Goal: Task Accomplishment & Management: Manage account settings

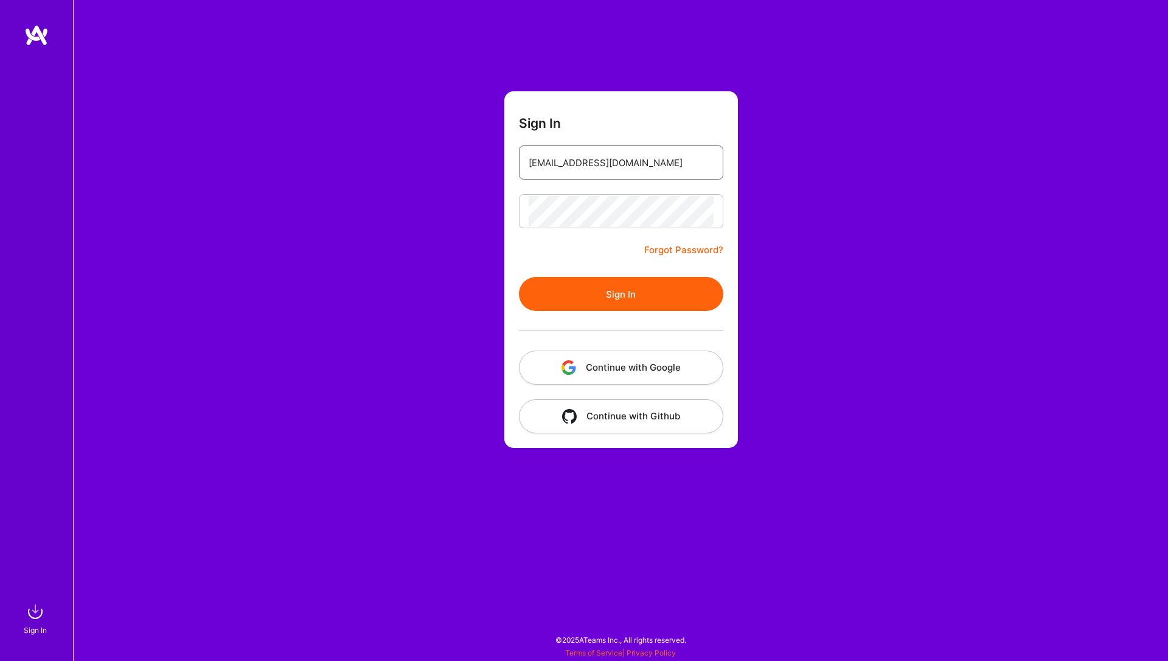
click at [644, 170] on input "[EMAIL_ADDRESS][DOMAIN_NAME]" at bounding box center [621, 162] width 185 height 31
click at [597, 292] on button "Sign In" at bounding box center [621, 294] width 204 height 34
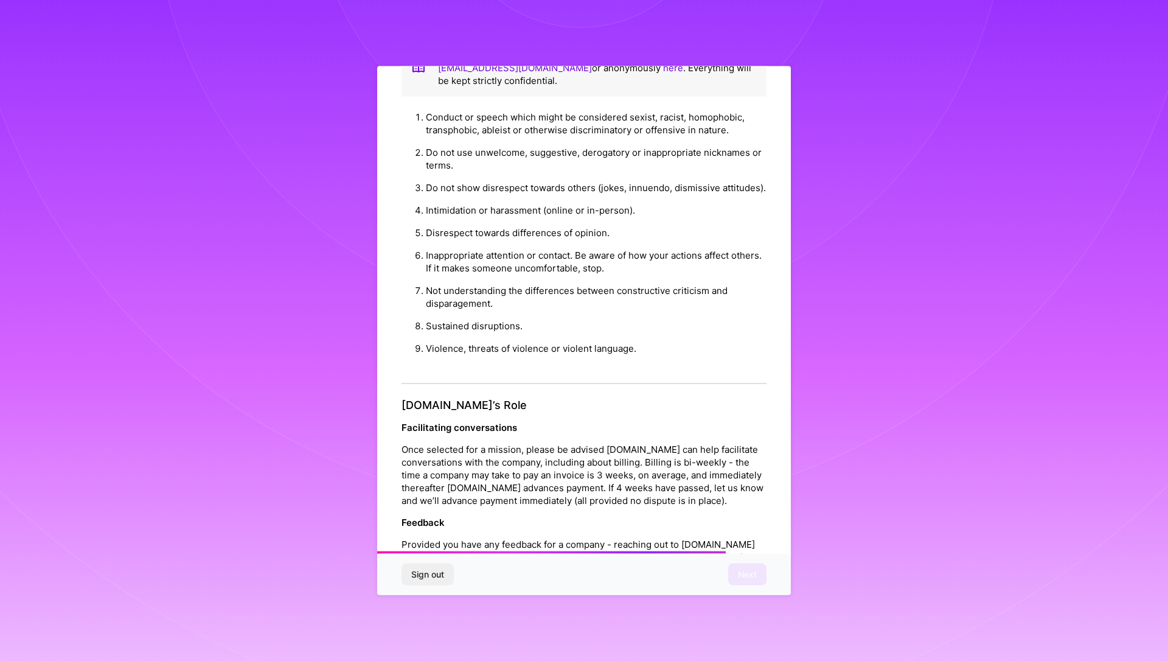
scroll to position [1212, 0]
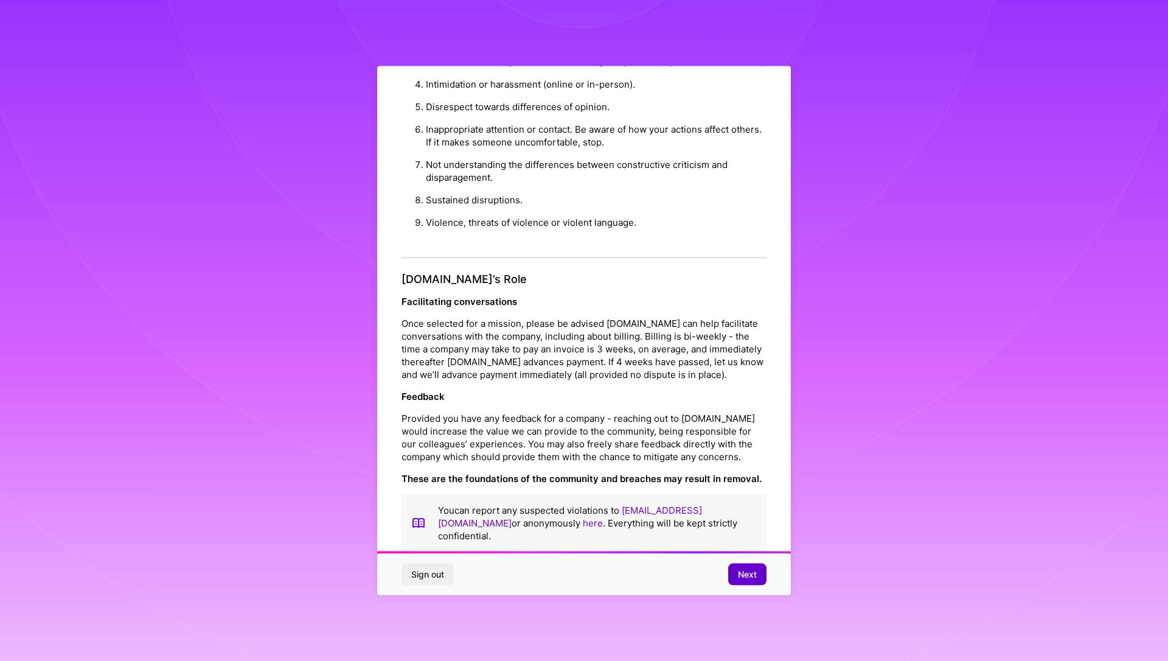
click at [753, 575] on span "Next" at bounding box center [747, 573] width 19 height 12
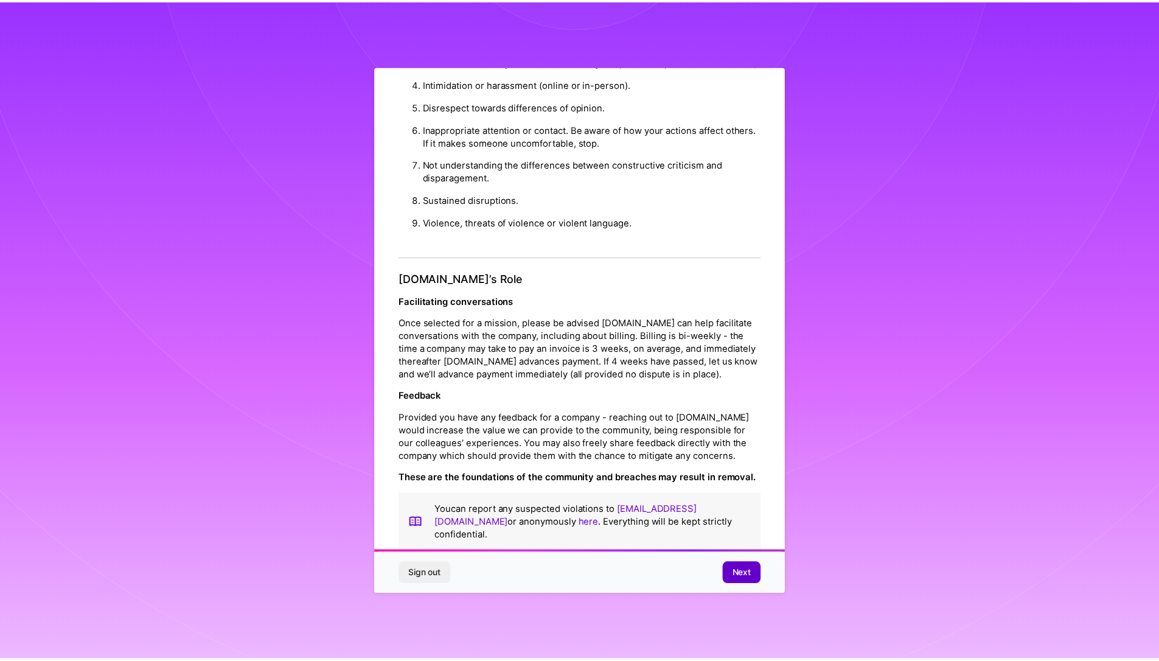
scroll to position [0, 0]
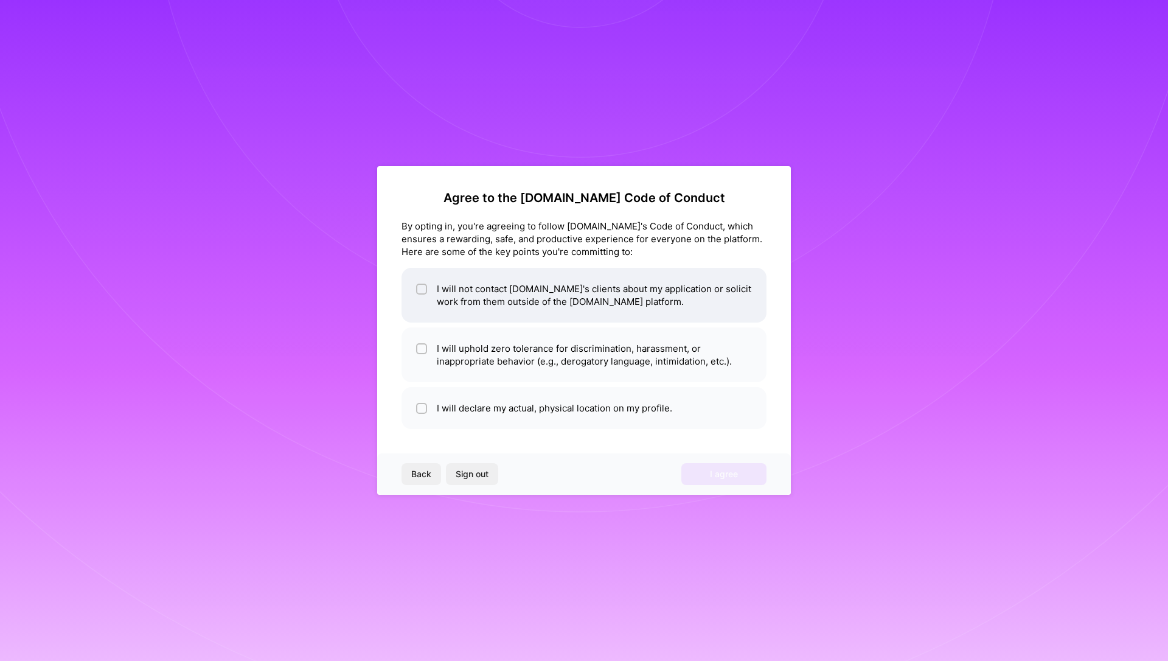
click at [487, 306] on li "I will not contact [DOMAIN_NAME]'s clients about my application or solicit work…" at bounding box center [583, 295] width 365 height 55
checkbox input "true"
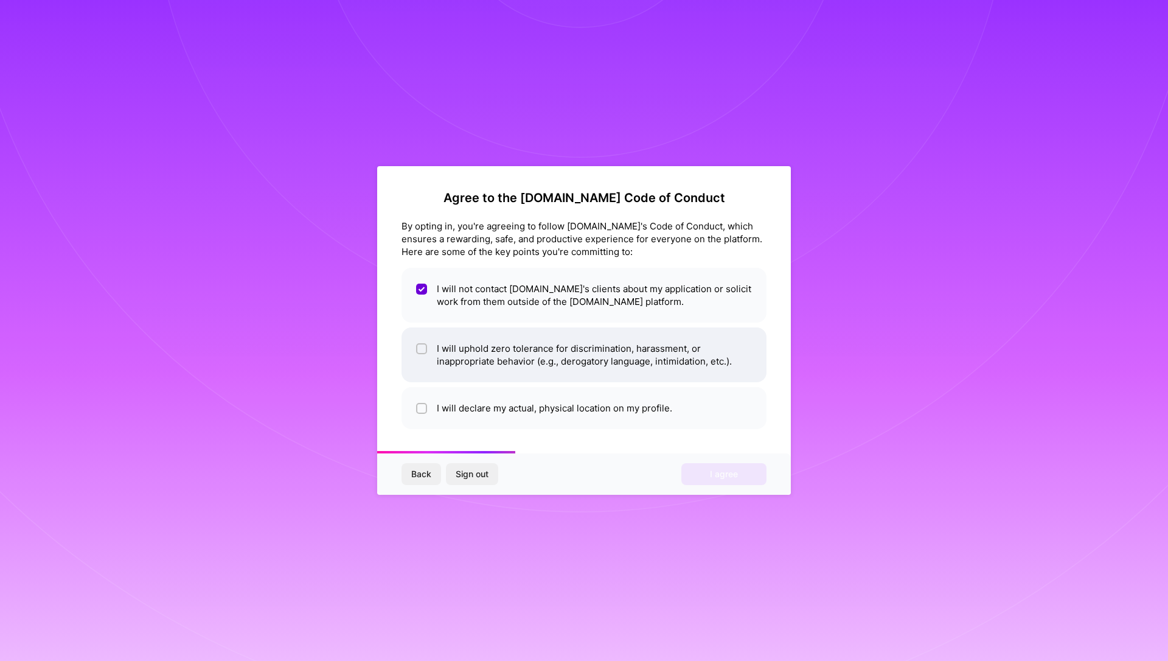
click at [489, 370] on li "I will uphold zero tolerance for discrimination, harassment, or inappropriate b…" at bounding box center [583, 354] width 365 height 55
checkbox input "true"
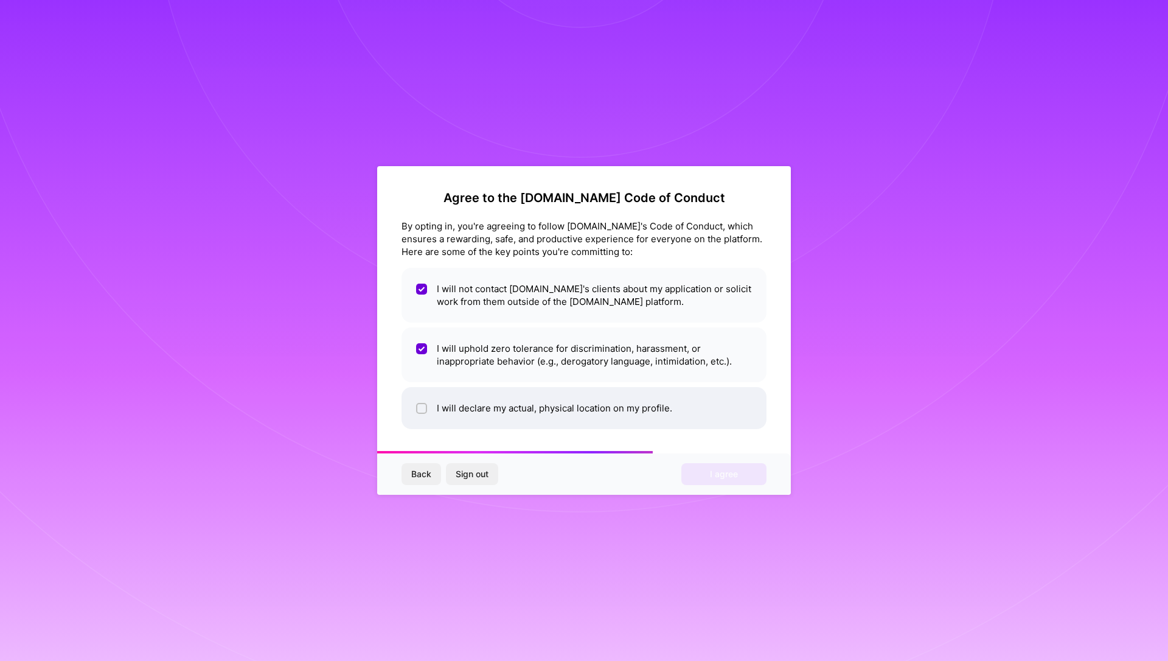
click at [503, 397] on li "I will declare my actual, physical location on my profile." at bounding box center [583, 408] width 365 height 42
checkbox input "true"
click at [713, 476] on span "I agree" at bounding box center [724, 474] width 28 height 12
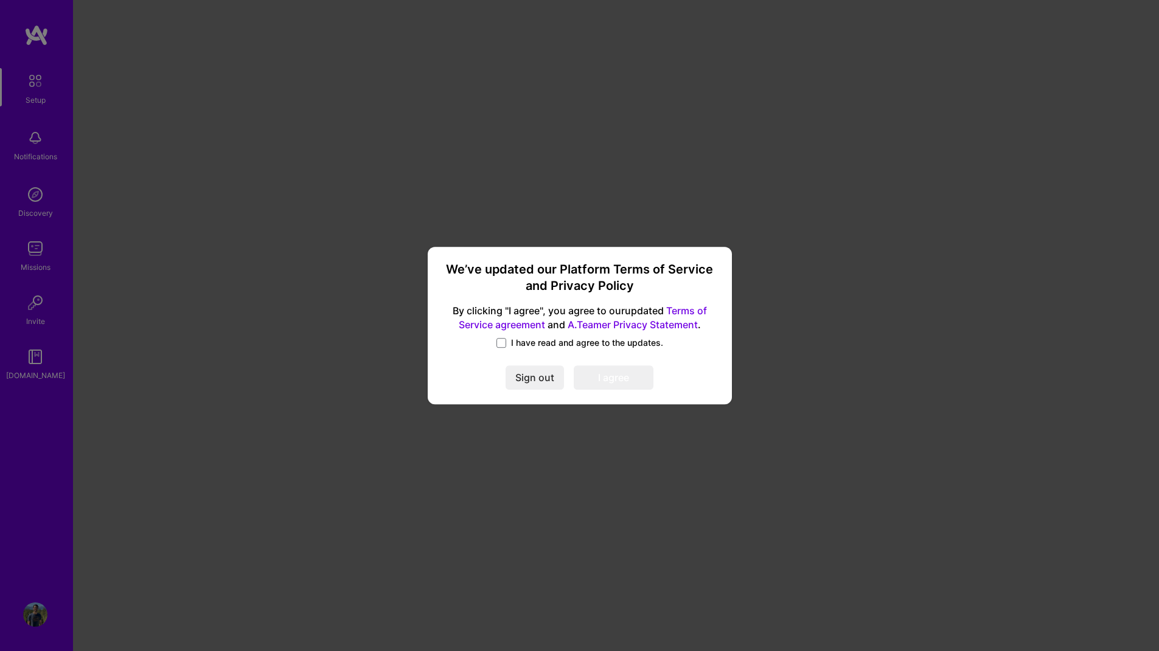
click at [557, 344] on span "I have read and agree to the updates." at bounding box center [587, 343] width 152 height 12
click at [0, 0] on input "I have read and agree to the updates." at bounding box center [0, 0] width 0 height 0
click at [622, 380] on button "I agree" at bounding box center [614, 378] width 80 height 24
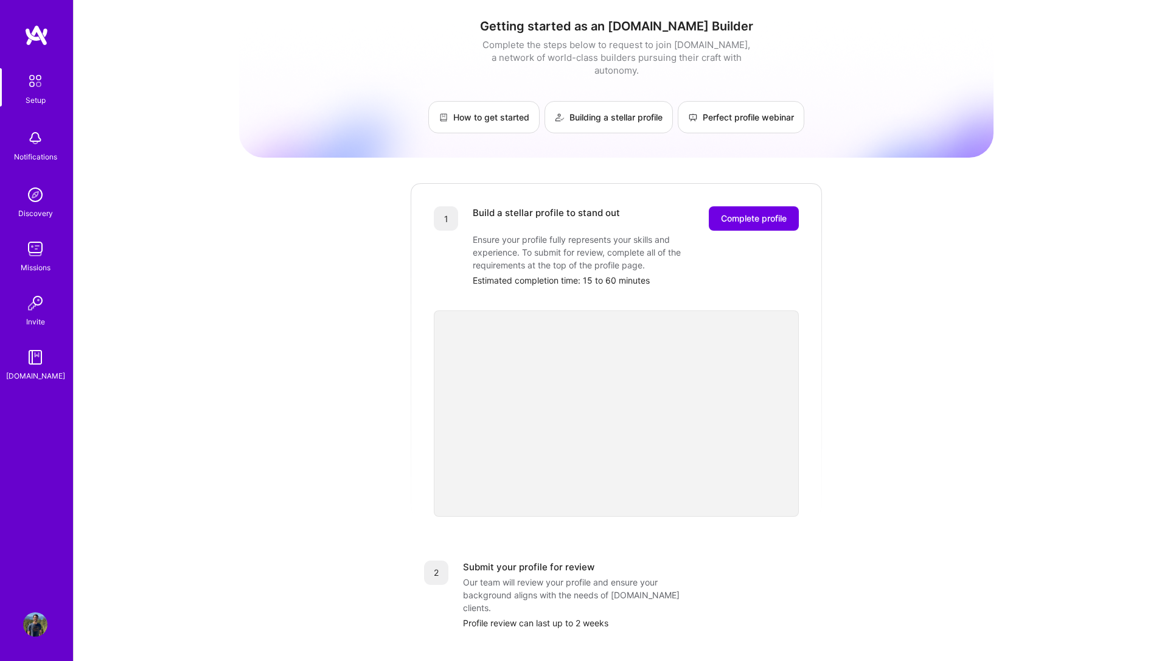
click at [43, 43] on img at bounding box center [36, 35] width 24 height 22
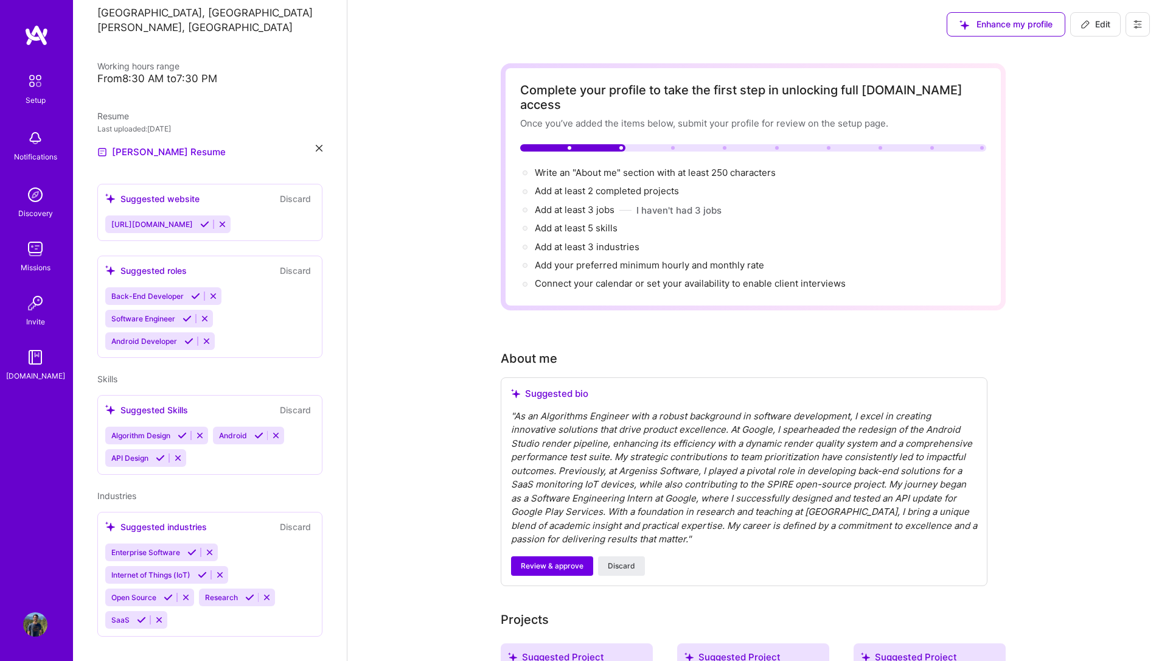
click at [569, 146] on div at bounding box center [569, 148] width 4 height 4
click at [1097, 15] on button "Edit" at bounding box center [1095, 24] width 50 height 24
select select "US"
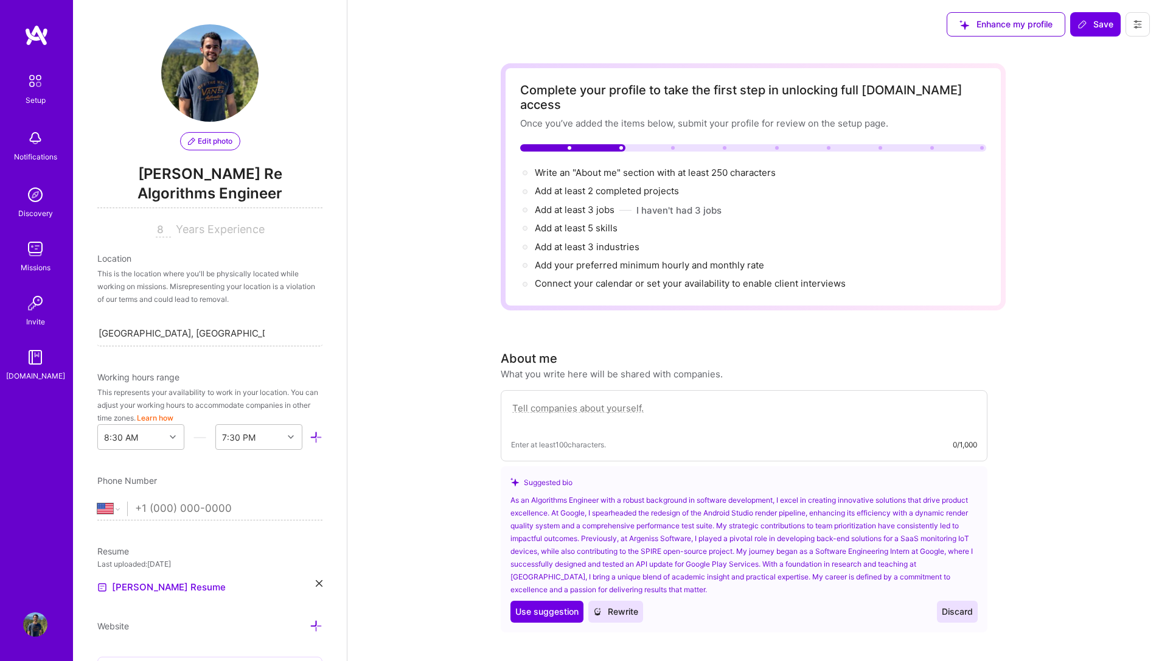
click at [221, 190] on span "Algorithms Engineer" at bounding box center [209, 195] width 225 height 25
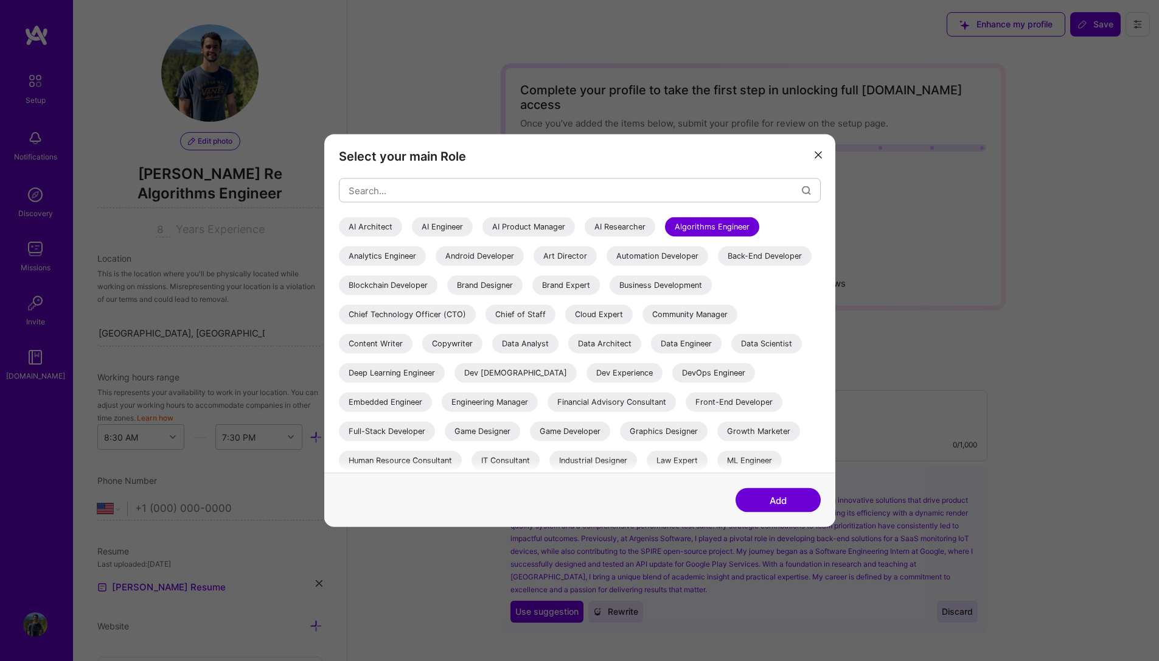
click at [718, 266] on div "Back-End Developer" at bounding box center [765, 255] width 94 height 19
click at [520, 188] on input "modal" at bounding box center [574, 190] width 453 height 31
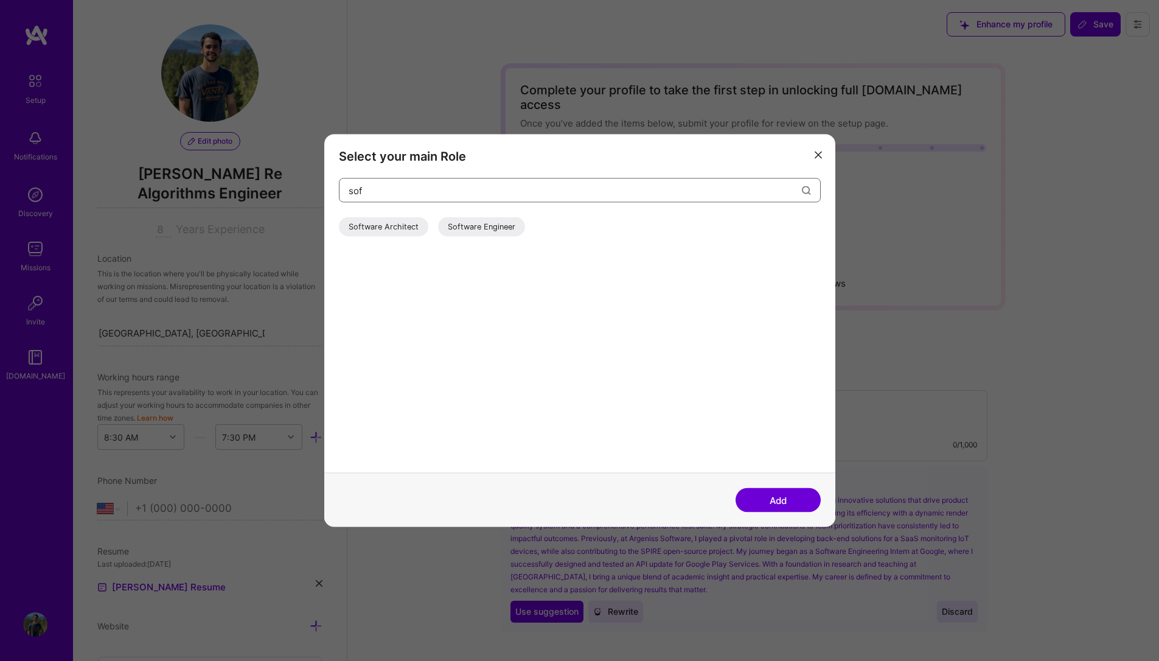
type input "sof"
click at [470, 224] on div "Software Engineer" at bounding box center [481, 226] width 87 height 19
click at [780, 502] on button "Add" at bounding box center [777, 500] width 85 height 24
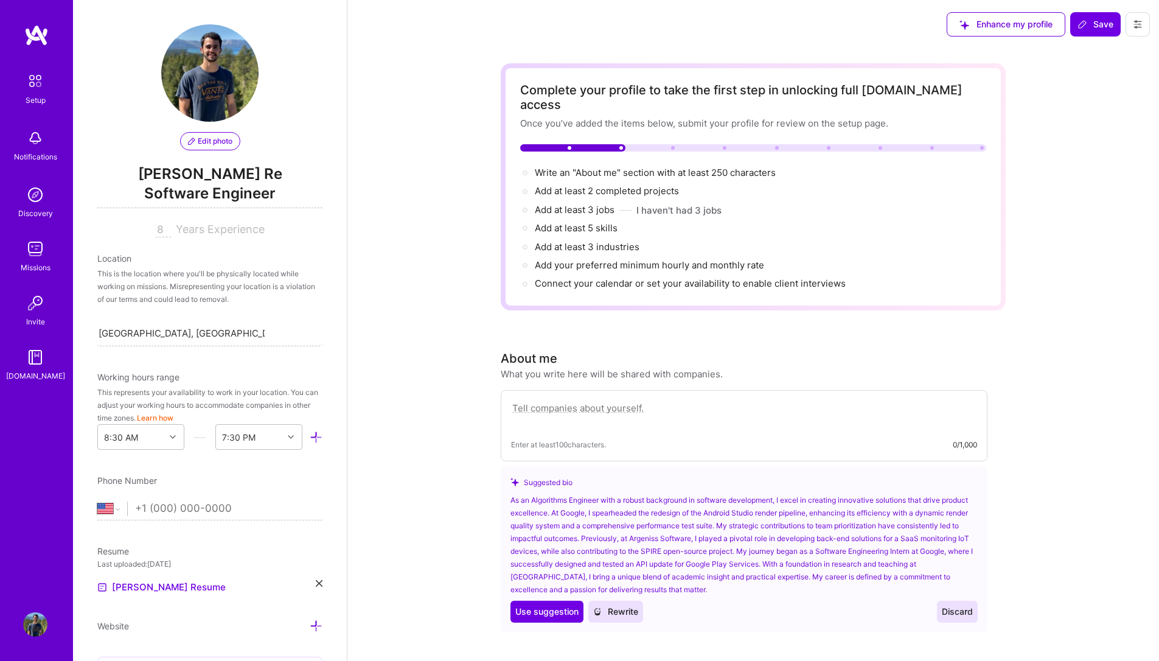
click at [156, 228] on input "8" at bounding box center [163, 230] width 15 height 15
type input "5"
click at [266, 273] on div "This is the location where you'll be physically located while working on missio…" at bounding box center [209, 286] width 225 height 38
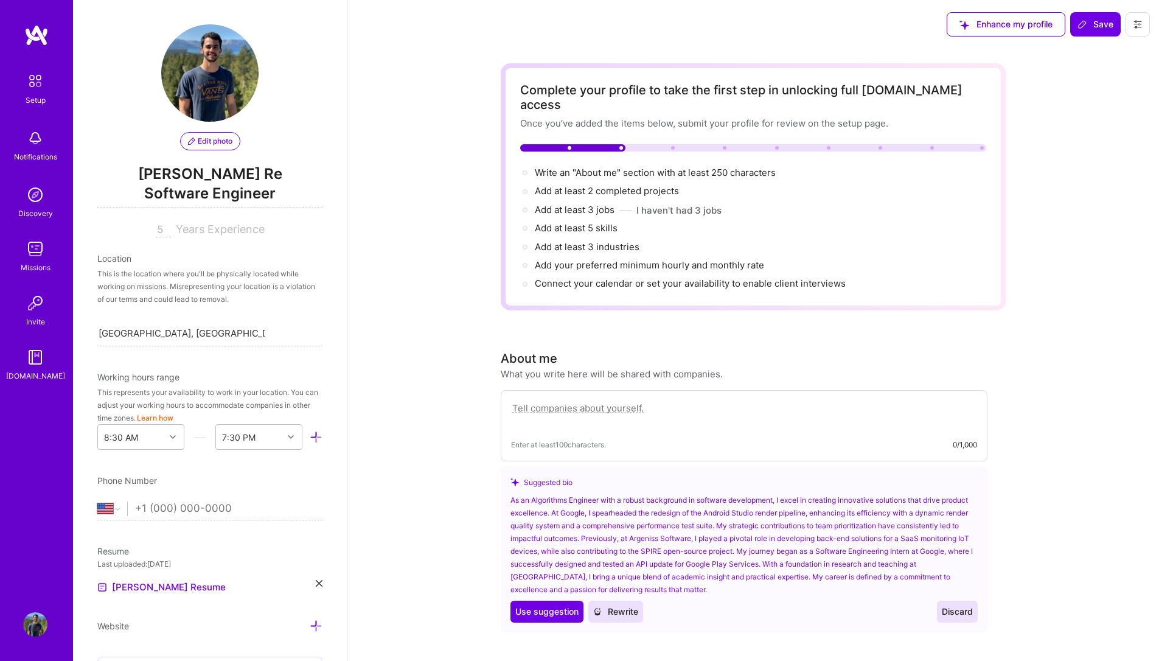
click at [191, 294] on div "This is the location where you'll be physically located while working on missio…" at bounding box center [209, 286] width 225 height 38
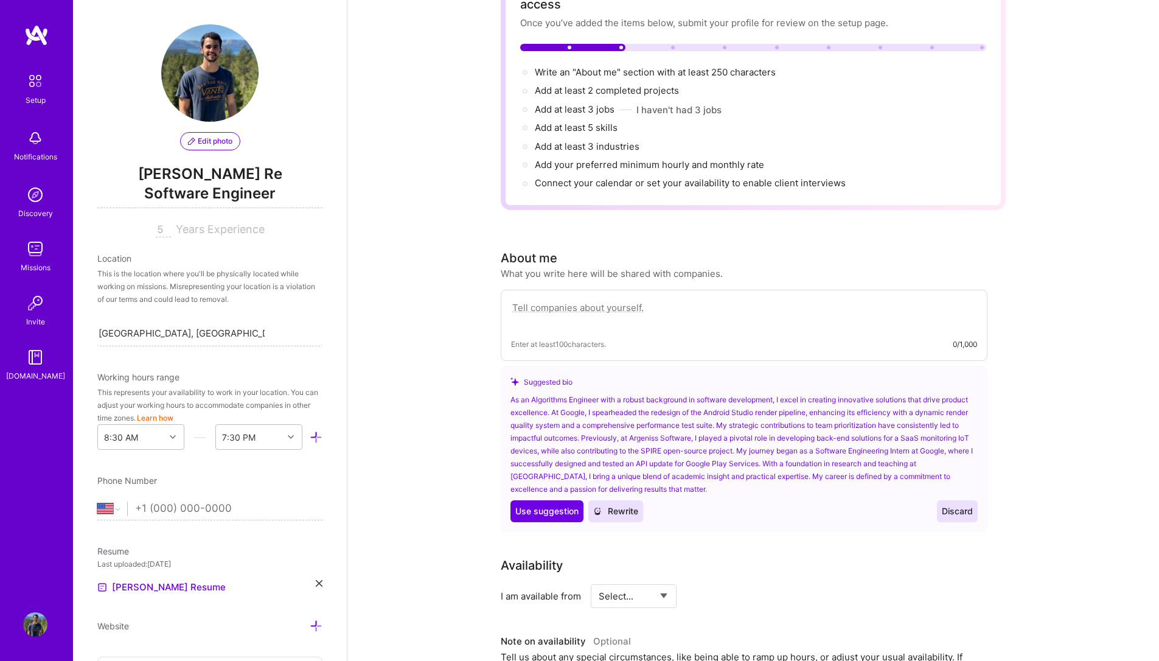
scroll to position [146, 0]
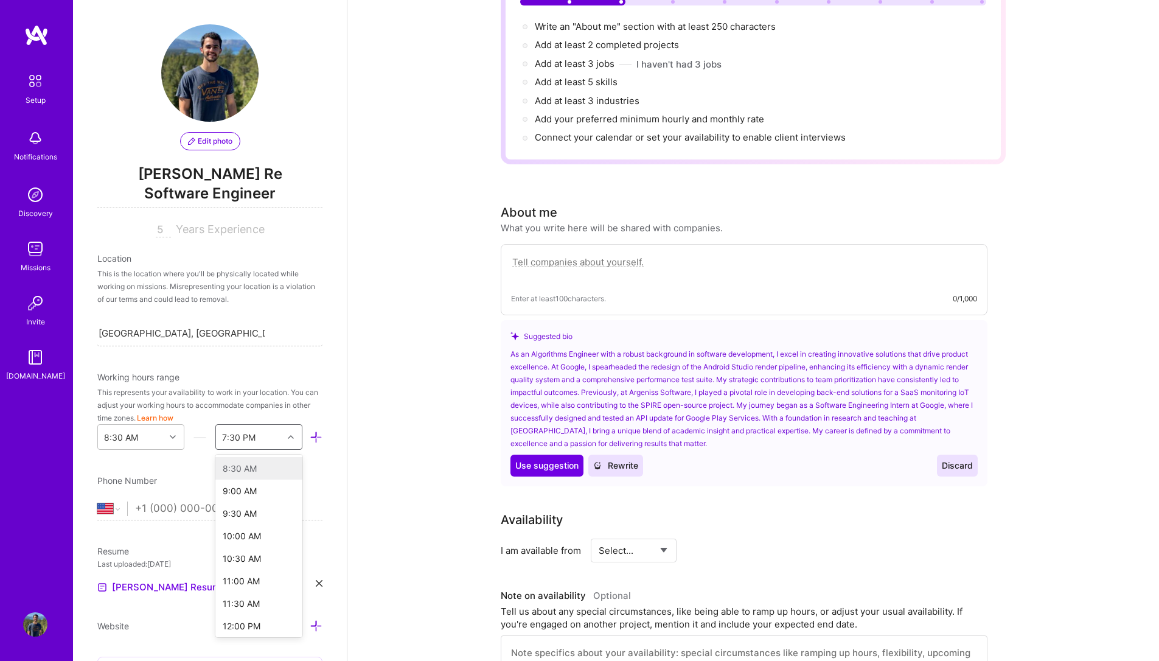
click at [288, 436] on icon at bounding box center [291, 437] width 6 height 6
click at [316, 585] on icon at bounding box center [319, 583] width 7 height 7
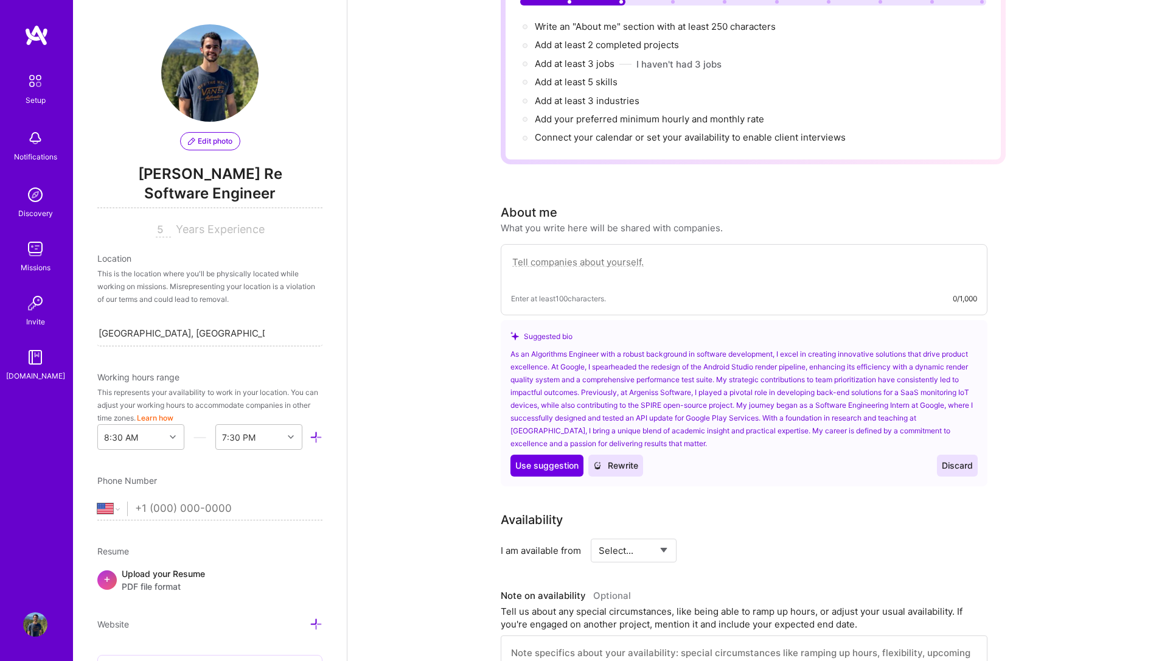
click at [110, 582] on span "+" at bounding box center [106, 578] width 7 height 13
click at [225, 513] on input "tel" at bounding box center [228, 508] width 187 height 35
select select "AR"
click at [97, 501] on select "[GEOGRAPHIC_DATA] [GEOGRAPHIC_DATA] [GEOGRAPHIC_DATA] [GEOGRAPHIC_DATA] [US_STA…" at bounding box center [112, 508] width 30 height 15
type input "[PHONE_NUMBER]"
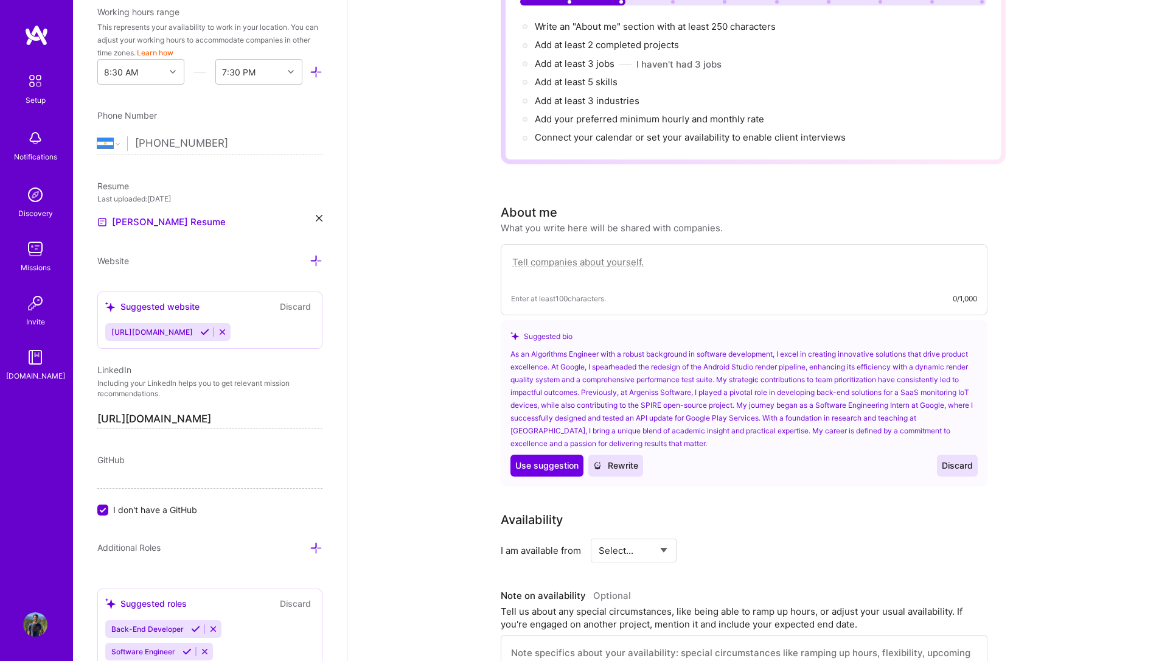
scroll to position [438, 0]
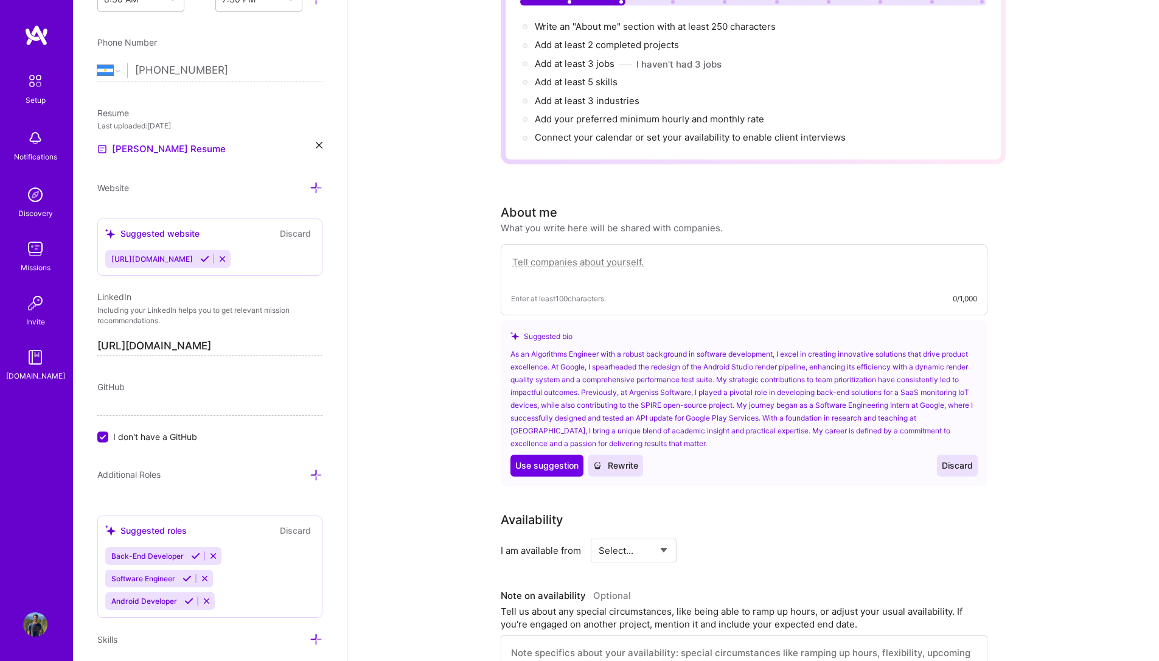
click at [209, 255] on icon at bounding box center [204, 258] width 9 height 9
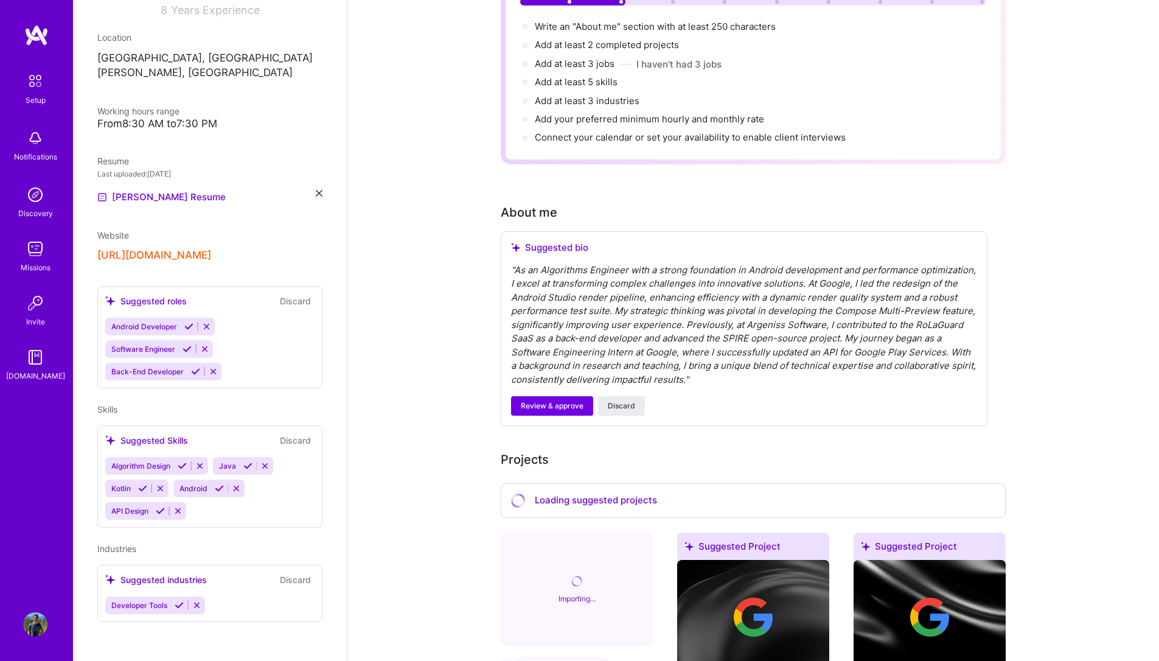
scroll to position [179, 0]
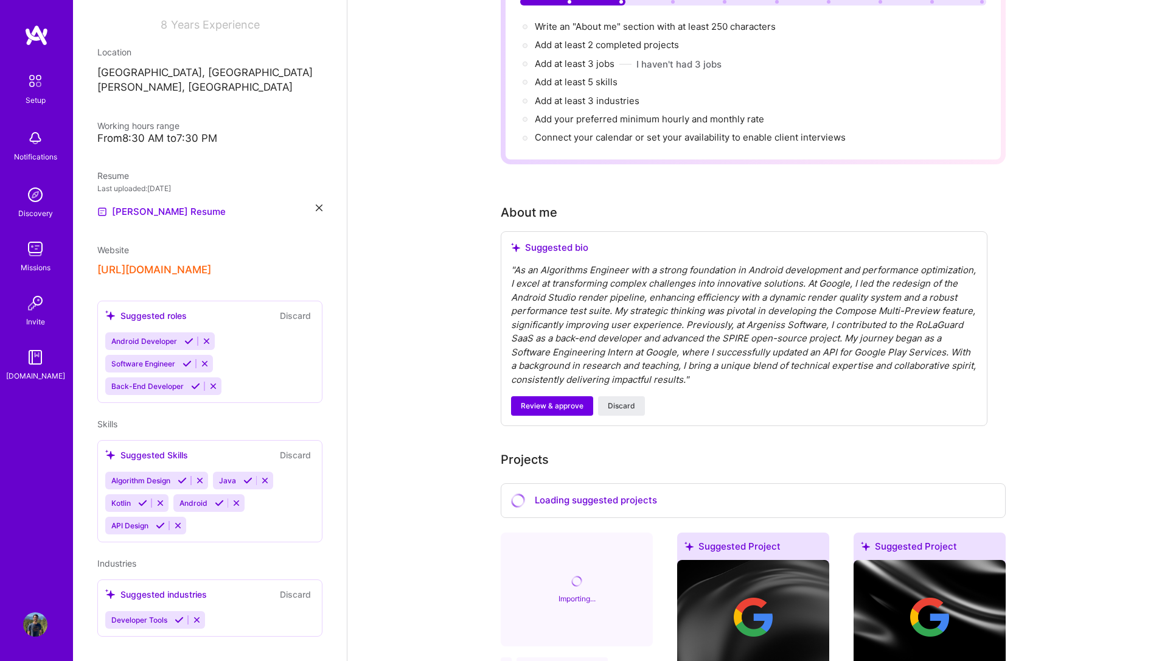
click at [260, 263] on div "[URL][DOMAIN_NAME]" at bounding box center [209, 269] width 225 height 13
click at [211, 263] on button "[URL][DOMAIN_NAME]" at bounding box center [154, 269] width 114 height 13
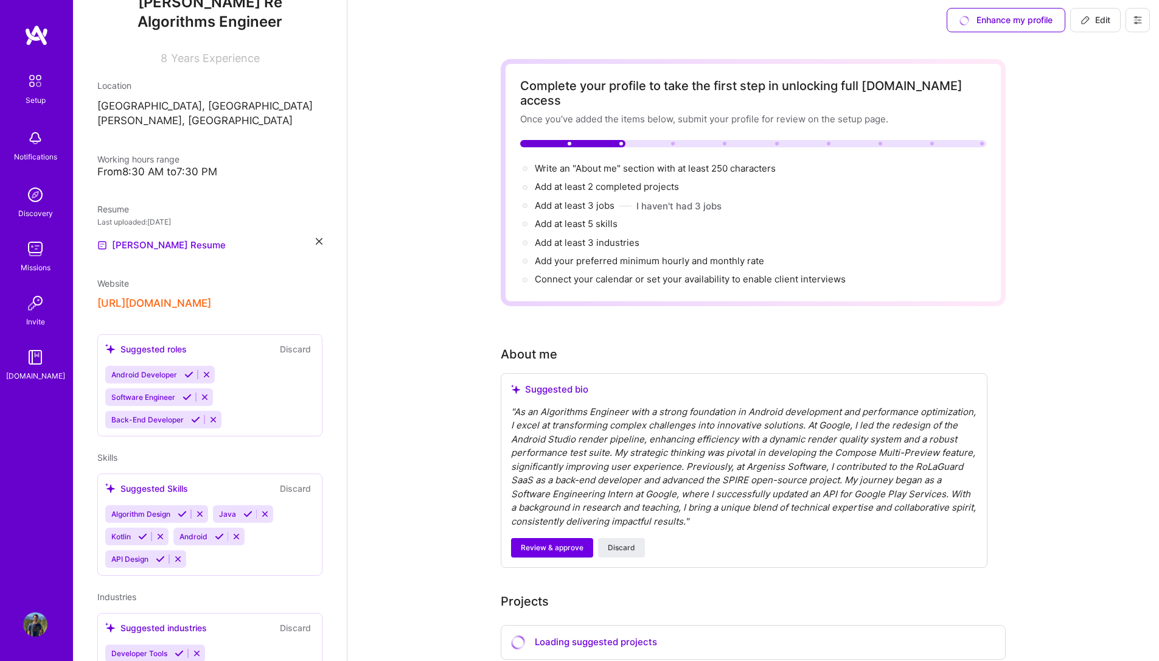
scroll to position [0, 0]
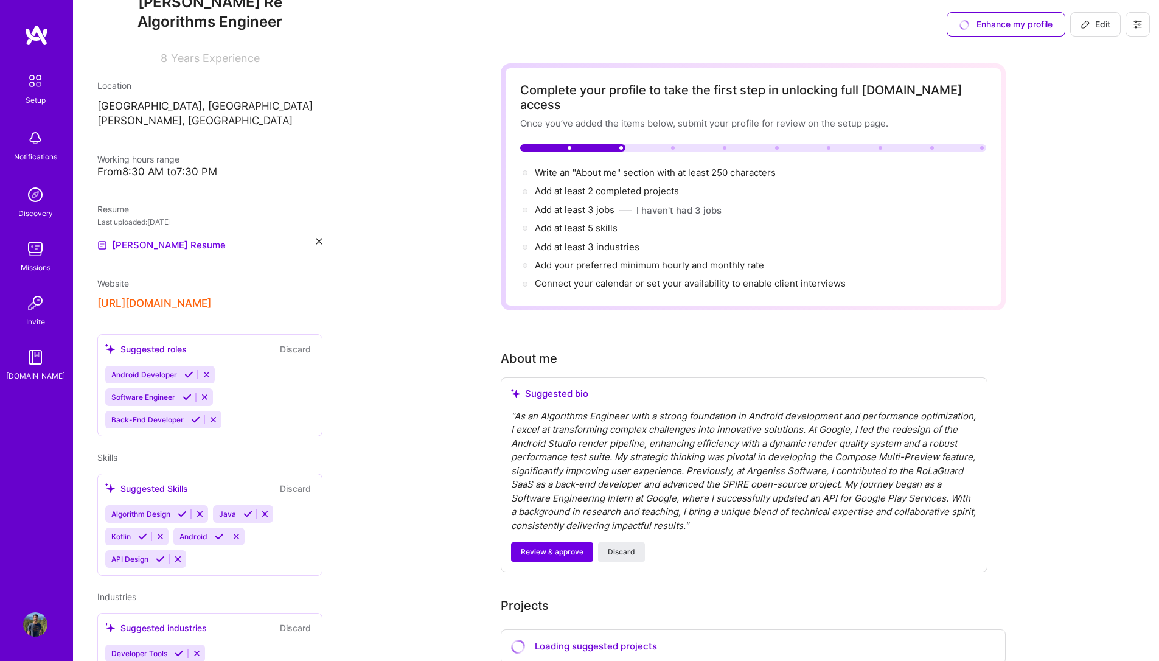
click at [1100, 26] on span "Edit" at bounding box center [1095, 24] width 30 height 12
select select "US"
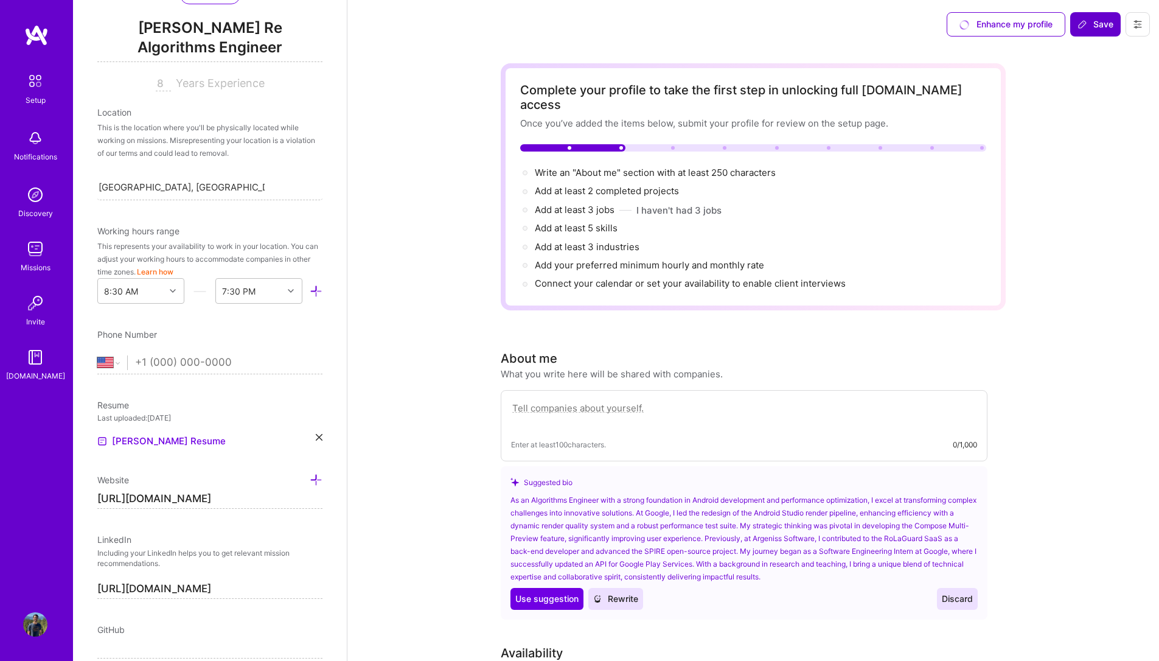
scroll to position [172, 0]
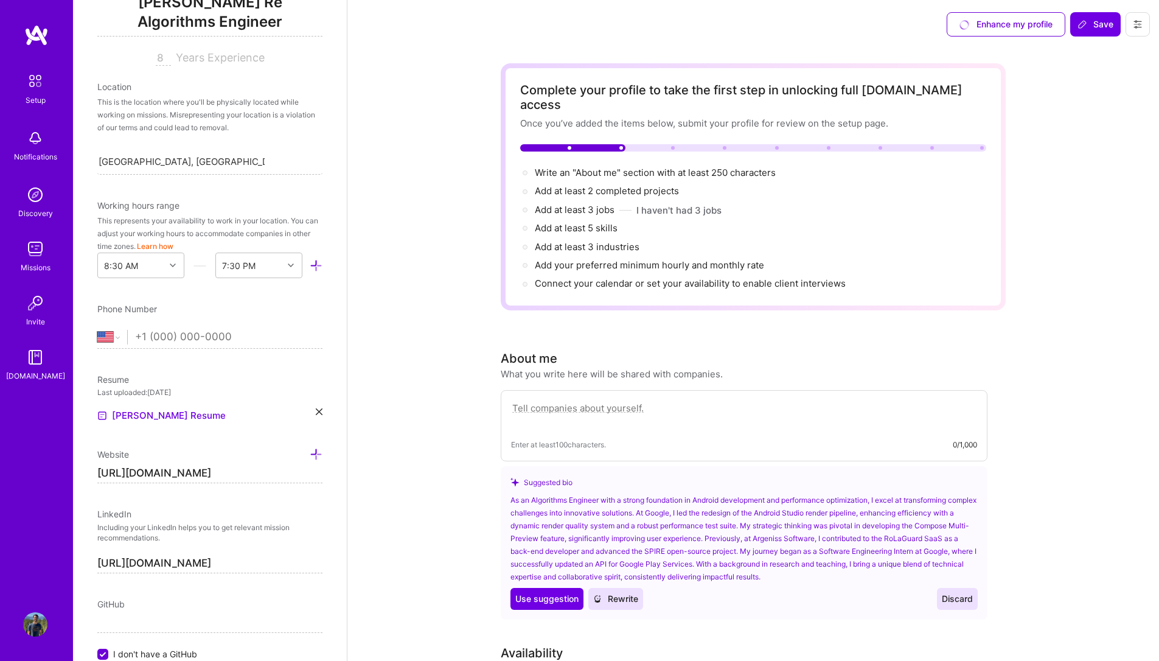
click at [271, 477] on input "[URL][DOMAIN_NAME]" at bounding box center [209, 472] width 225 height 19
type input "https://"
click at [172, 472] on input "https://" at bounding box center [209, 472] width 225 height 19
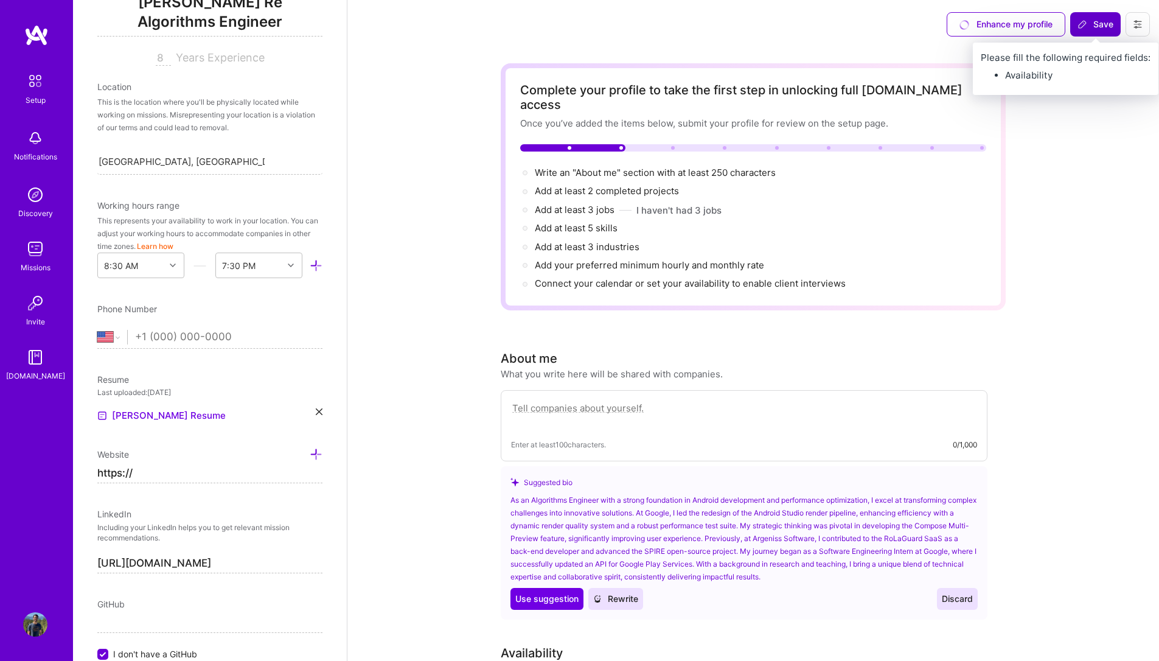
click at [1098, 26] on span "Save" at bounding box center [1095, 24] width 36 height 12
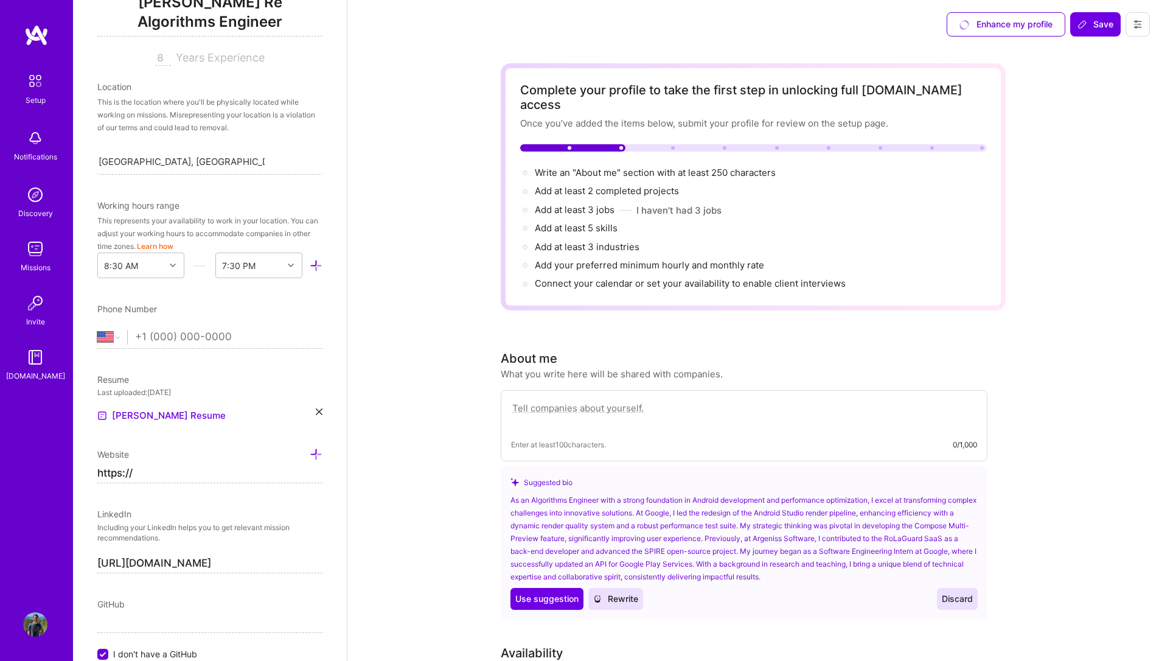
click at [195, 462] on div "Website https://" at bounding box center [209, 465] width 225 height 36
click at [197, 477] on input "https://" at bounding box center [209, 472] width 225 height 19
click at [271, 563] on input "[URL][DOMAIN_NAME]" at bounding box center [209, 562] width 225 height 19
click at [168, 471] on input "https://" at bounding box center [209, 472] width 225 height 19
paste input "[DOMAIN_NAME][URL]"
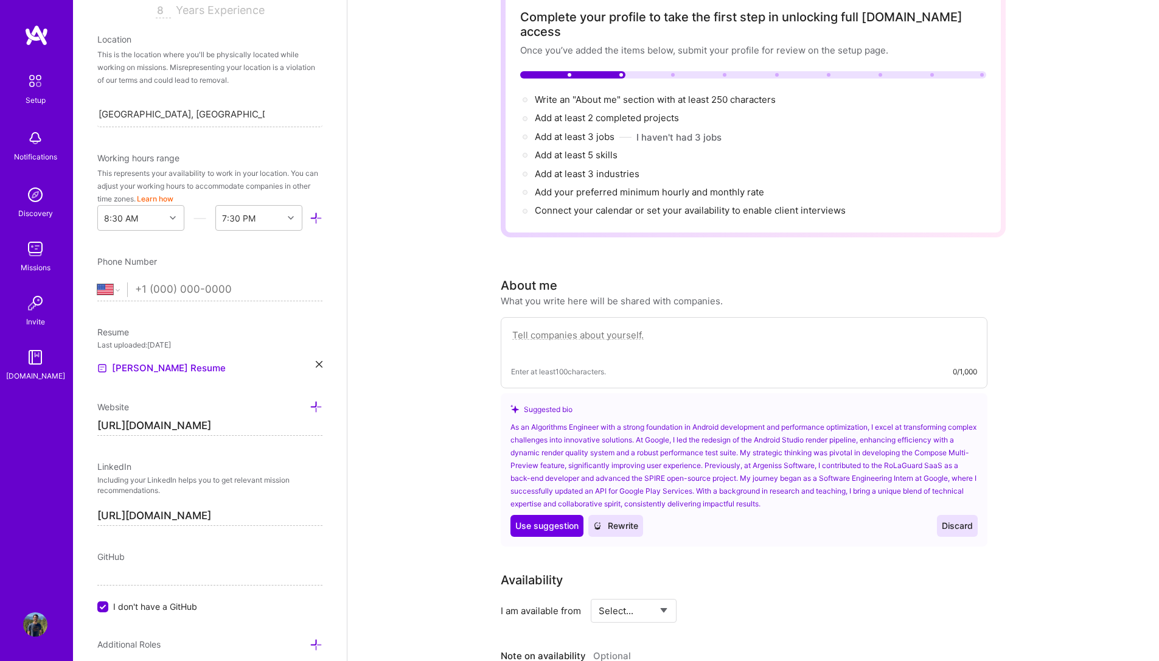
scroll to position [244, 0]
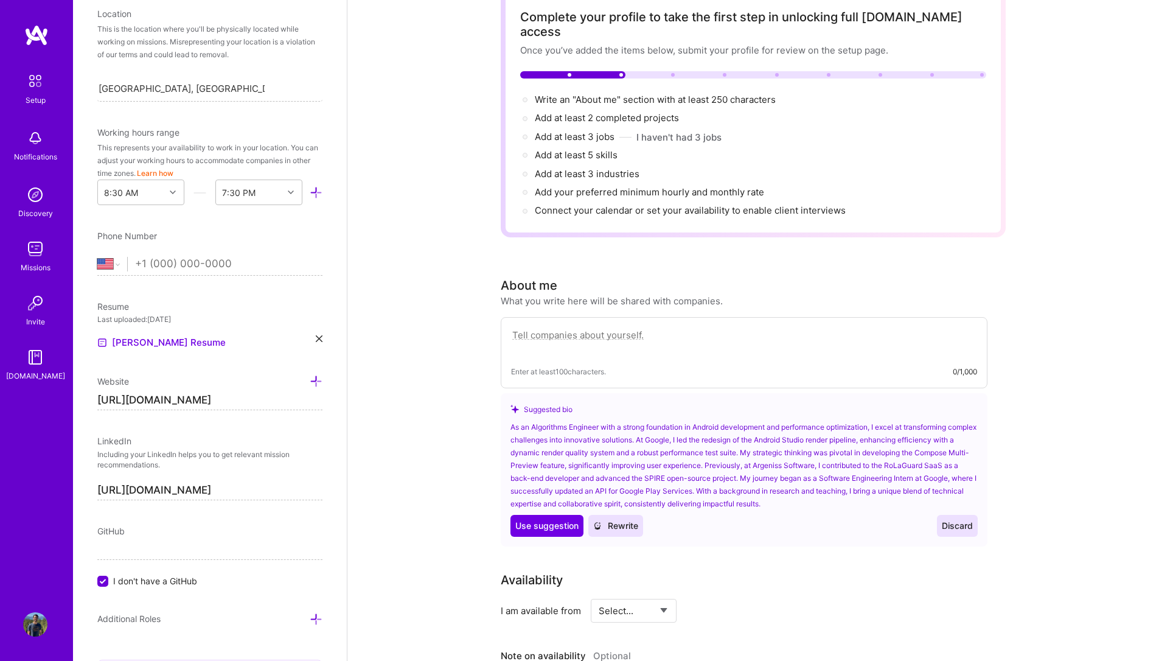
type input "[URL][DOMAIN_NAME]"
click at [151, 583] on span "I don't have a GitHub" at bounding box center [155, 580] width 84 height 13
click at [109, 583] on input "I don't have a GitHub" at bounding box center [104, 581] width 11 height 11
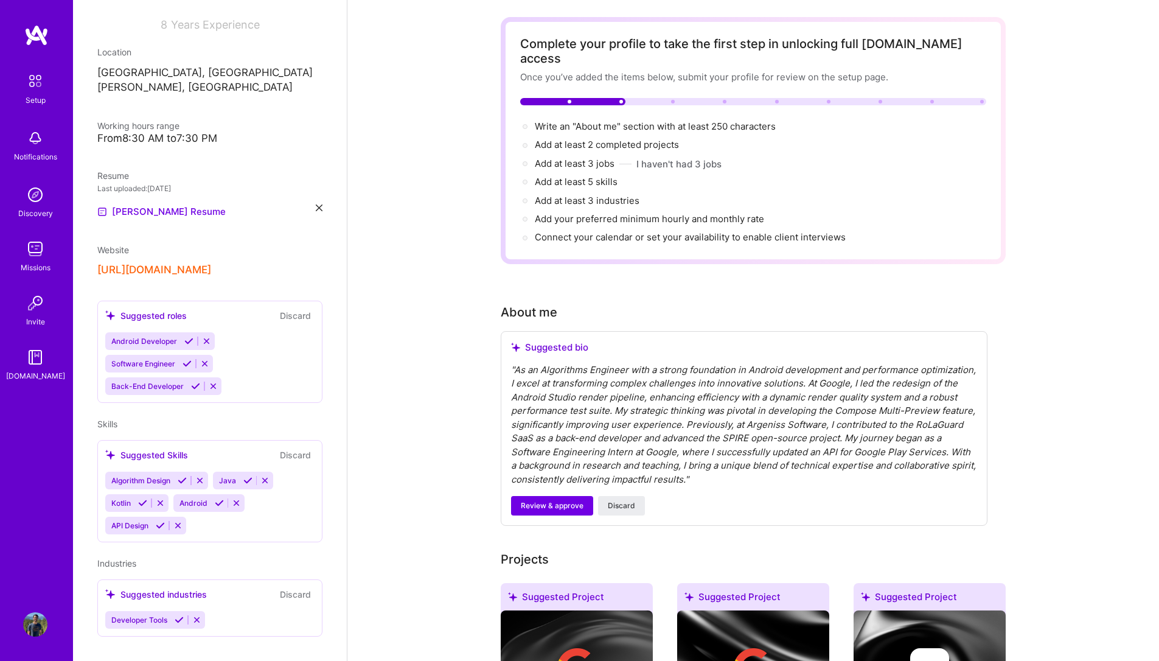
scroll to position [0, 0]
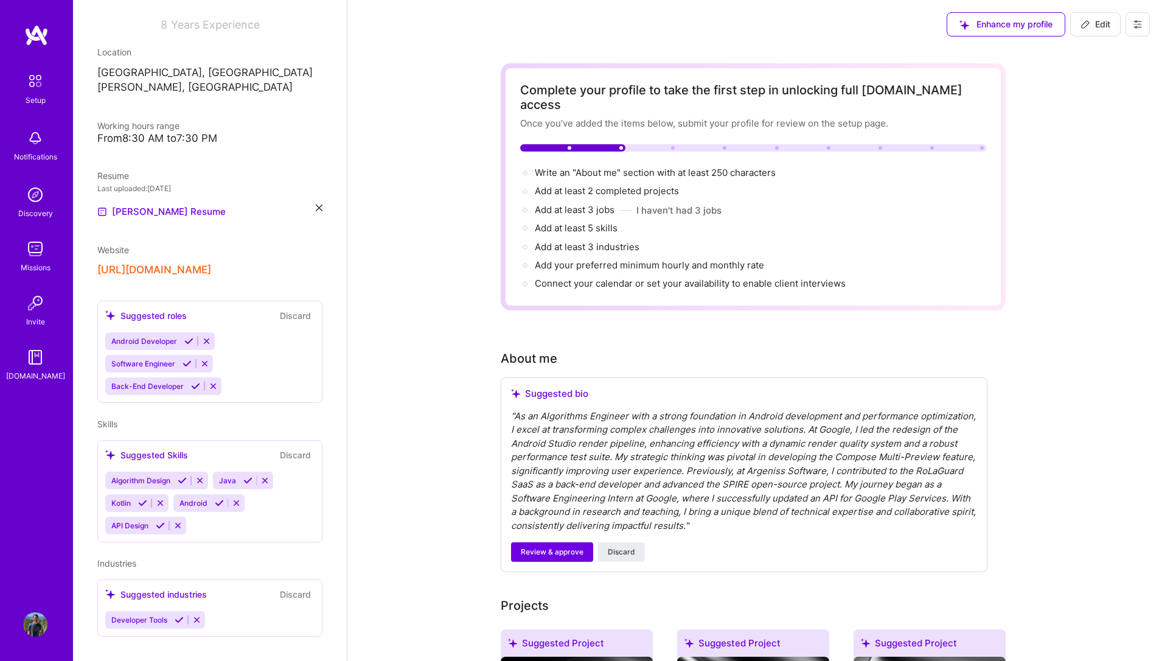
click at [1091, 23] on span "Edit" at bounding box center [1095, 24] width 30 height 12
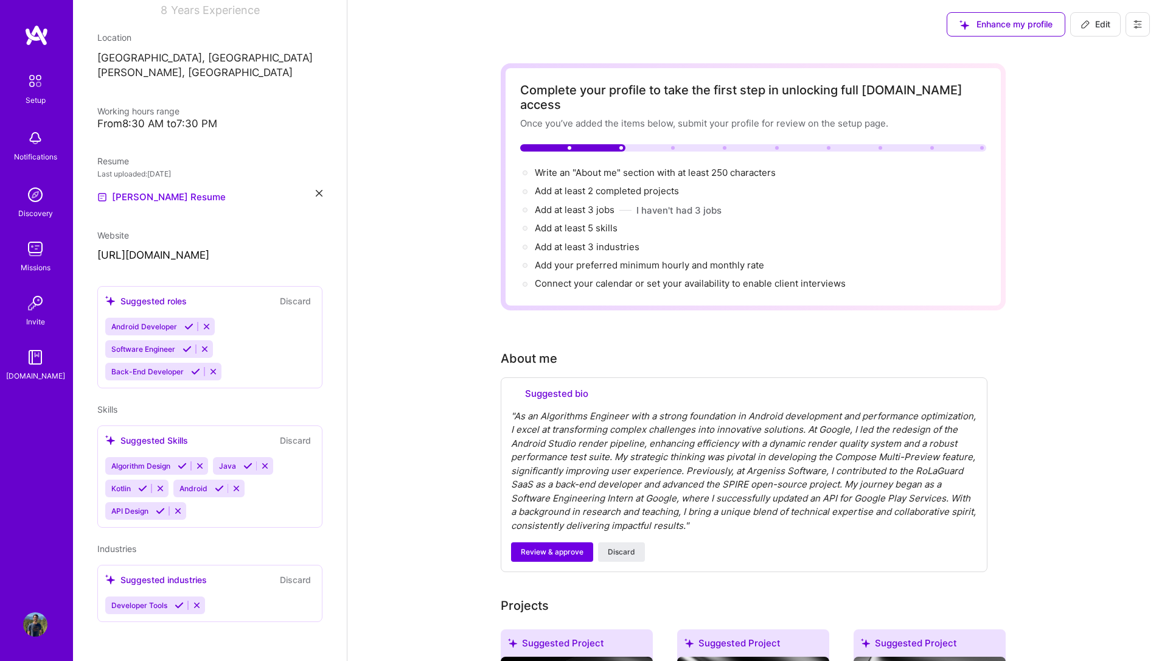
select select "US"
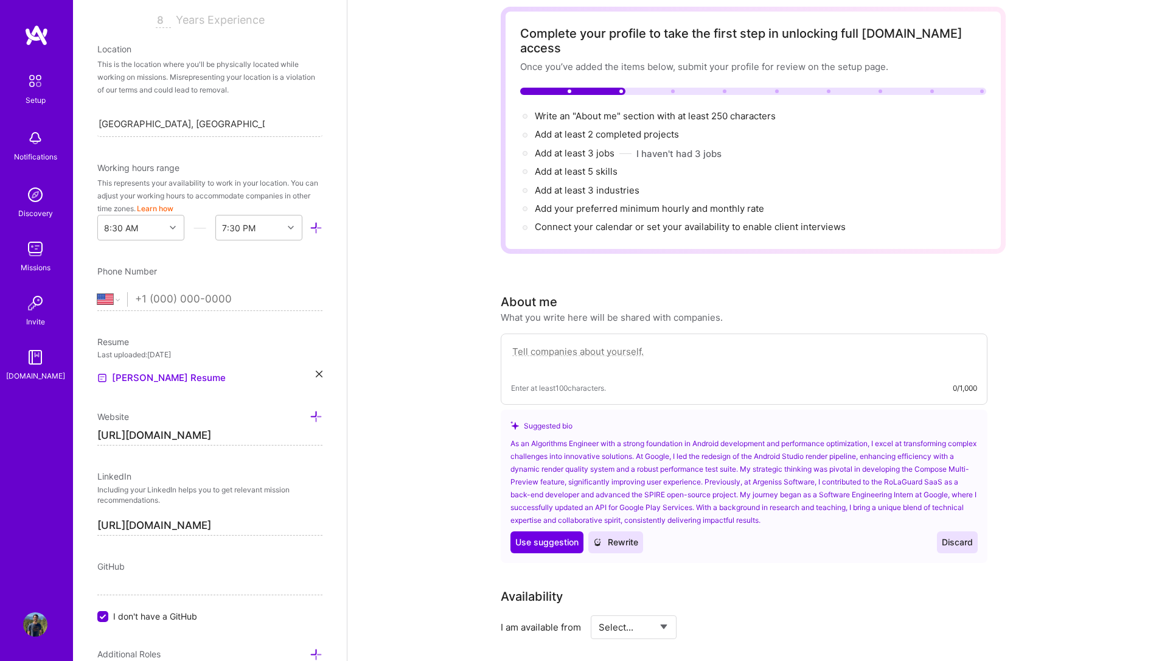
scroll to position [219, 0]
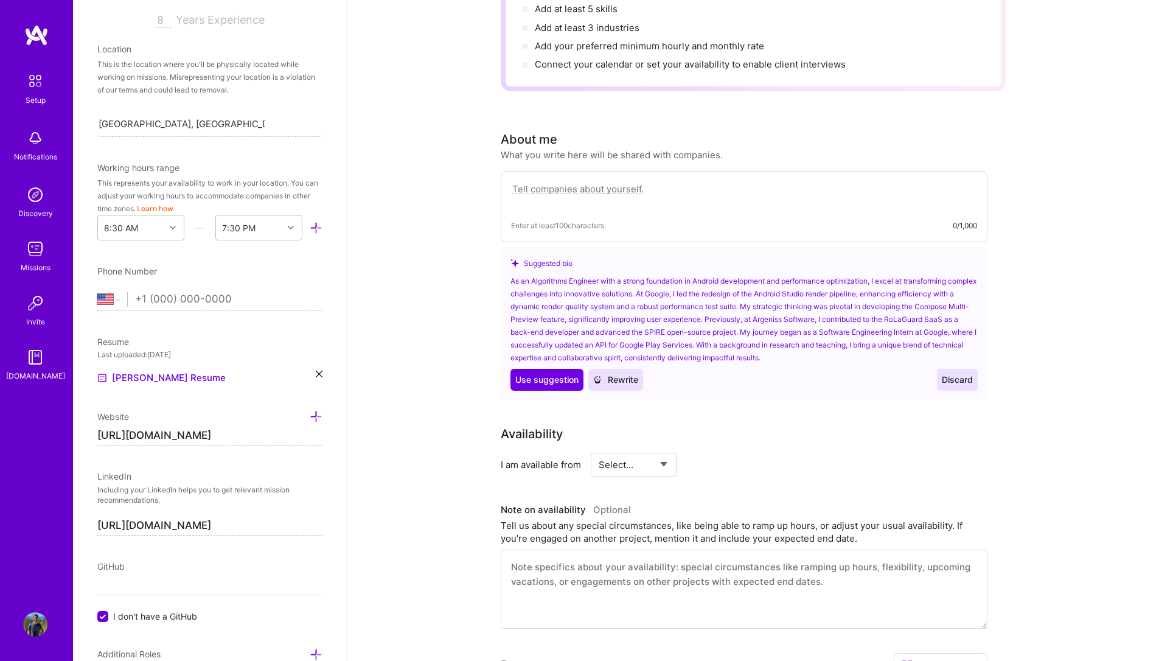
click at [139, 619] on span "I don't have a GitHub" at bounding box center [155, 615] width 84 height 13
click at [109, 619] on input "I don't have a GitHub" at bounding box center [104, 616] width 11 height 11
click at [159, 581] on input at bounding box center [209, 584] width 225 height 19
type input "[URL][DOMAIN_NAME]"
click at [240, 432] on input "[URL][DOMAIN_NAME]" at bounding box center [209, 435] width 225 height 19
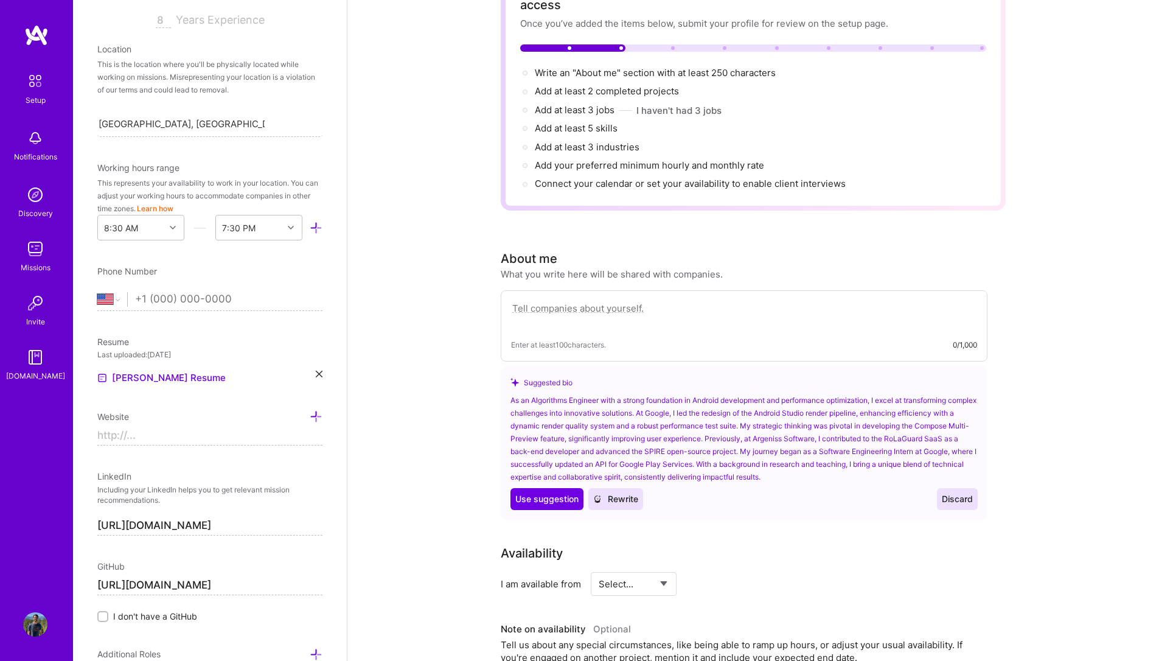
scroll to position [0, 0]
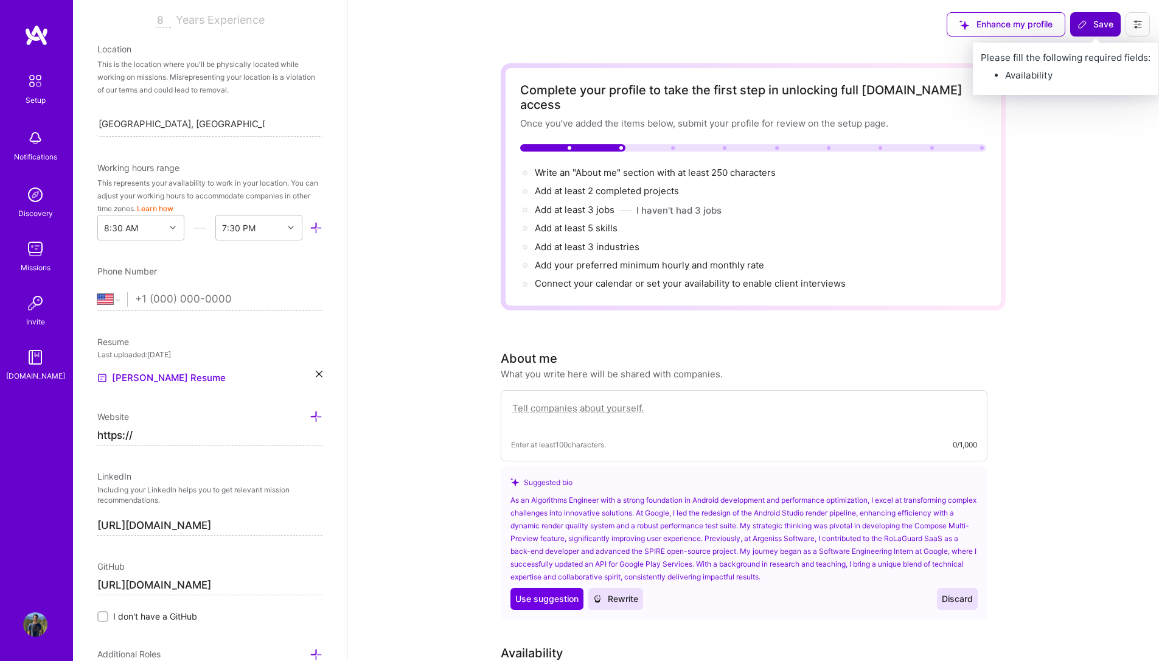
click at [1089, 26] on span "Save" at bounding box center [1095, 24] width 36 height 12
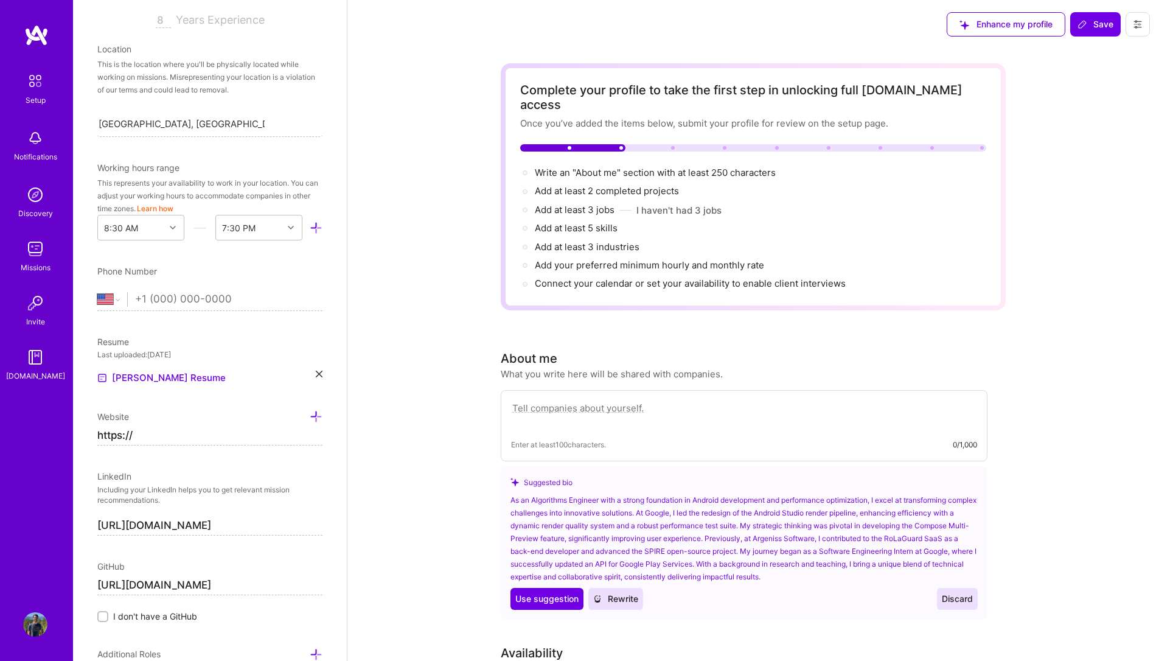
click at [277, 526] on input "[URL][DOMAIN_NAME]" at bounding box center [209, 525] width 225 height 19
click at [210, 431] on input "https://" at bounding box center [209, 435] width 225 height 19
paste input "[DOMAIN_NAME][URL]"
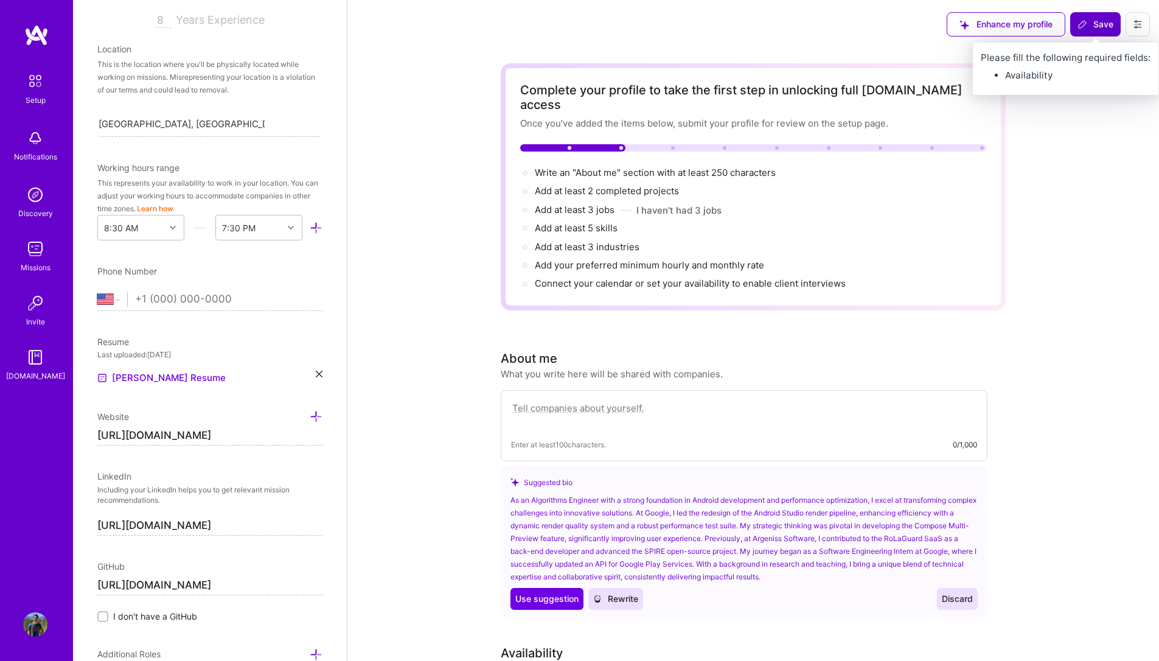
type input "[URL][DOMAIN_NAME]"
click at [1093, 22] on span "Save" at bounding box center [1095, 24] width 36 height 12
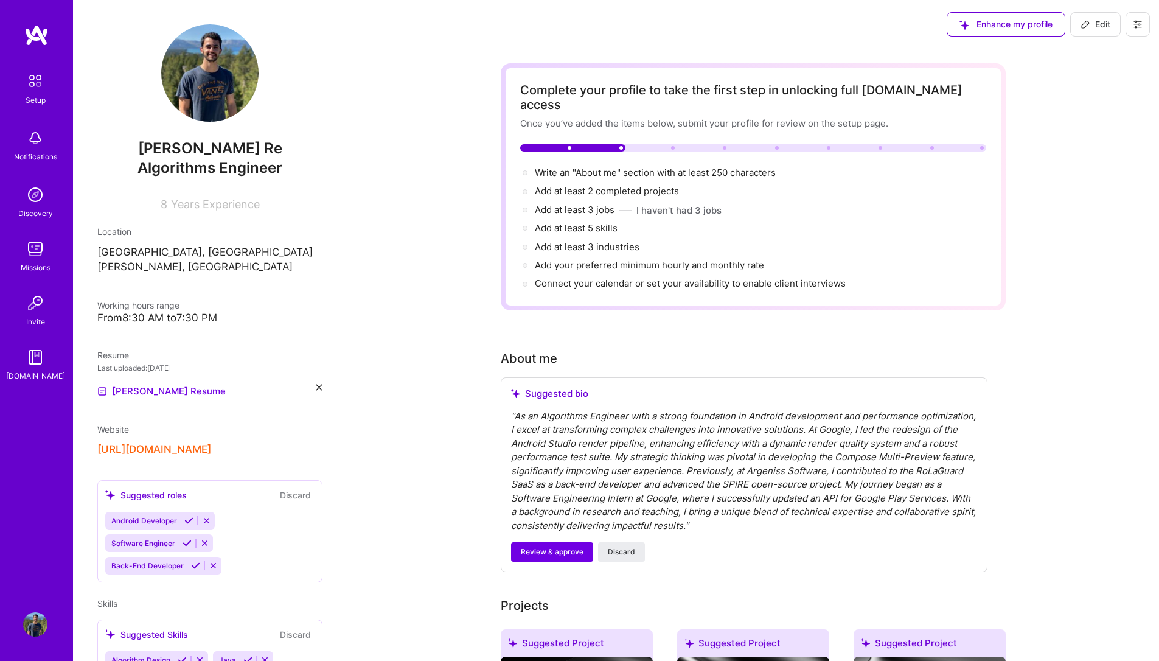
click at [1107, 28] on span "Edit" at bounding box center [1095, 24] width 30 height 12
select select "US"
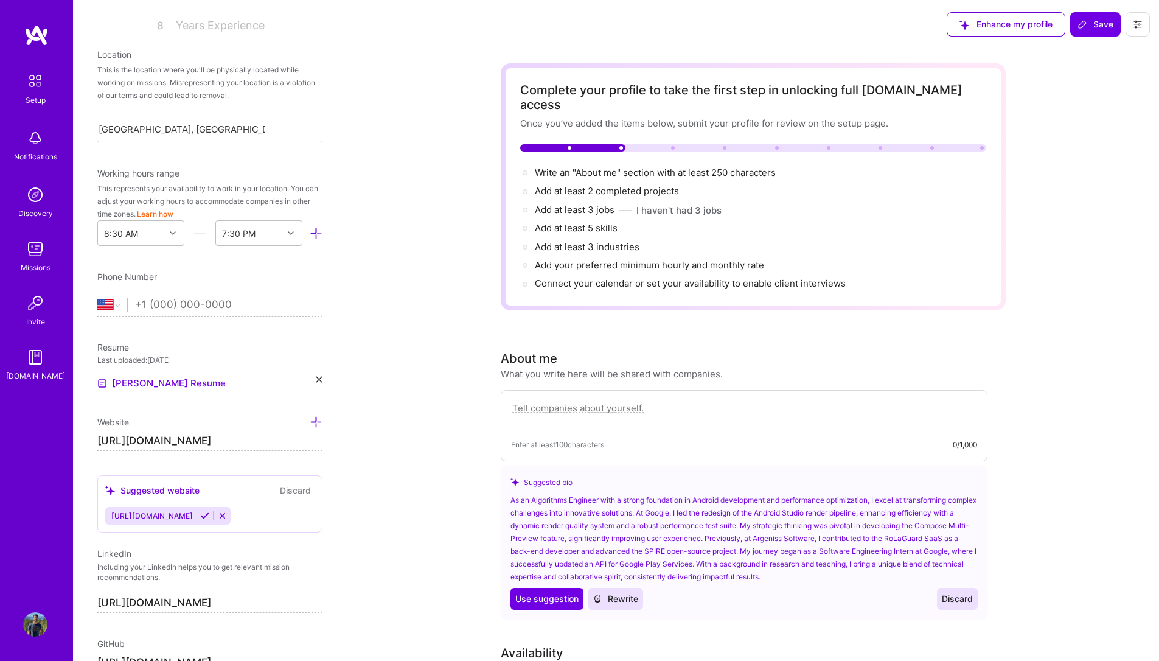
scroll to position [113, 0]
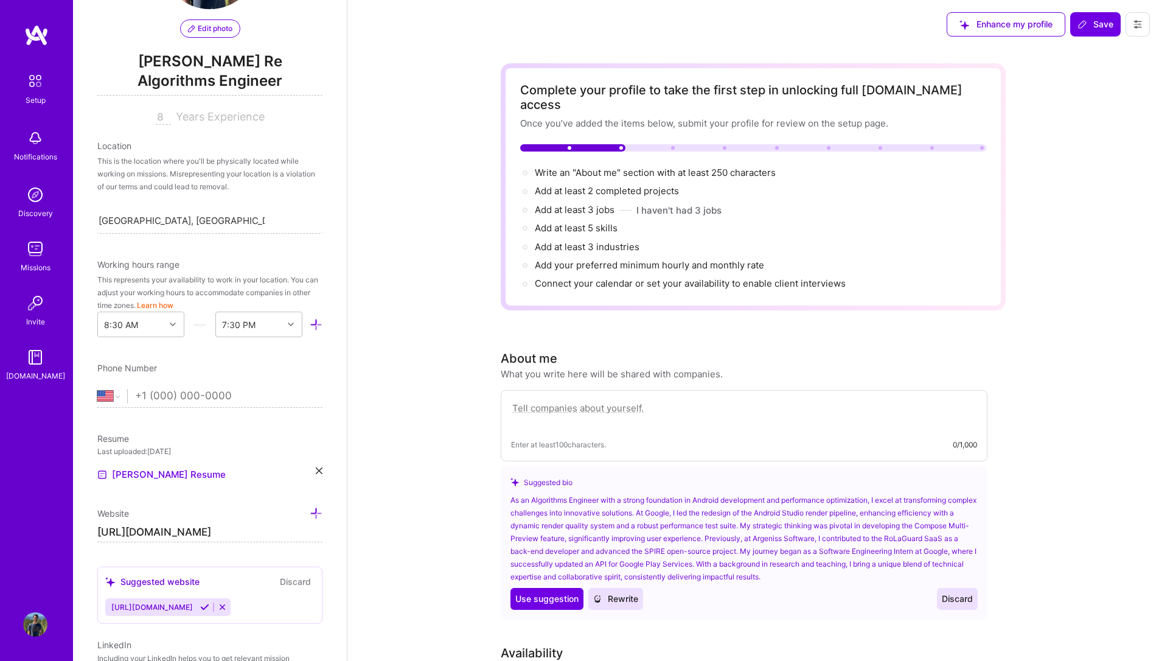
click at [237, 79] on span "Algorithms Engineer" at bounding box center [209, 83] width 225 height 25
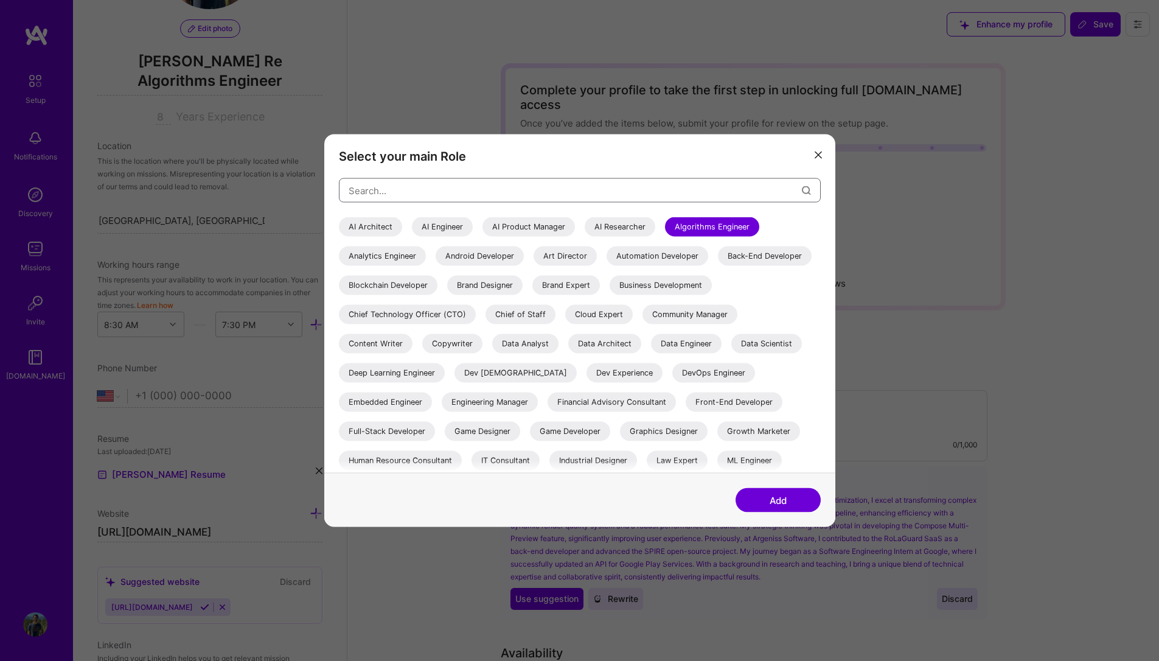
click at [584, 195] on input "modal" at bounding box center [574, 190] width 453 height 31
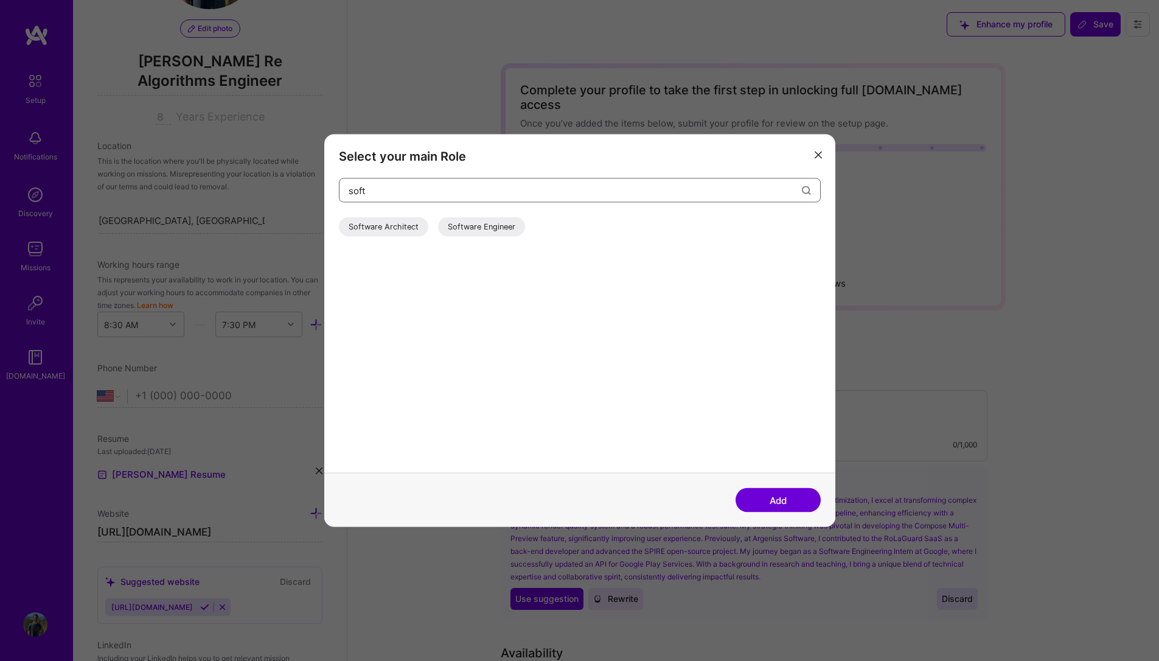
type input "soft"
click at [476, 231] on div "Software Engineer" at bounding box center [481, 226] width 87 height 19
click at [782, 498] on button "Add" at bounding box center [777, 500] width 85 height 24
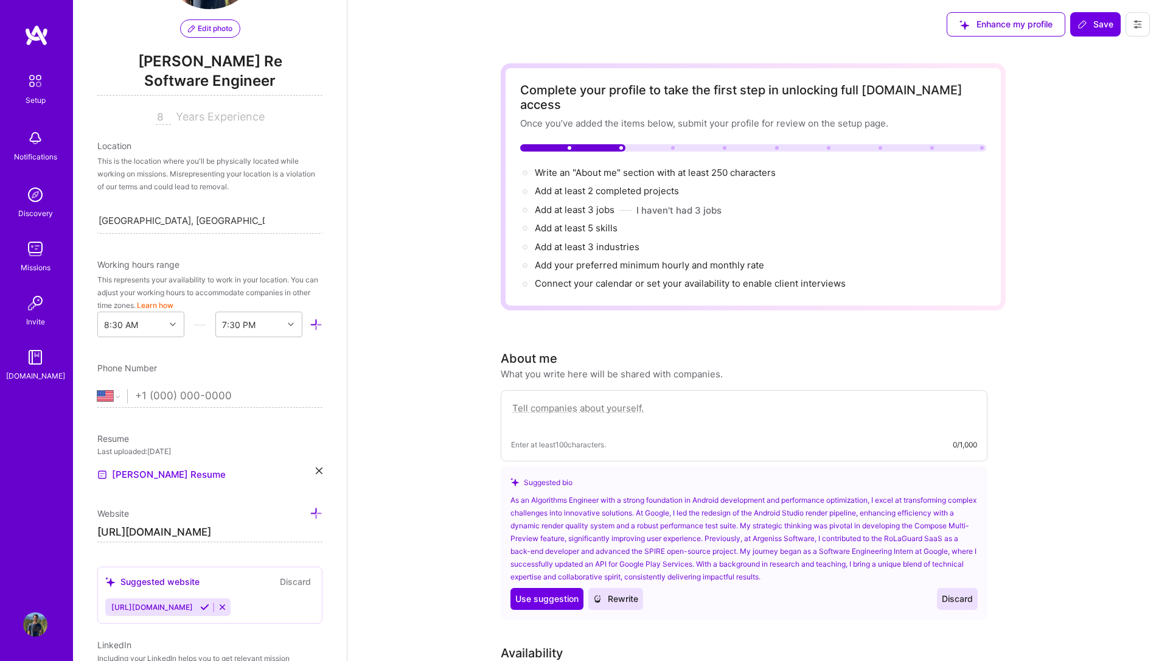
click at [156, 118] on input "8" at bounding box center [163, 117] width 15 height 15
type input "5"
click at [145, 402] on div "[GEOGRAPHIC_DATA] [GEOGRAPHIC_DATA] [GEOGRAPHIC_DATA] [GEOGRAPHIC_DATA] [US_STA…" at bounding box center [209, 396] width 225 height 15
click at [147, 398] on input "tel" at bounding box center [228, 395] width 187 height 35
type input "+5"
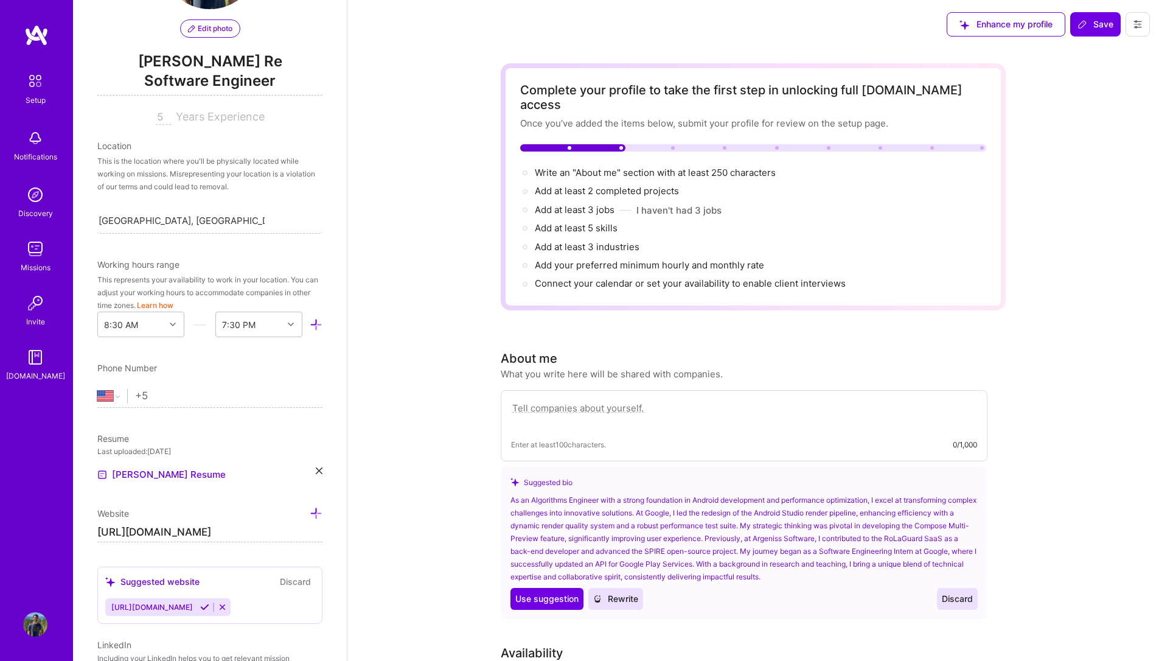
select select "AR"
type input "[PHONE_NUMBER]"
click at [170, 325] on icon at bounding box center [173, 324] width 6 height 6
click at [124, 468] on div "9:00 AM" at bounding box center [140, 468] width 87 height 23
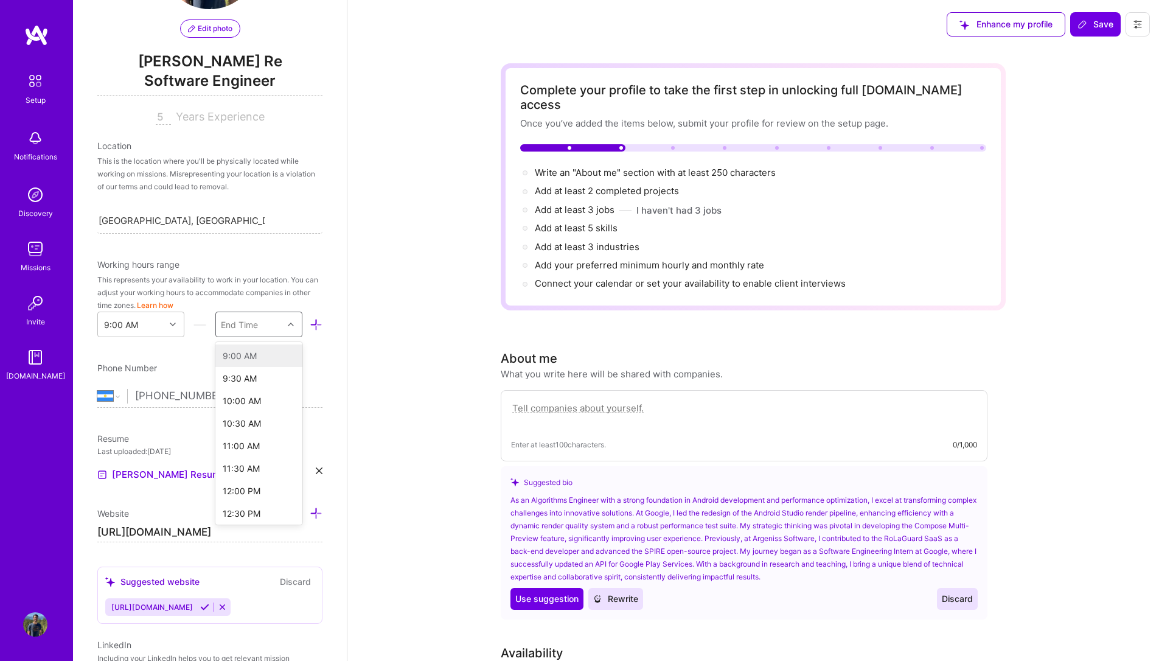
click at [288, 324] on icon at bounding box center [291, 324] width 6 height 6
click at [253, 413] on div "8:00 PM" at bounding box center [258, 412] width 87 height 23
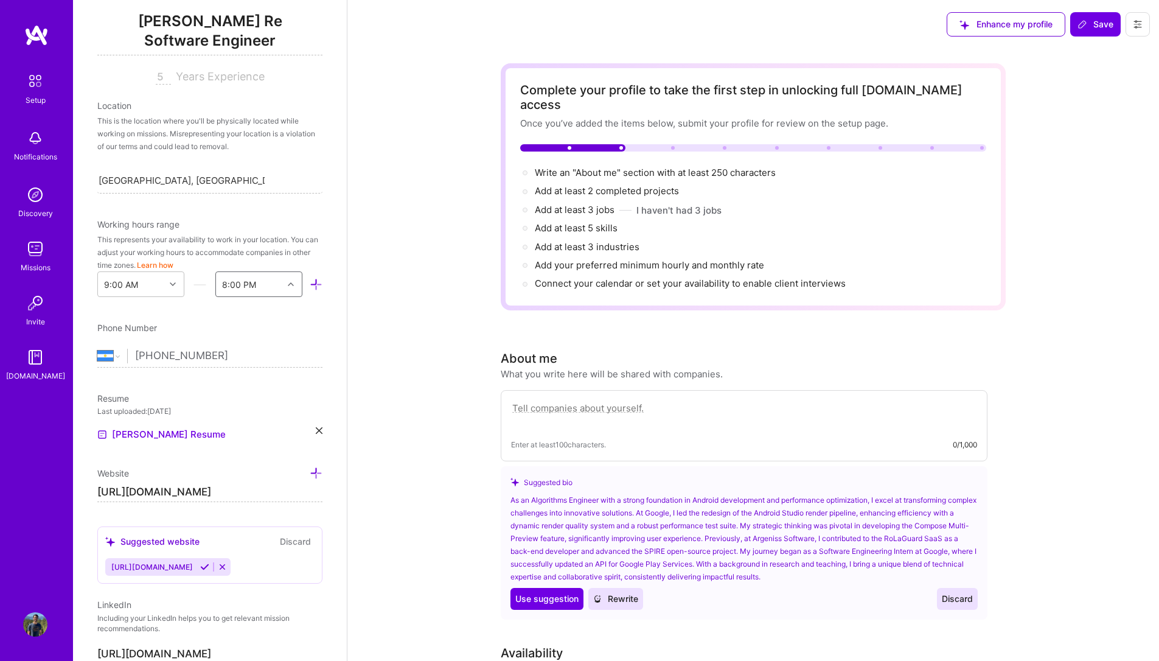
scroll to position [186, 0]
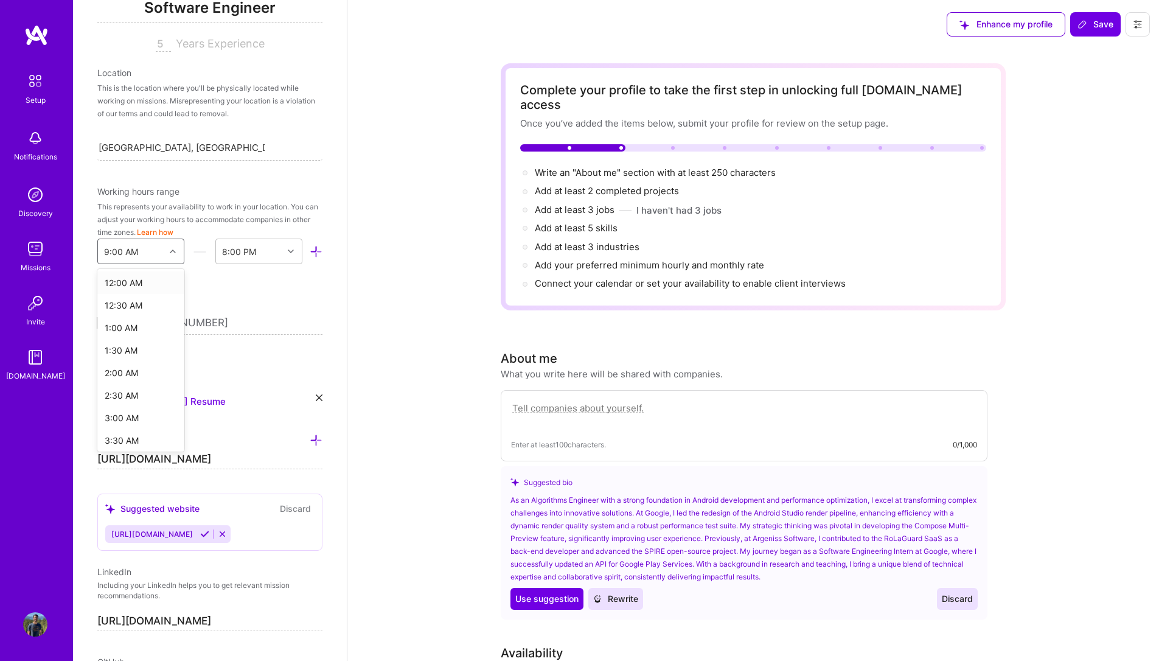
click at [170, 248] on icon at bounding box center [173, 251] width 6 height 6
click at [324, 299] on div "Edit photo [PERSON_NAME] Re Software Engineer 5 Years Experience Location This …" at bounding box center [210, 330] width 274 height 661
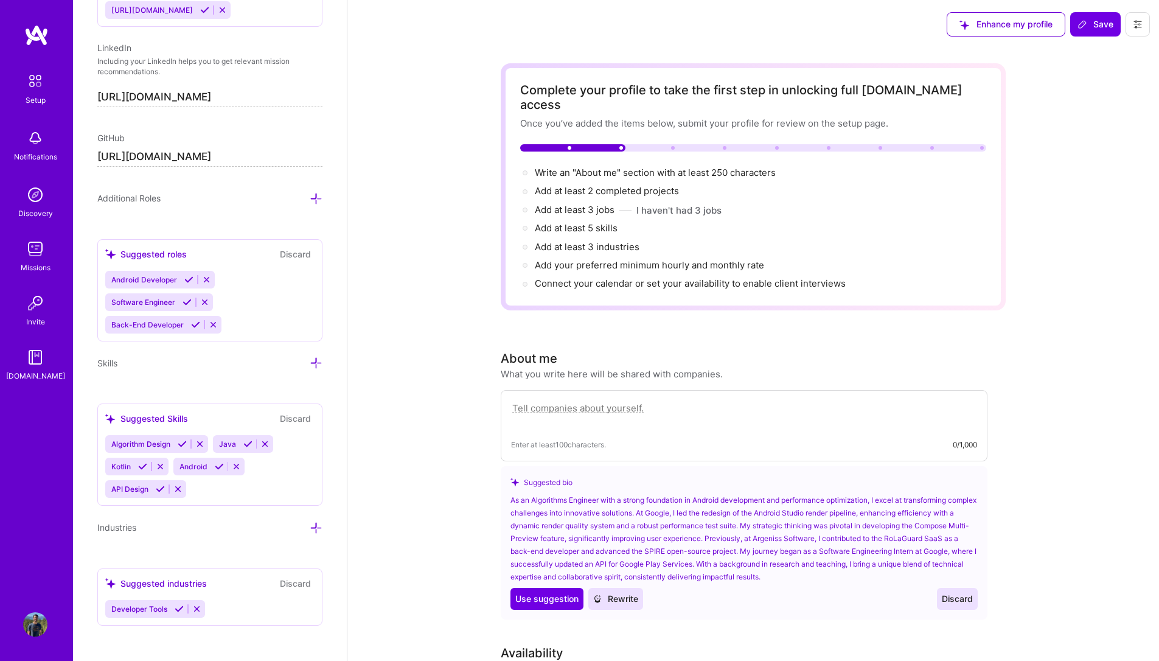
scroll to position [713, 0]
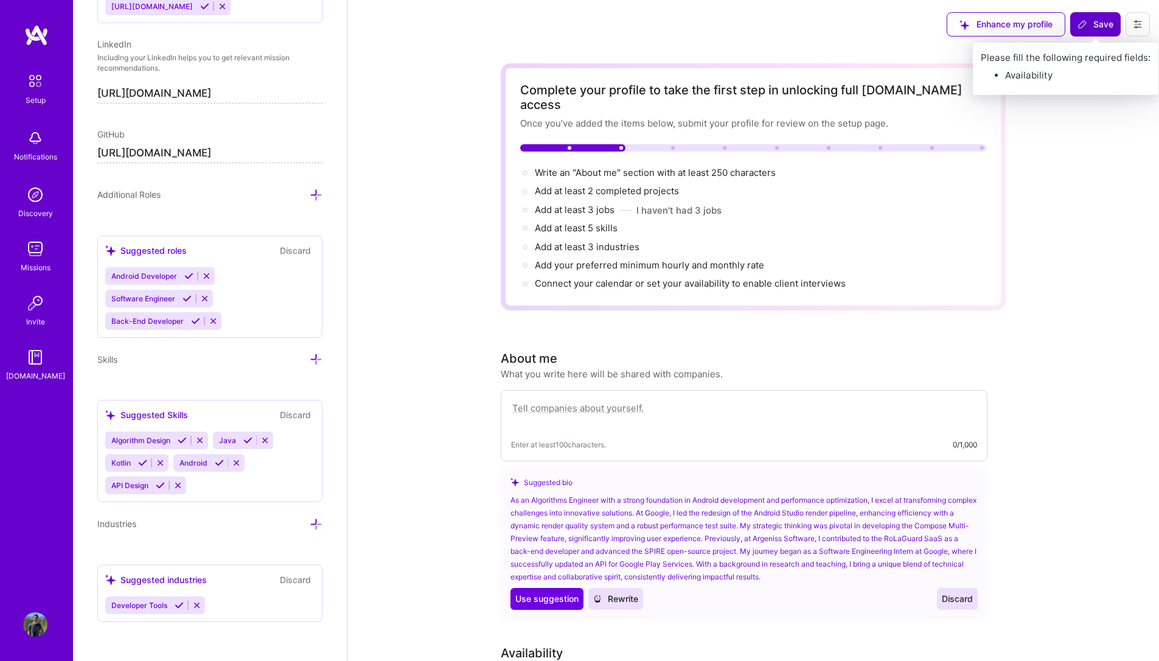
click at [1094, 26] on span "Save" at bounding box center [1095, 24] width 36 height 12
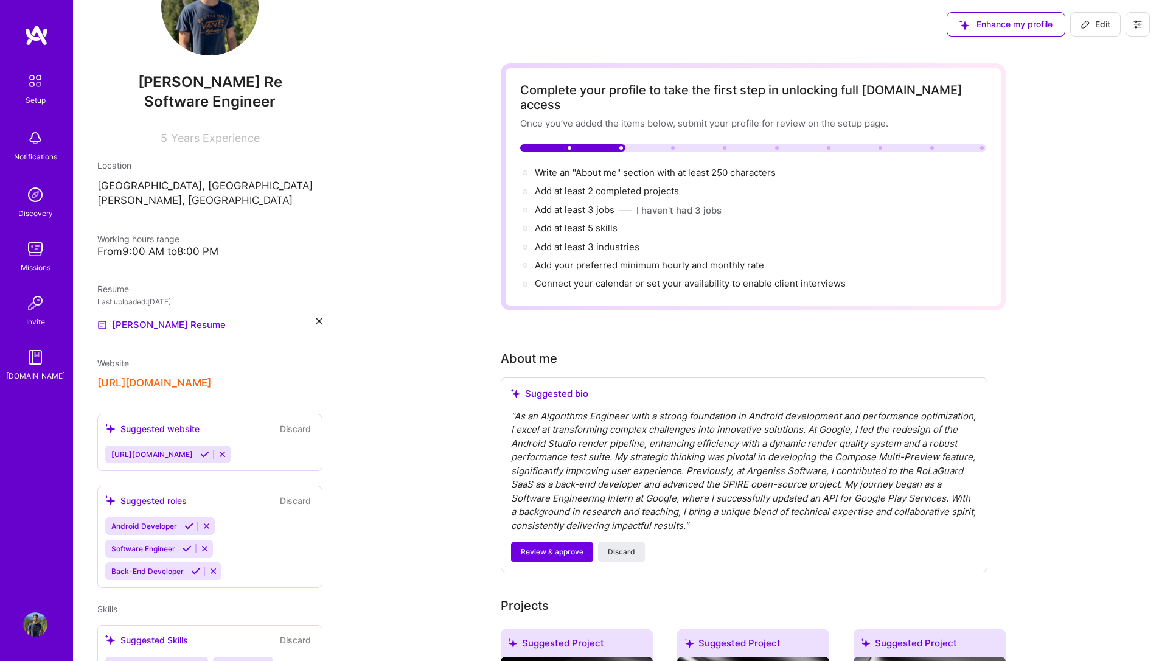
scroll to position [0, 0]
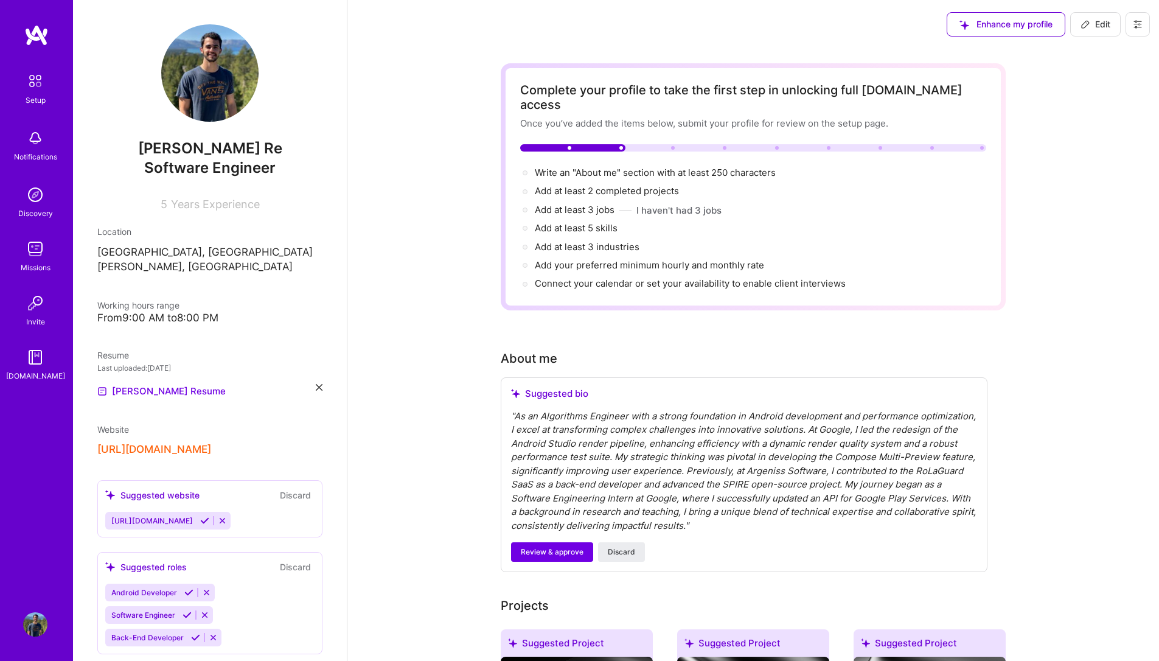
click at [1098, 26] on span "Edit" at bounding box center [1095, 24] width 30 height 12
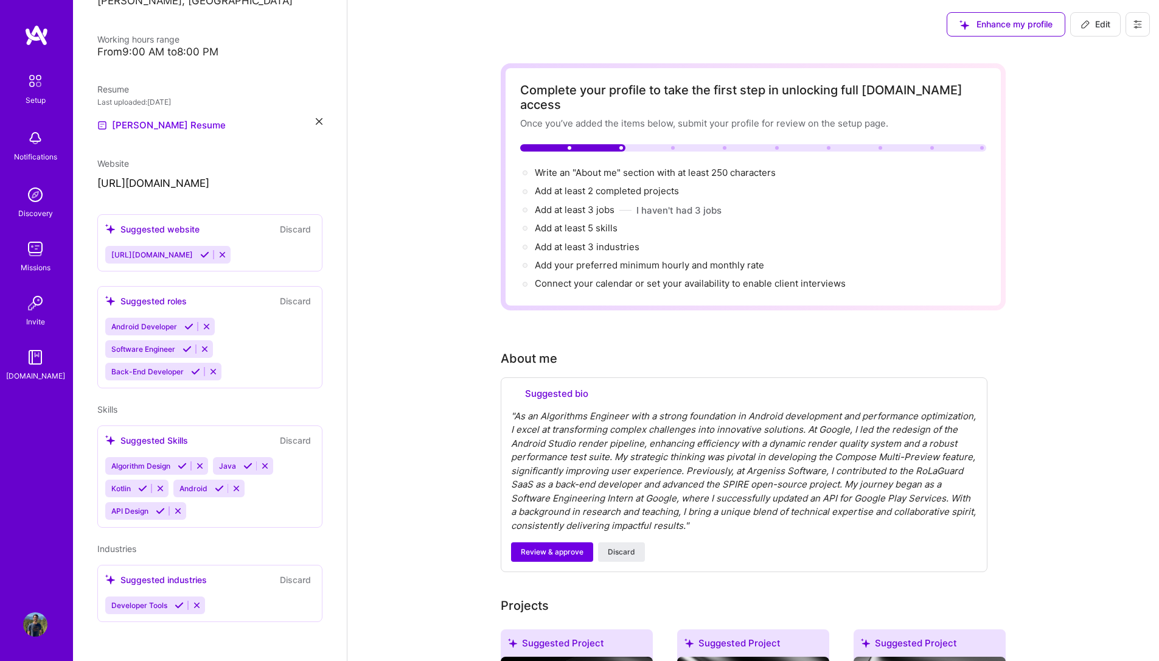
select select "US"
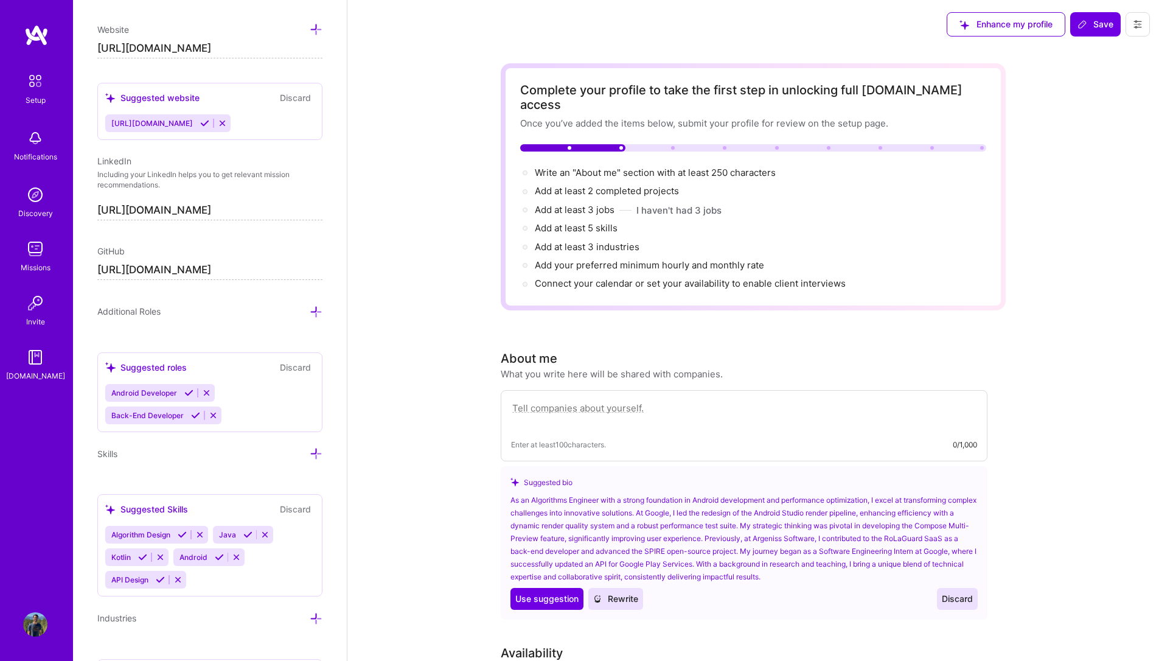
scroll to position [622, 0]
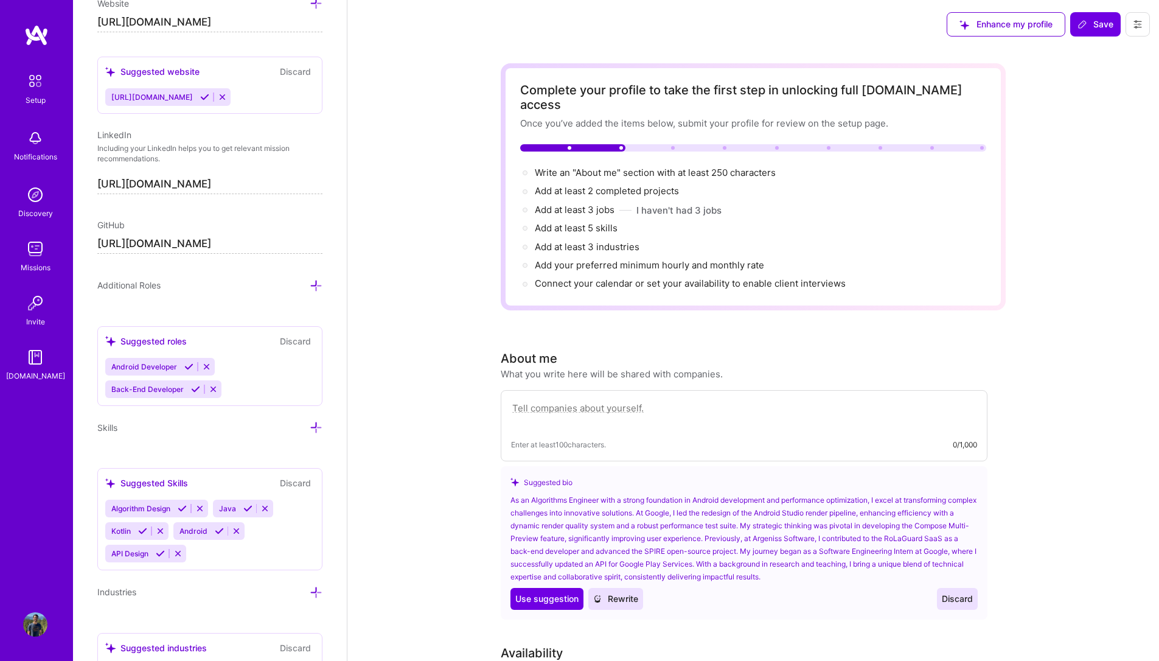
click at [186, 368] on icon at bounding box center [188, 366] width 9 height 9
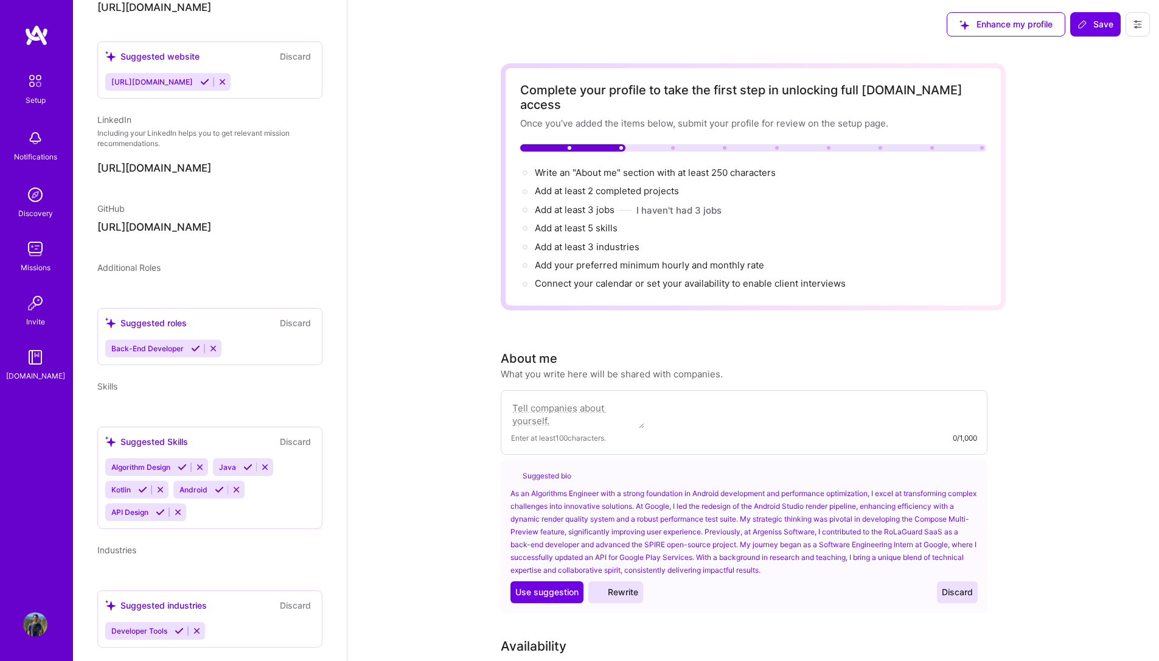
scroll to position [331, 0]
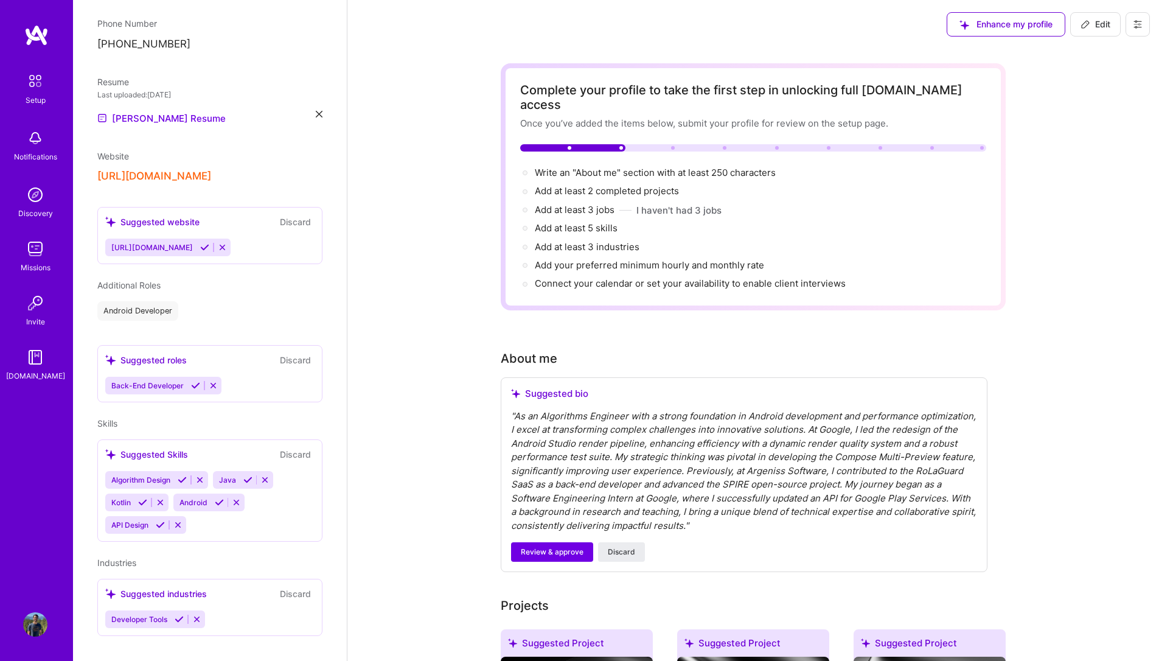
click at [194, 381] on icon at bounding box center [195, 385] width 9 height 9
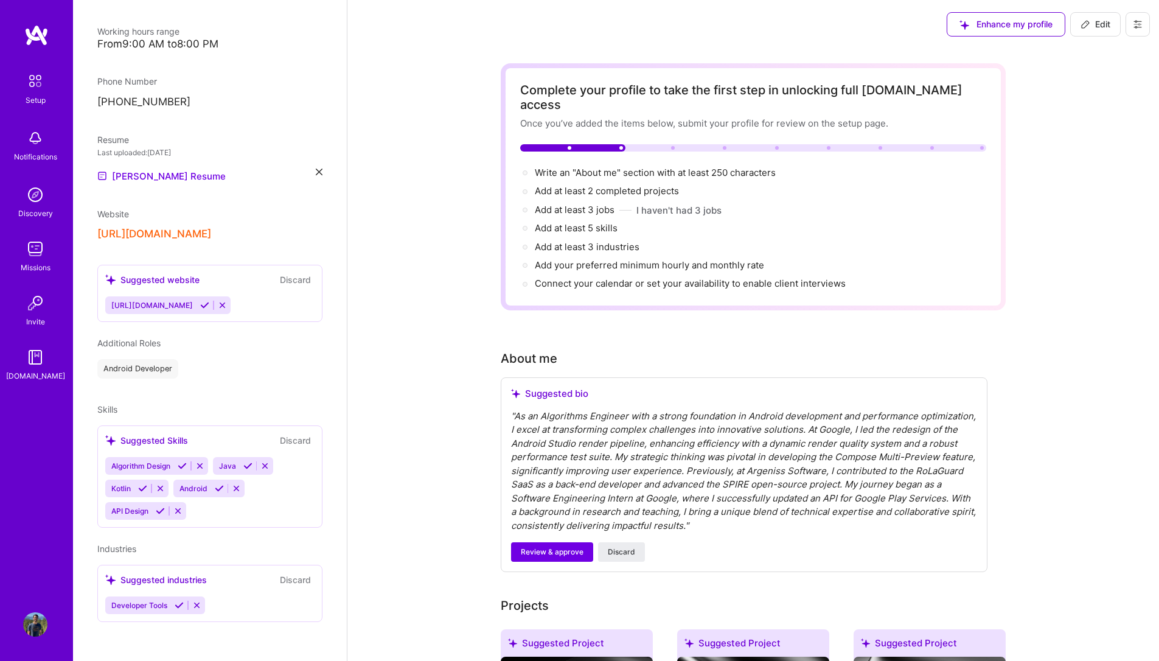
scroll to position [260, 0]
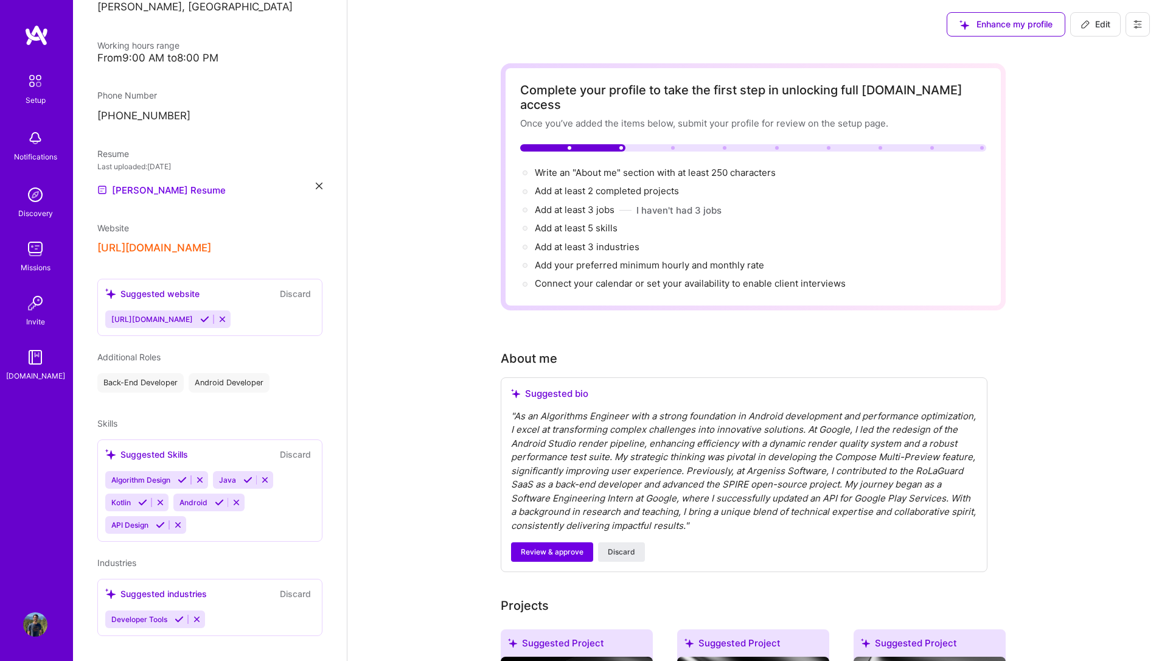
click at [185, 389] on div "[PERSON_NAME] Re Software Engineer 5 Years Experience Location [GEOGRAPHIC_DATA…" at bounding box center [210, 330] width 274 height 661
click at [164, 400] on div "[PERSON_NAME] Re Software Engineer 5 Years Experience Location [GEOGRAPHIC_DATA…" at bounding box center [210, 330] width 274 height 661
click at [154, 352] on span "Additional Roles" at bounding box center [128, 357] width 63 height 10
click at [1092, 22] on span "Edit" at bounding box center [1095, 24] width 30 height 12
select select "AR"
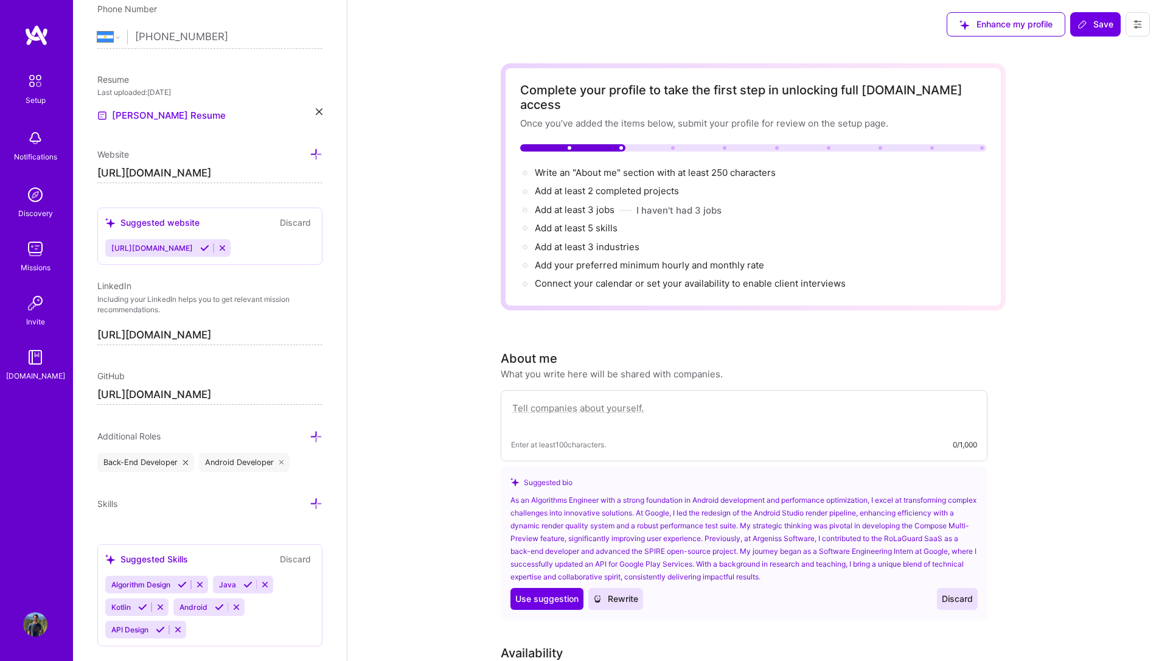
scroll to position [544, 0]
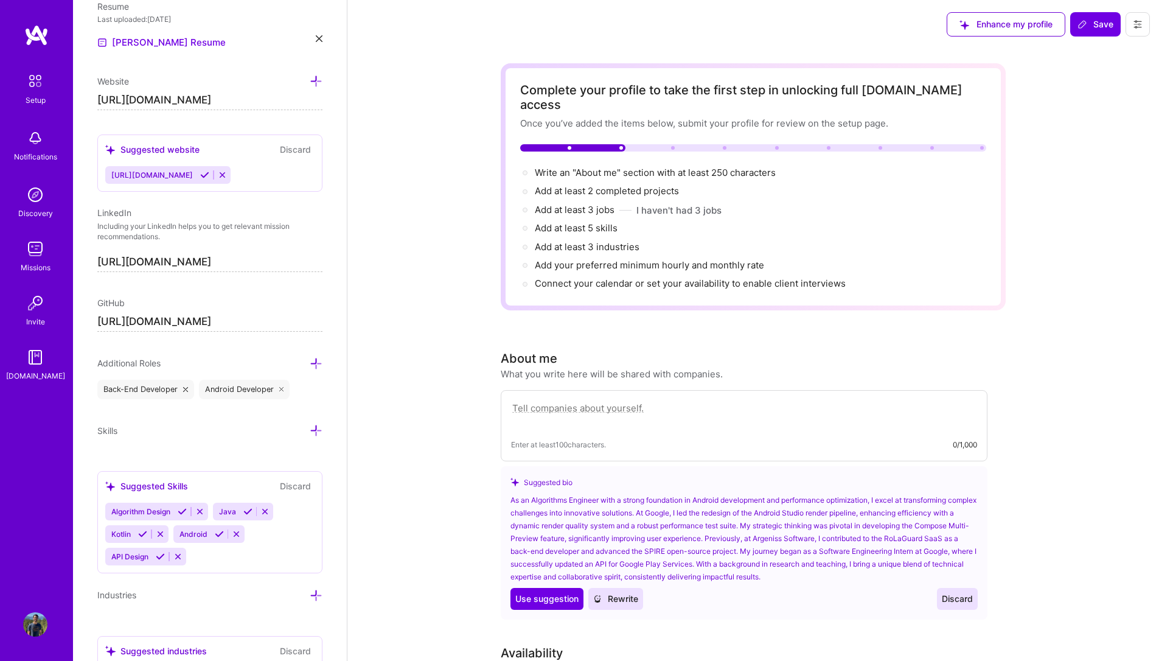
click at [310, 362] on icon at bounding box center [316, 363] width 13 height 13
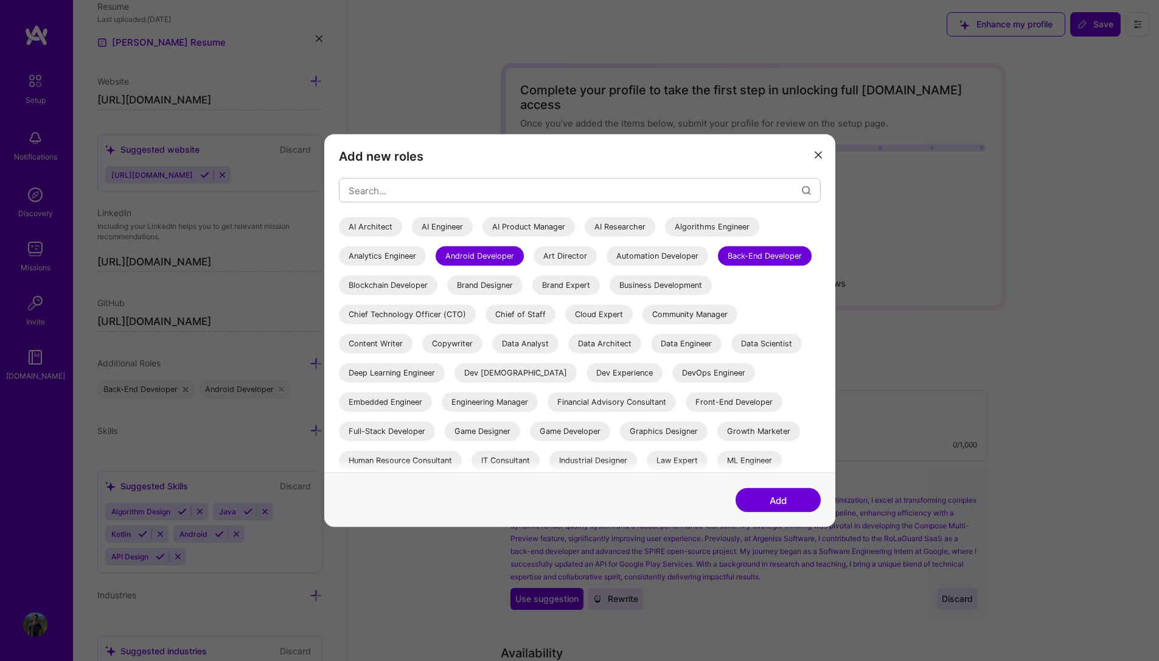
click at [720, 224] on div "Algorithms Engineer" at bounding box center [712, 226] width 94 height 19
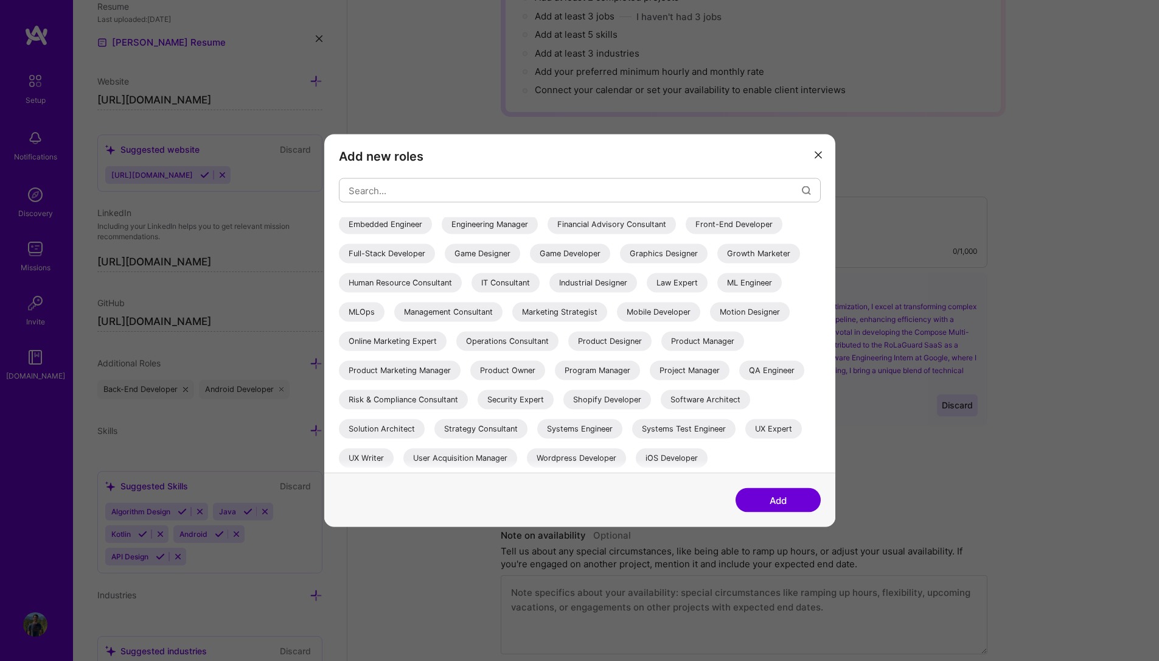
scroll to position [219, 0]
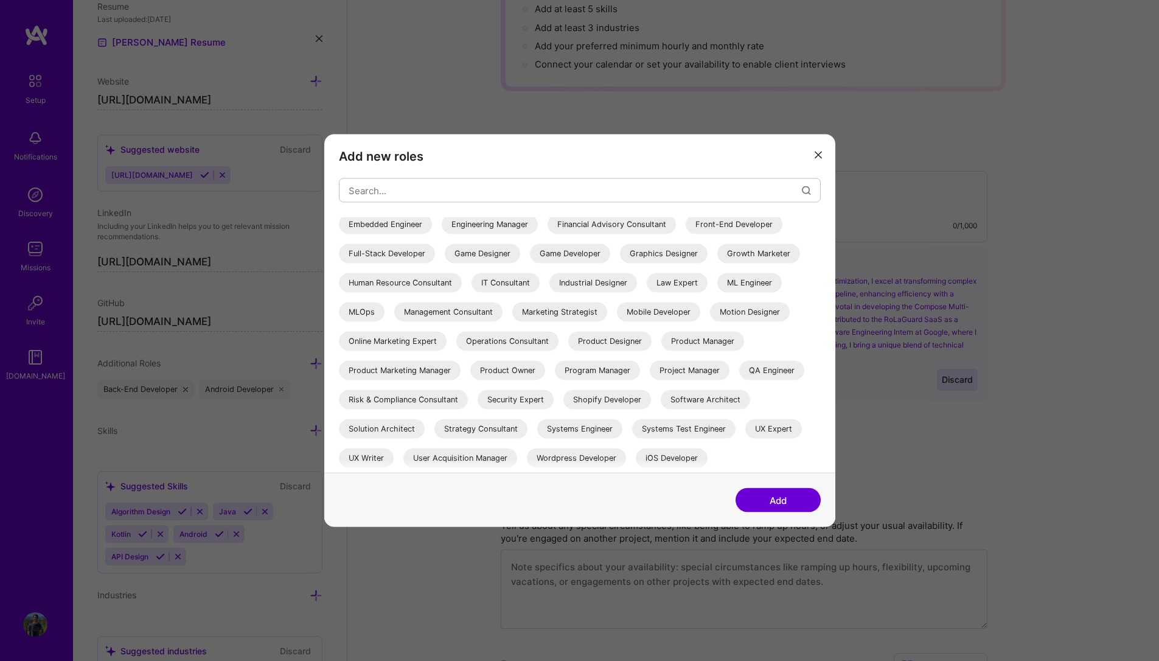
click at [820, 154] on icon "modal" at bounding box center [817, 154] width 7 height 7
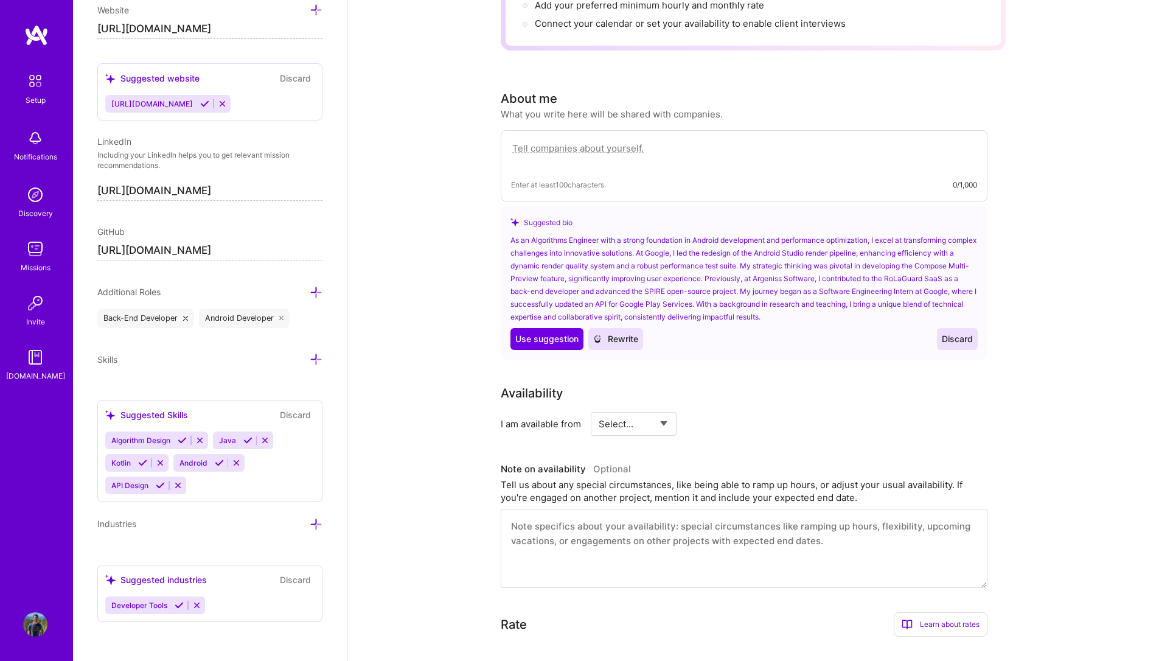
scroll to position [292, 0]
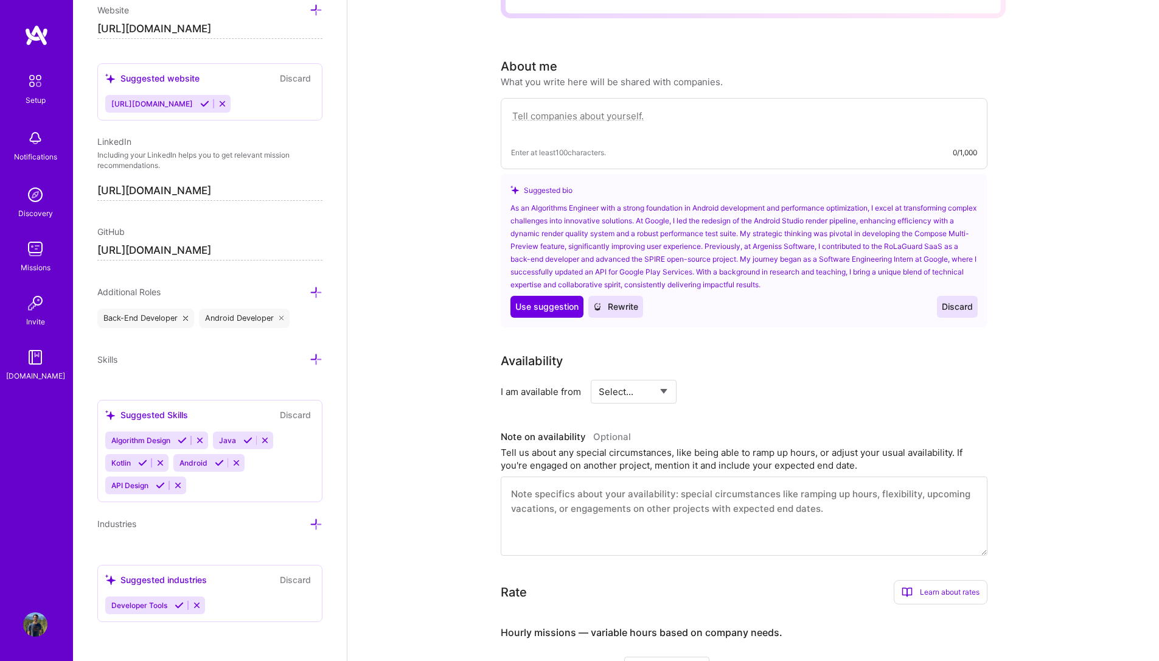
click at [310, 359] on icon at bounding box center [316, 359] width 13 height 13
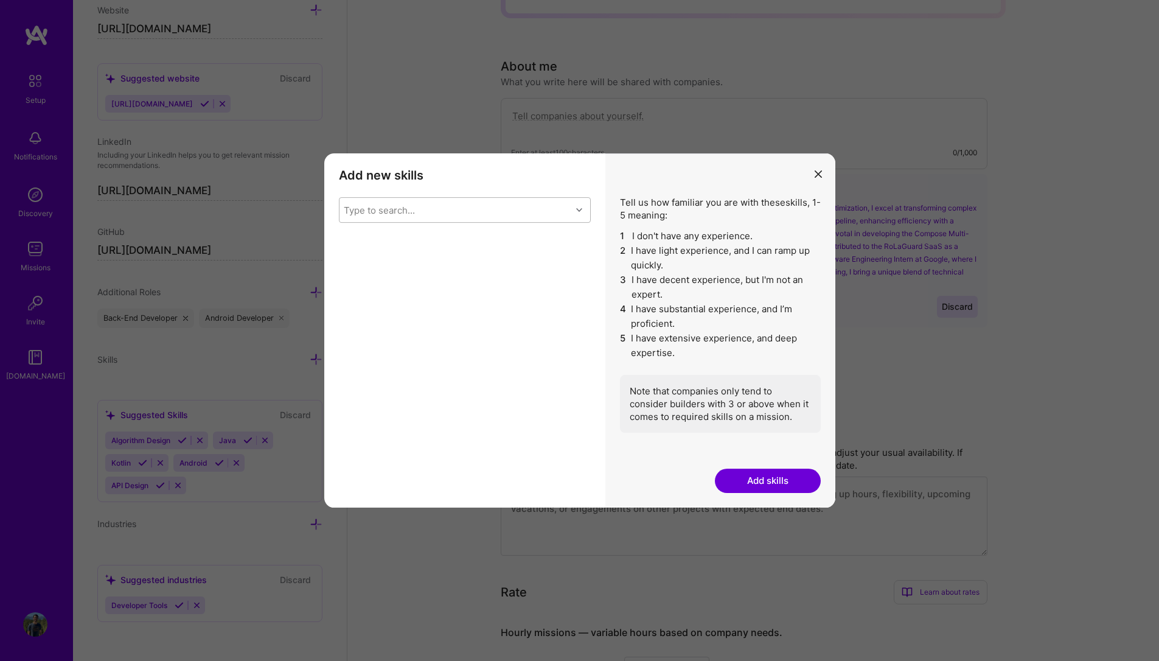
click at [510, 207] on div "Type to search..." at bounding box center [455, 210] width 232 height 24
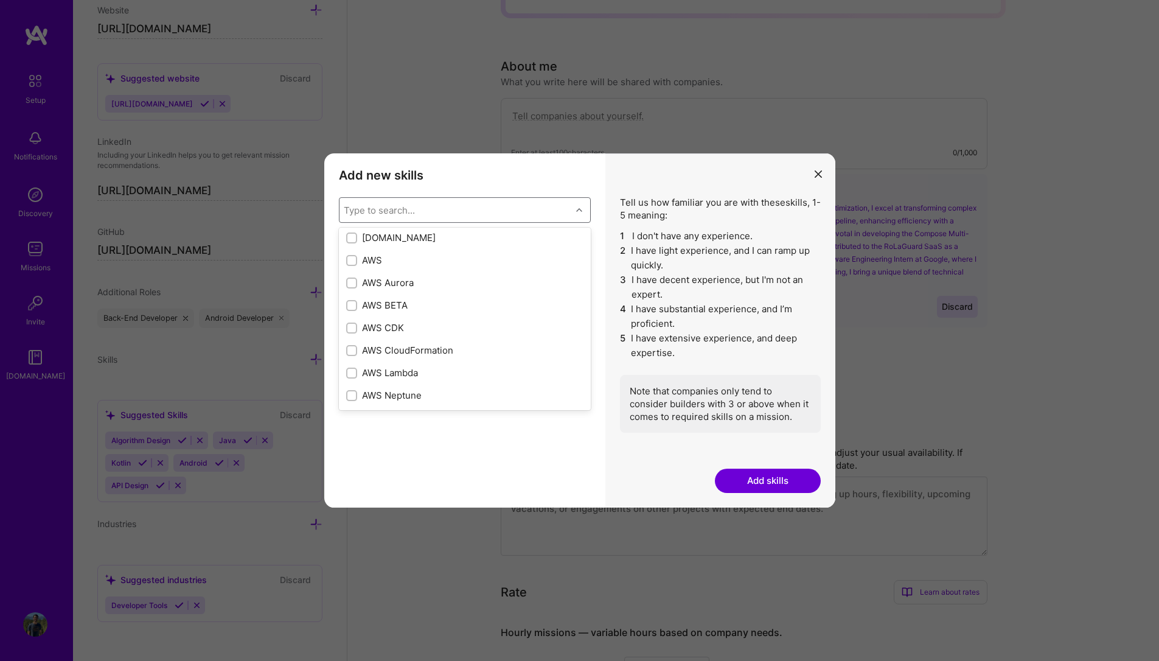
scroll to position [146, 0]
click at [361, 278] on div "AWS" at bounding box center [464, 275] width 237 height 13
checkbox input "true"
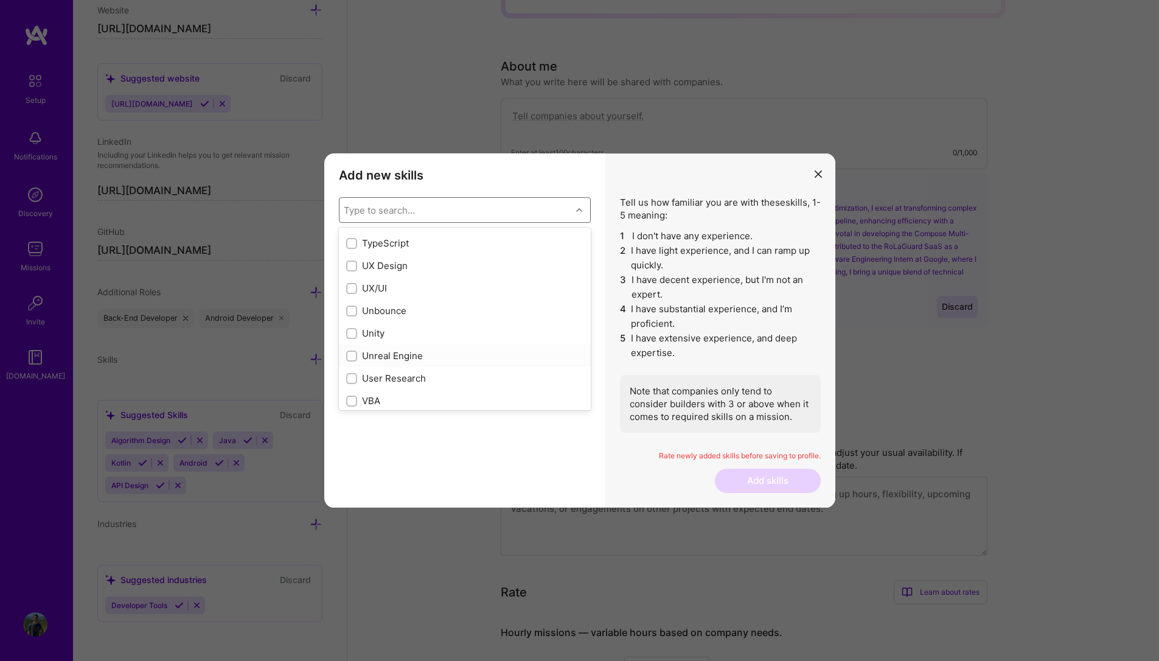
scroll to position [7599, 0]
click at [348, 317] on input "modal" at bounding box center [352, 317] width 9 height 9
checkbox input "true"
click at [351, 314] on input "modal" at bounding box center [352, 314] width 9 height 9
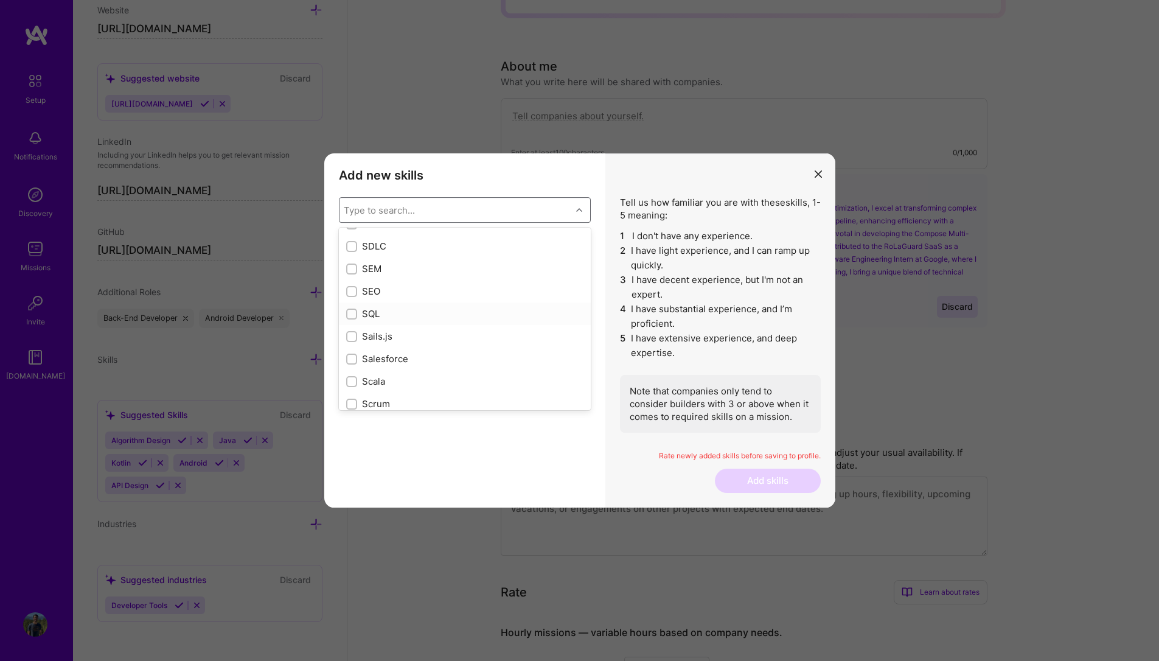
checkbox input "true"
click at [350, 297] on input "modal" at bounding box center [352, 296] width 9 height 9
checkbox input "true"
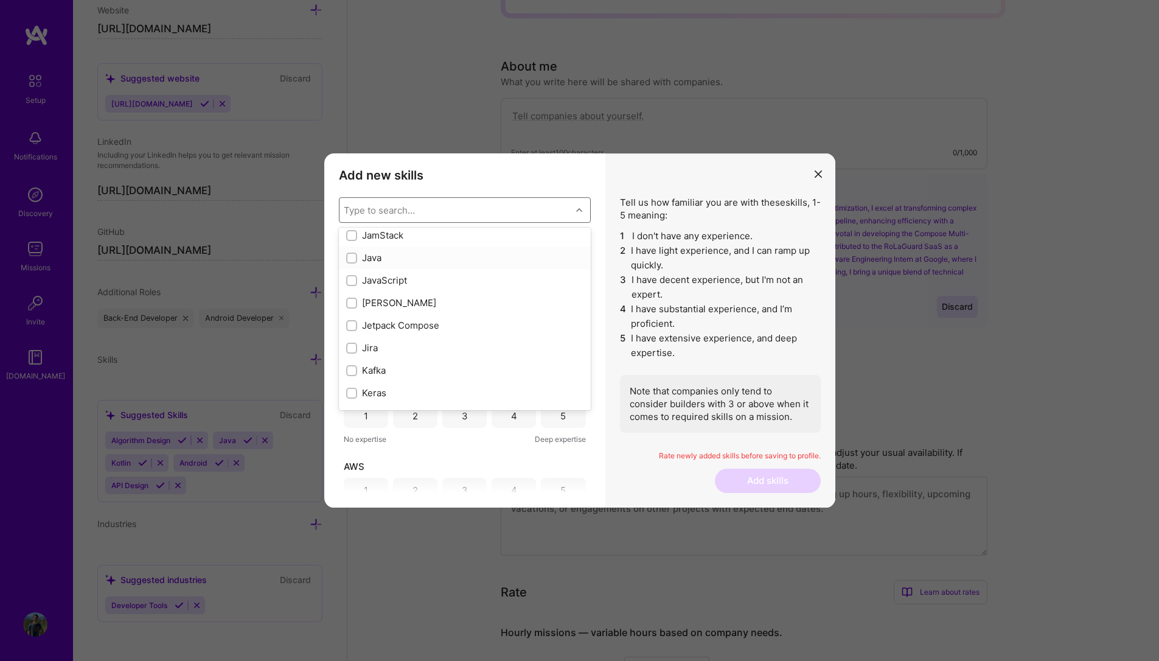
click at [366, 257] on div "Java" at bounding box center [464, 257] width 237 height 13
checkbox input "true"
click at [421, 205] on div "Type to search..." at bounding box center [455, 210] width 232 height 24
click at [426, 209] on div "Type to search..." at bounding box center [455, 210] width 232 height 24
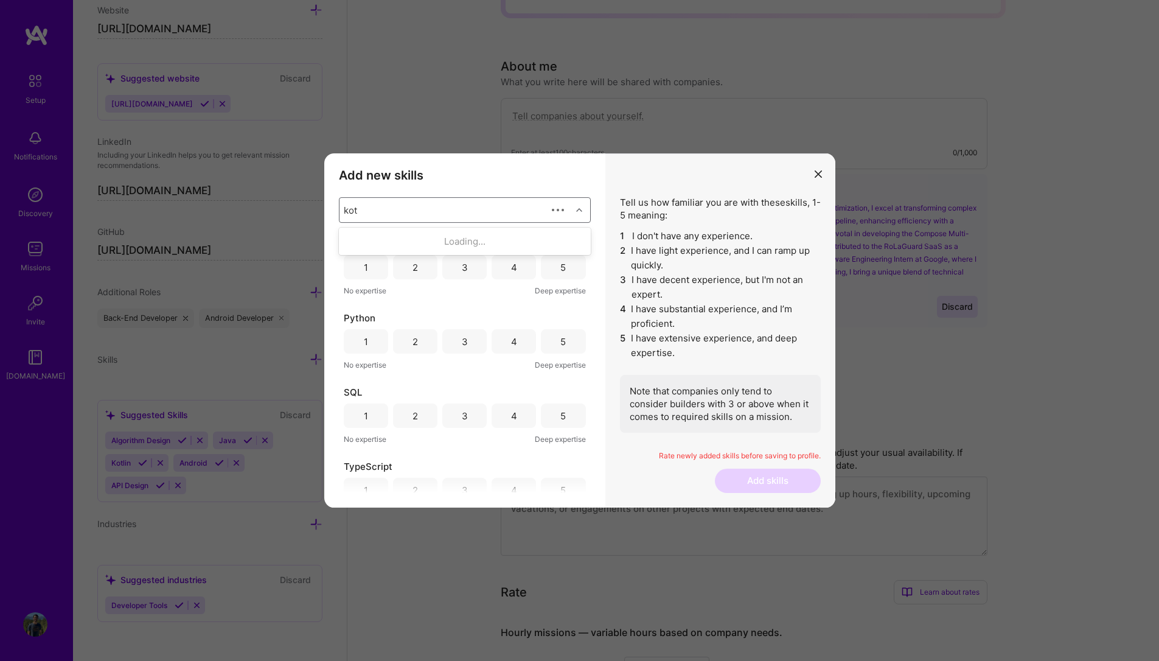
type input "kotl"
click at [397, 238] on div "Kotlin" at bounding box center [464, 241] width 237 height 13
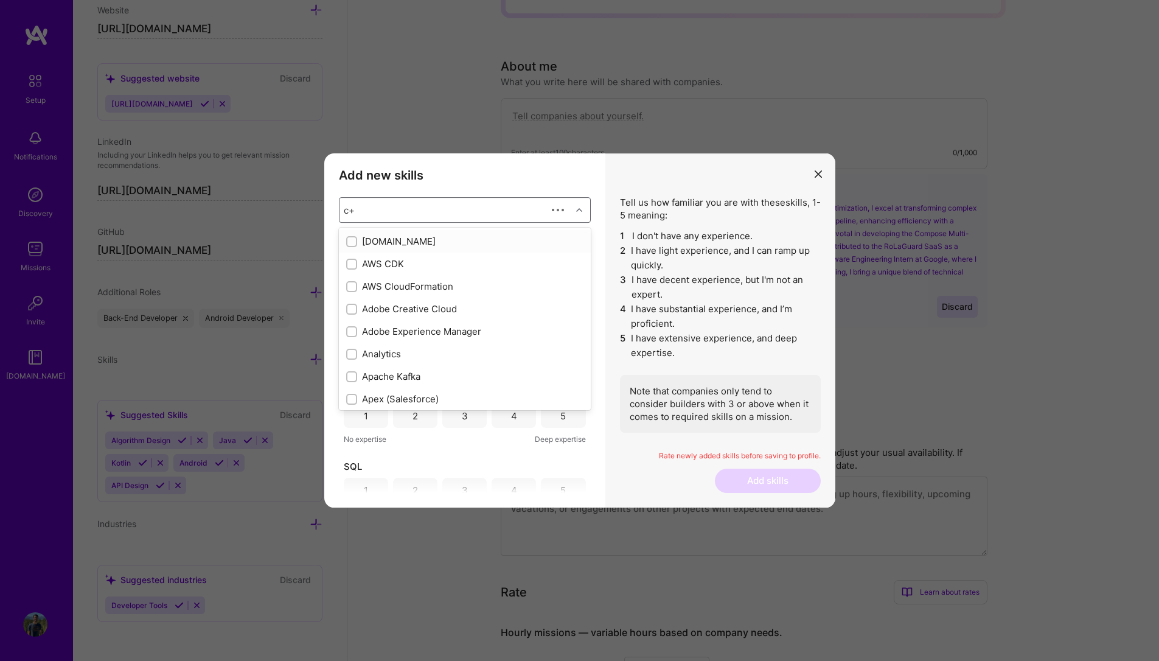
type input "c++"
click at [384, 272] on div "C++" at bounding box center [464, 275] width 237 height 13
checkbox input "true"
click at [437, 212] on div "Type to search..." at bounding box center [455, 210] width 232 height 24
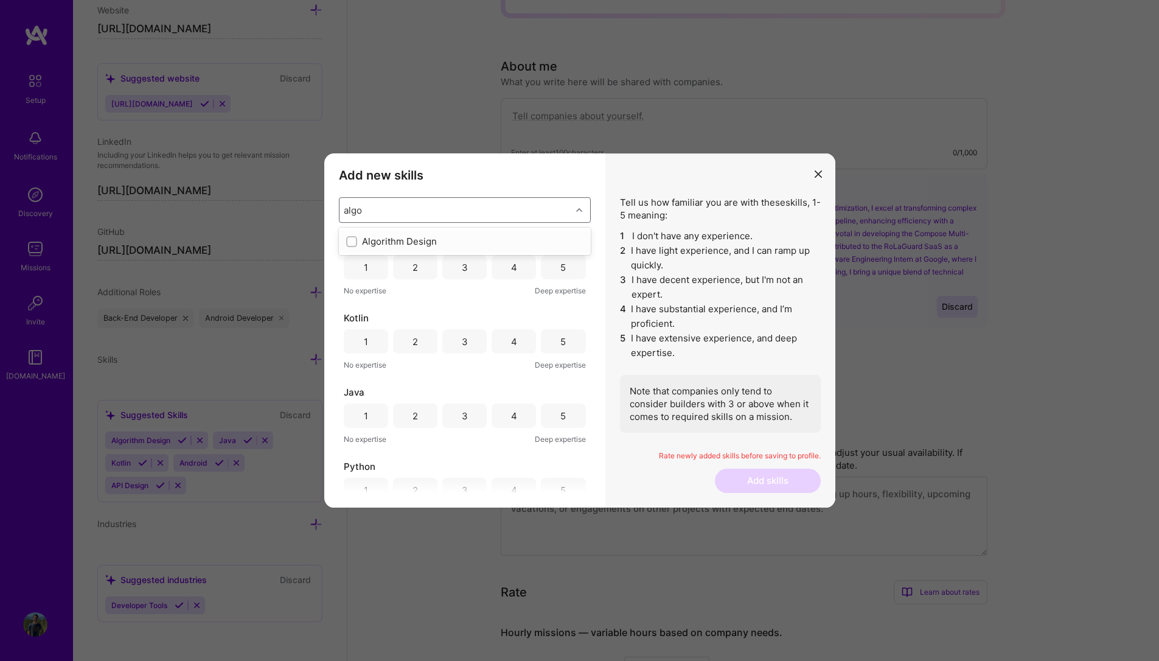
type input "algor"
click at [357, 239] on div "Algorithm Design" at bounding box center [464, 241] width 237 height 13
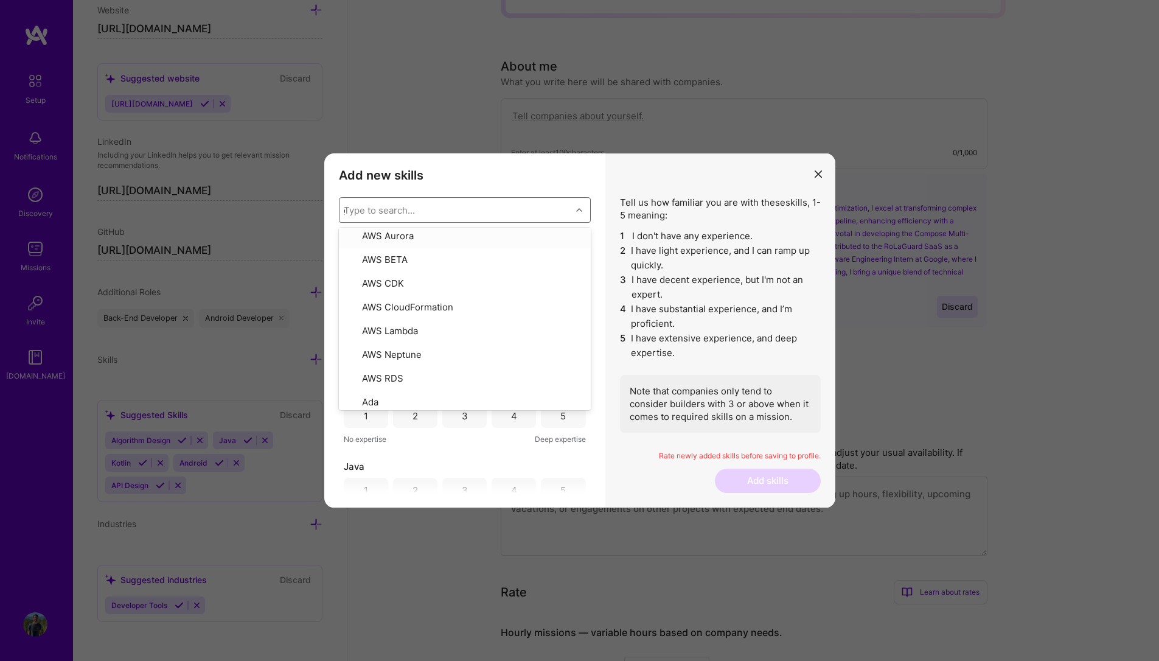
scroll to position [0, 0]
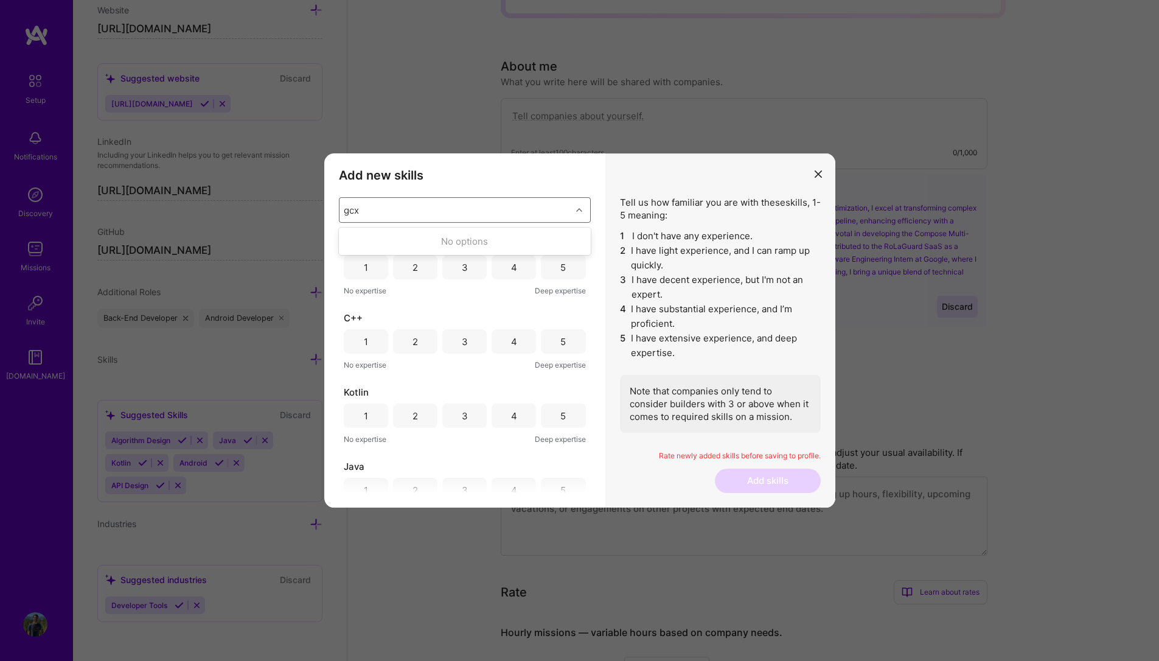
type input "gc"
click at [415, 242] on div "Google Cloud / GCP" at bounding box center [464, 241] width 237 height 13
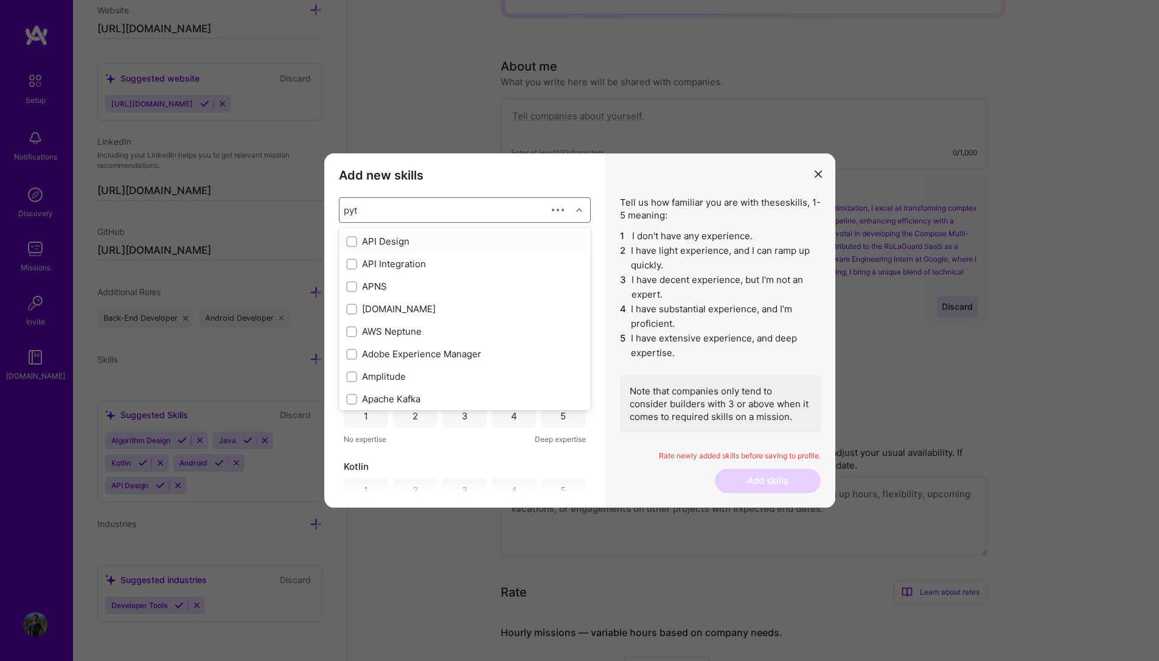
type input "pyth"
checkbox input "true"
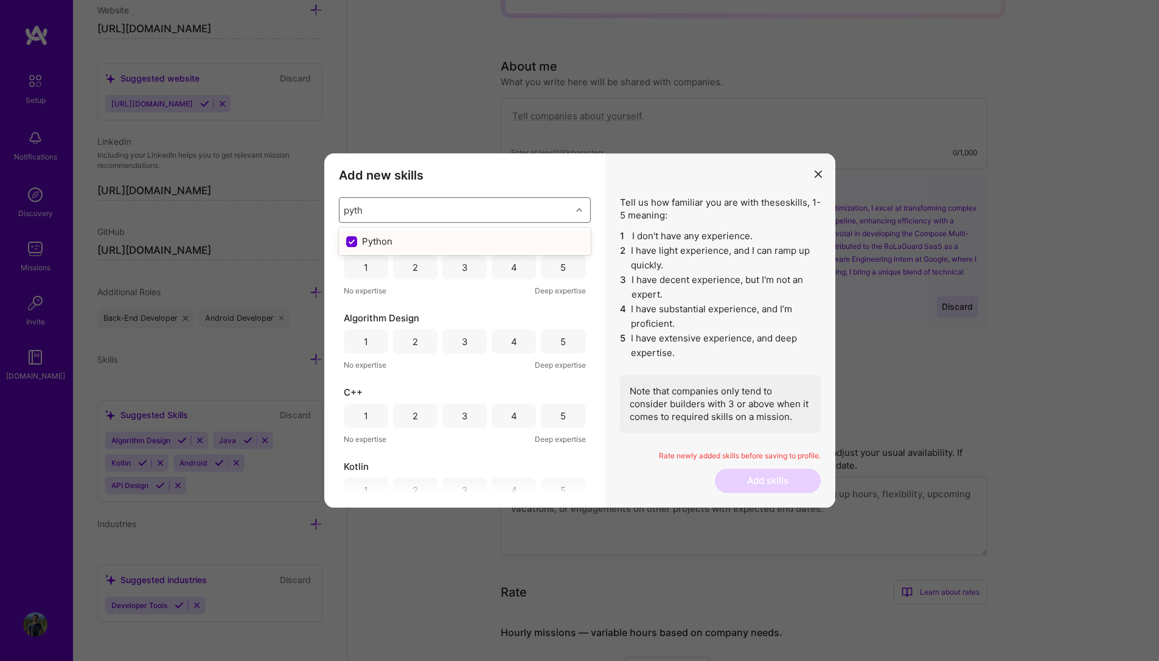
type input "pyt"
checkbox input "false"
type input "p"
checkbox input "false"
type input "go"
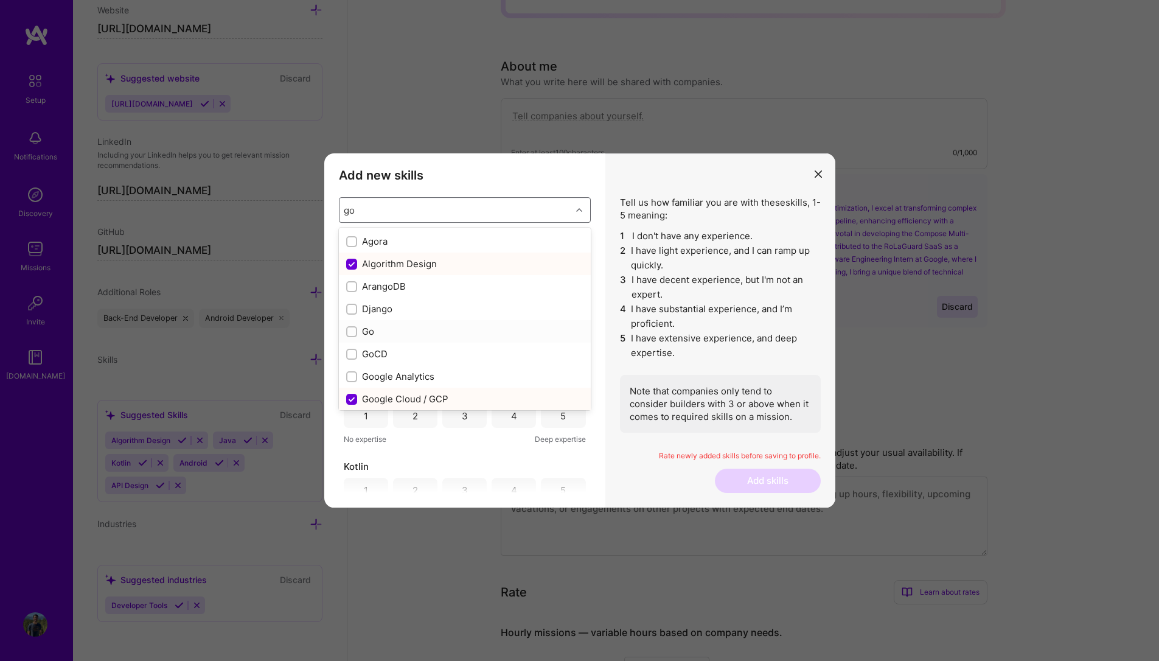
click at [351, 331] on input "modal" at bounding box center [352, 332] width 9 height 9
checkbox input "false"
checkbox input "true"
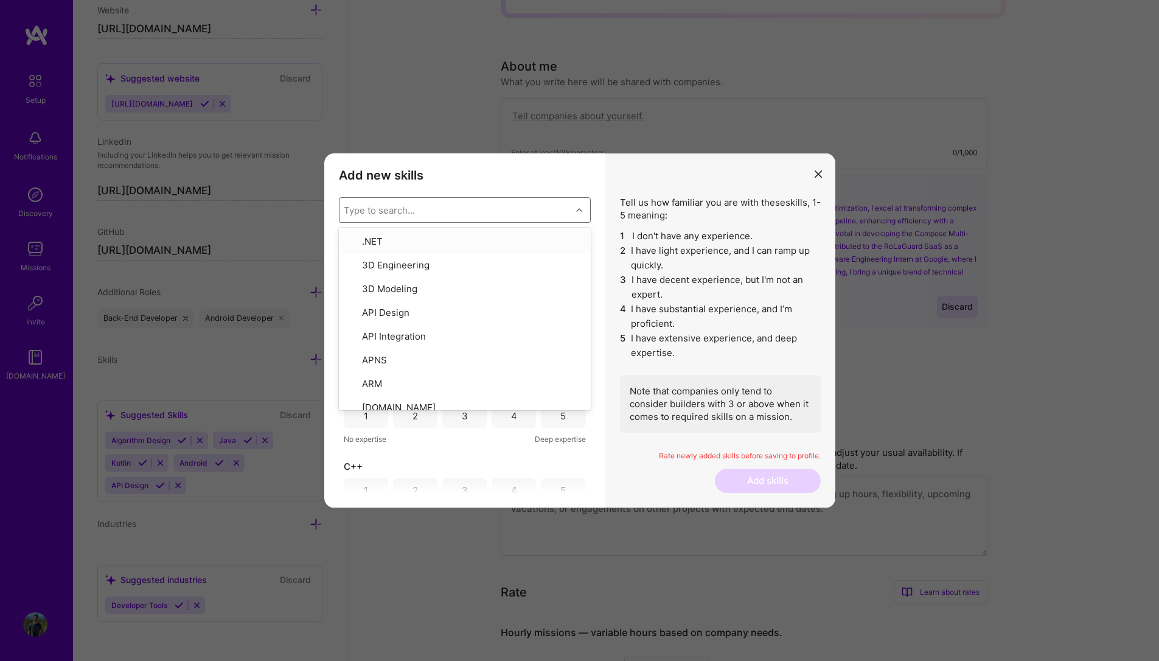
click at [580, 204] on div "modal" at bounding box center [580, 210] width 19 height 16
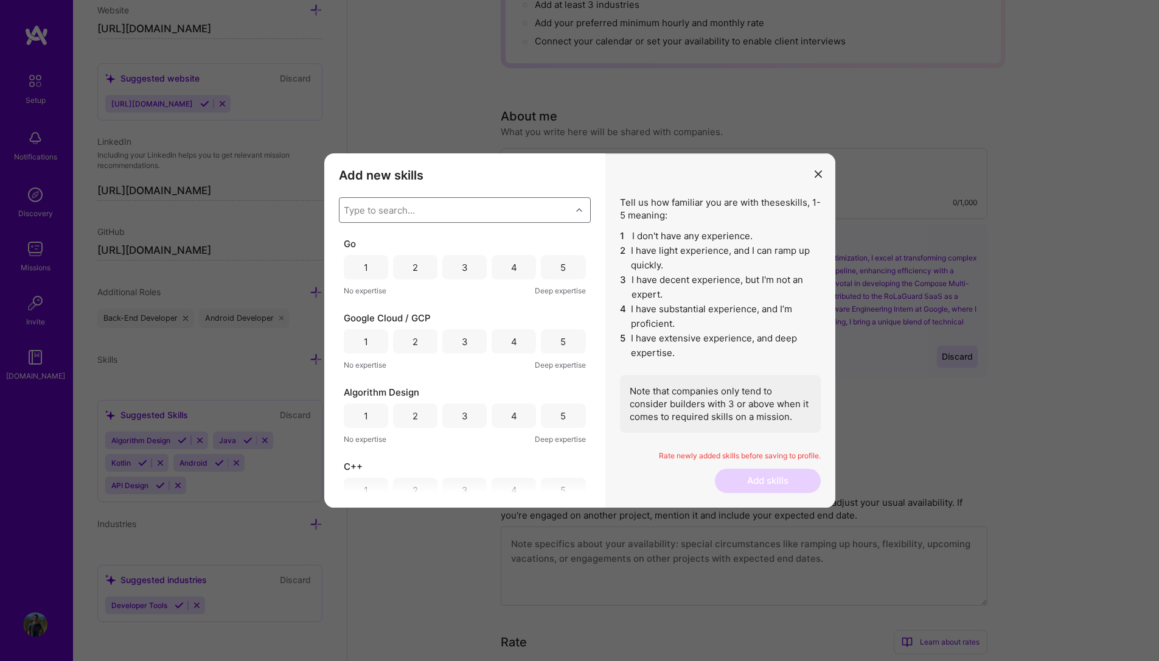
scroll to position [73, 0]
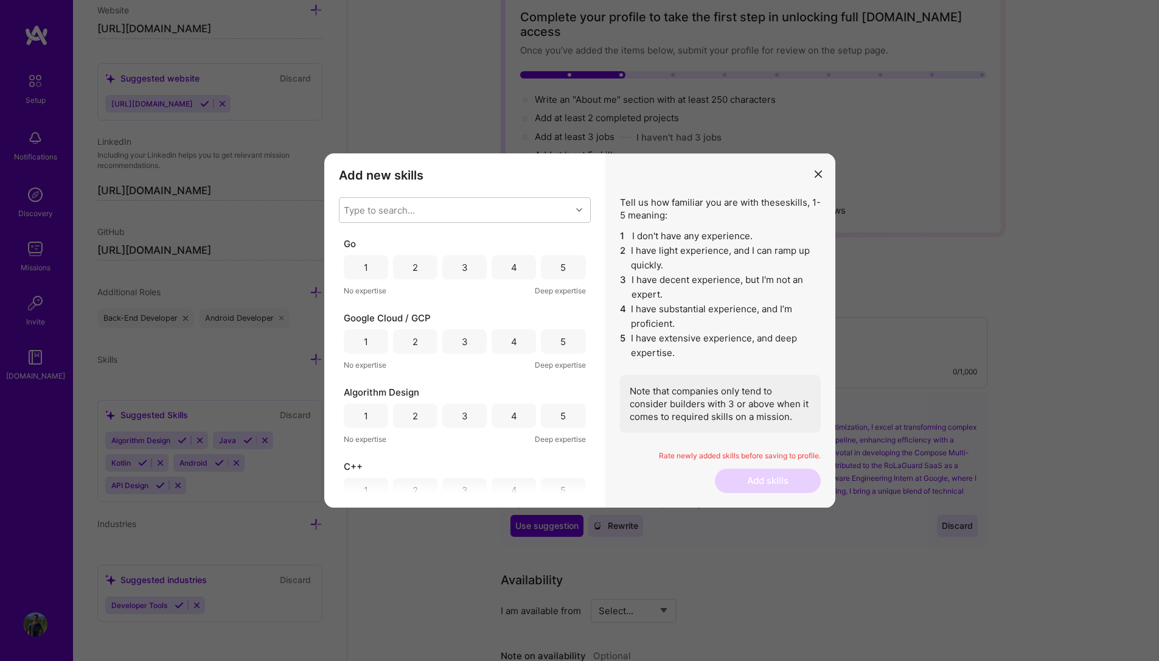
click at [463, 272] on div "3" at bounding box center [465, 267] width 6 height 13
click at [470, 342] on div "3" at bounding box center [464, 341] width 44 height 24
click at [515, 345] on div "4" at bounding box center [513, 342] width 44 height 24
click at [522, 421] on div "4" at bounding box center [513, 416] width 44 height 24
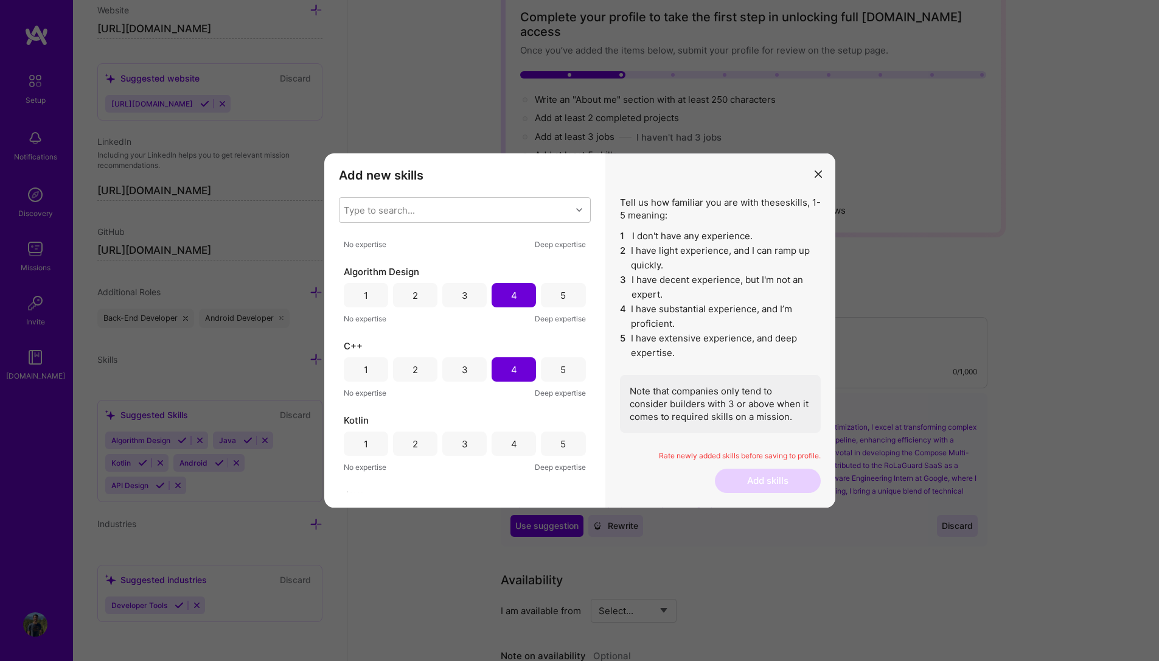
scroll to position [146, 0]
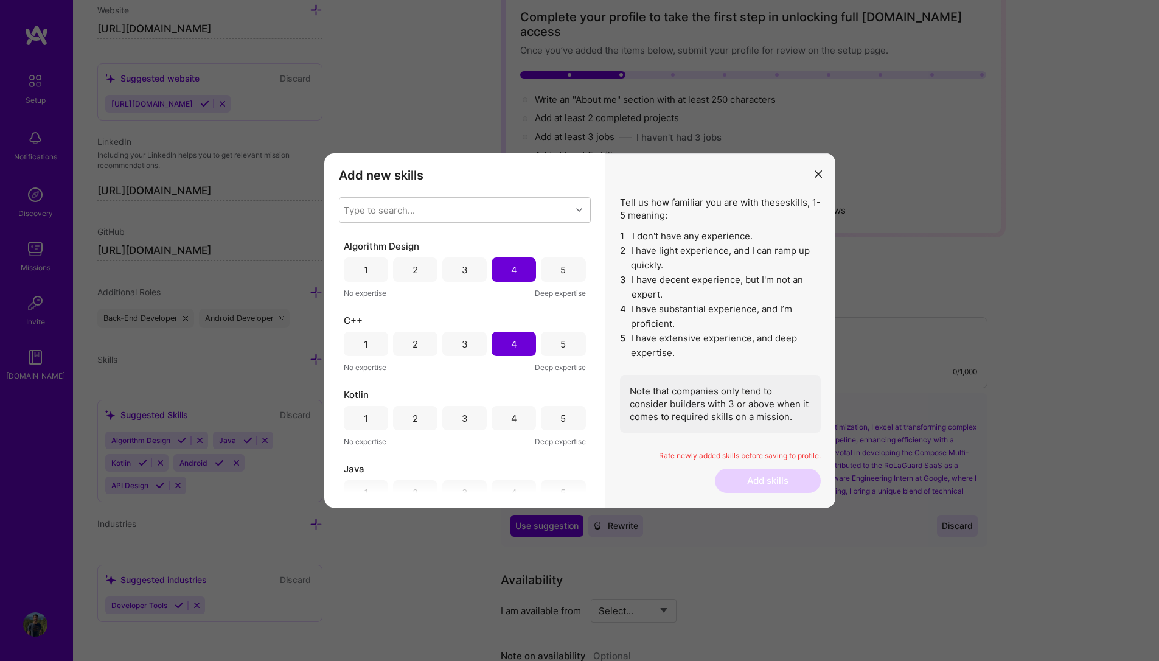
click at [550, 415] on div "5" at bounding box center [563, 418] width 44 height 24
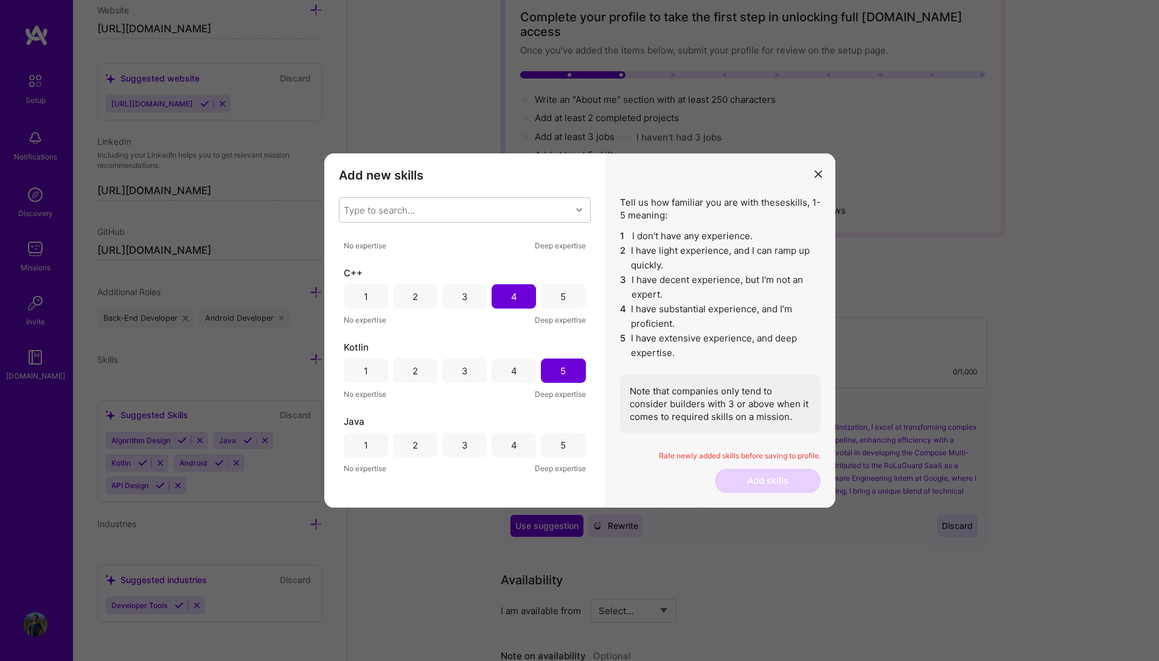
scroll to position [219, 0]
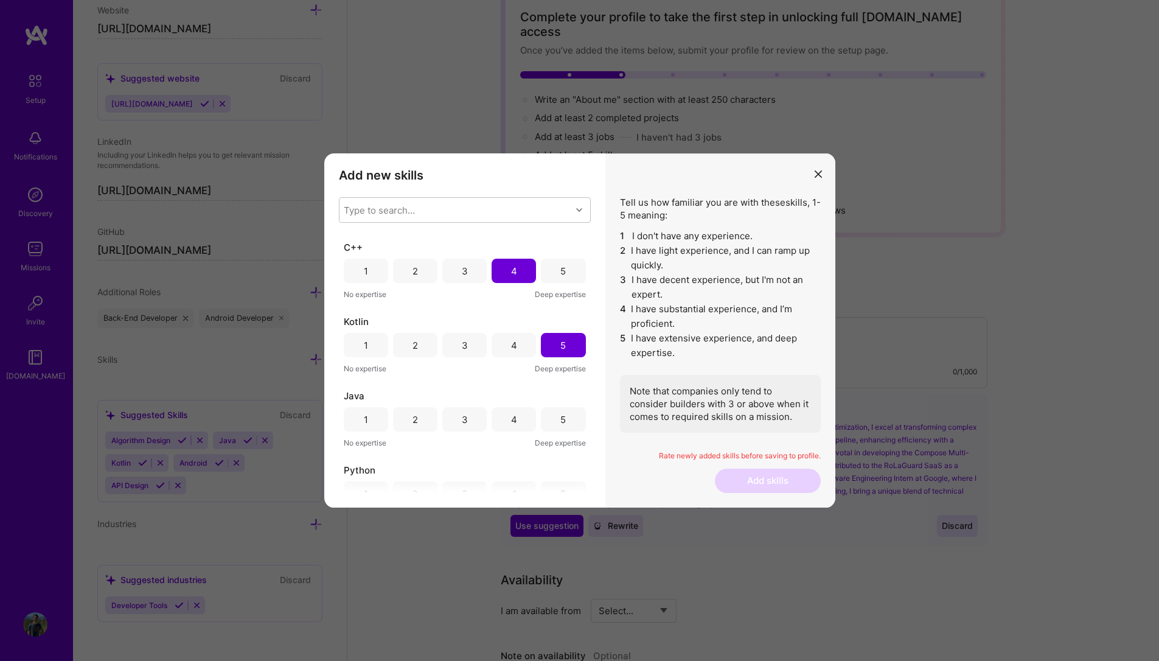
click at [560, 413] on div "5" at bounding box center [562, 419] width 5 height 13
click at [515, 351] on div "4" at bounding box center [513, 347] width 44 height 24
click at [518, 418] on div "4" at bounding box center [513, 421] width 44 height 24
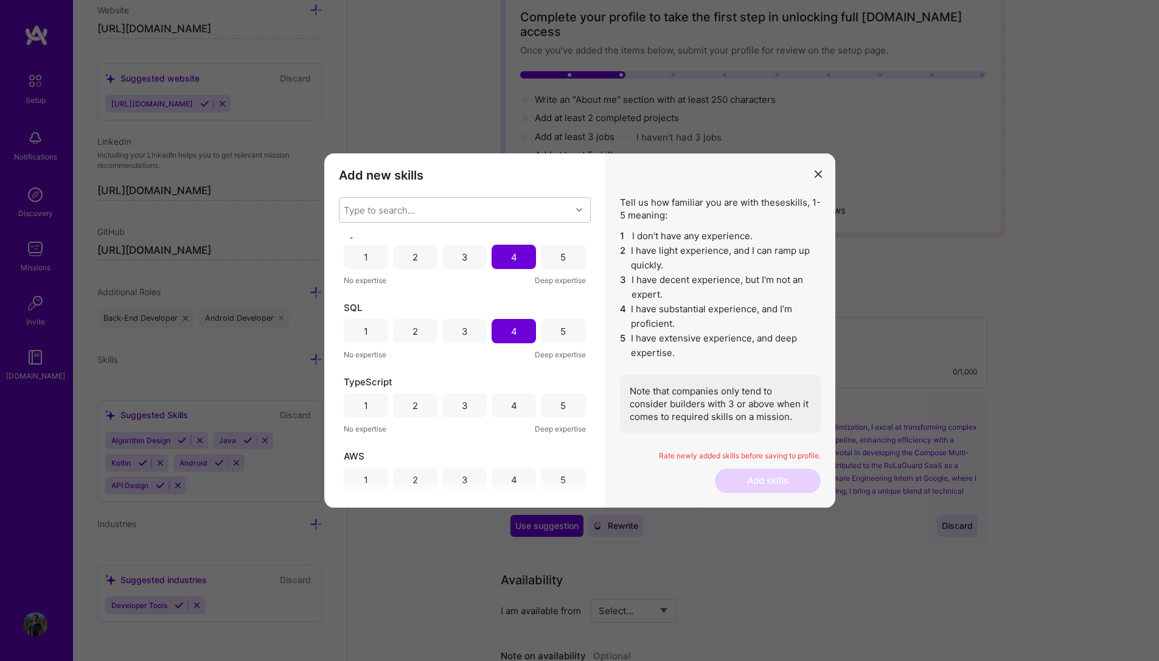
scroll to position [472, 0]
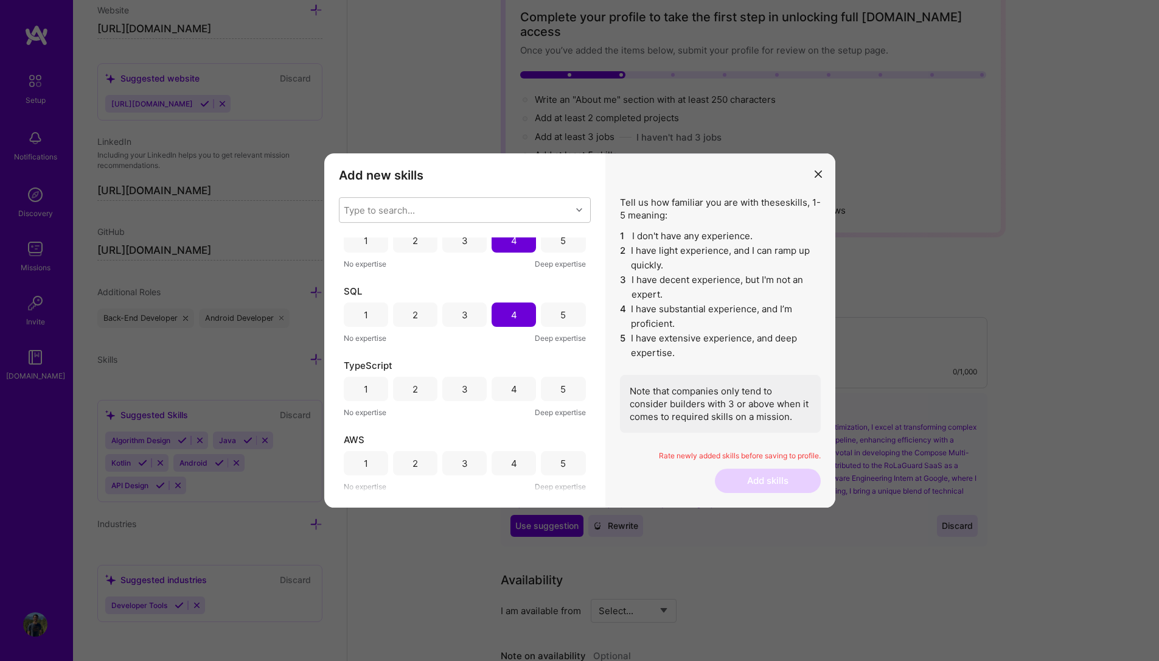
click at [471, 387] on div "3" at bounding box center [464, 388] width 44 height 24
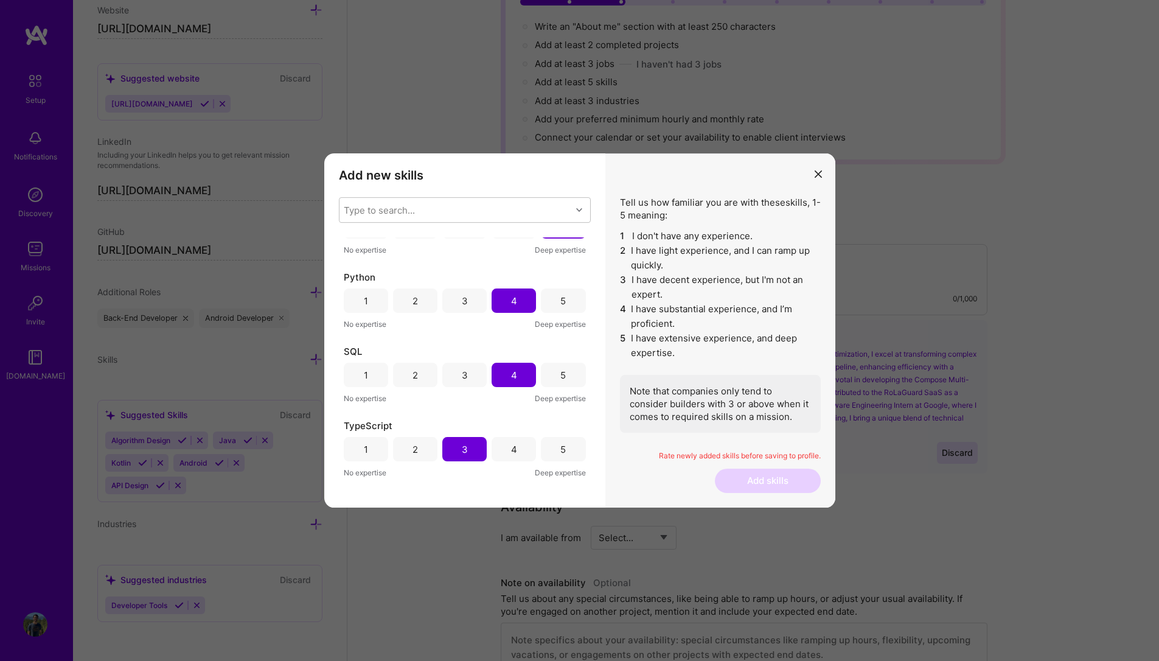
scroll to position [438, 0]
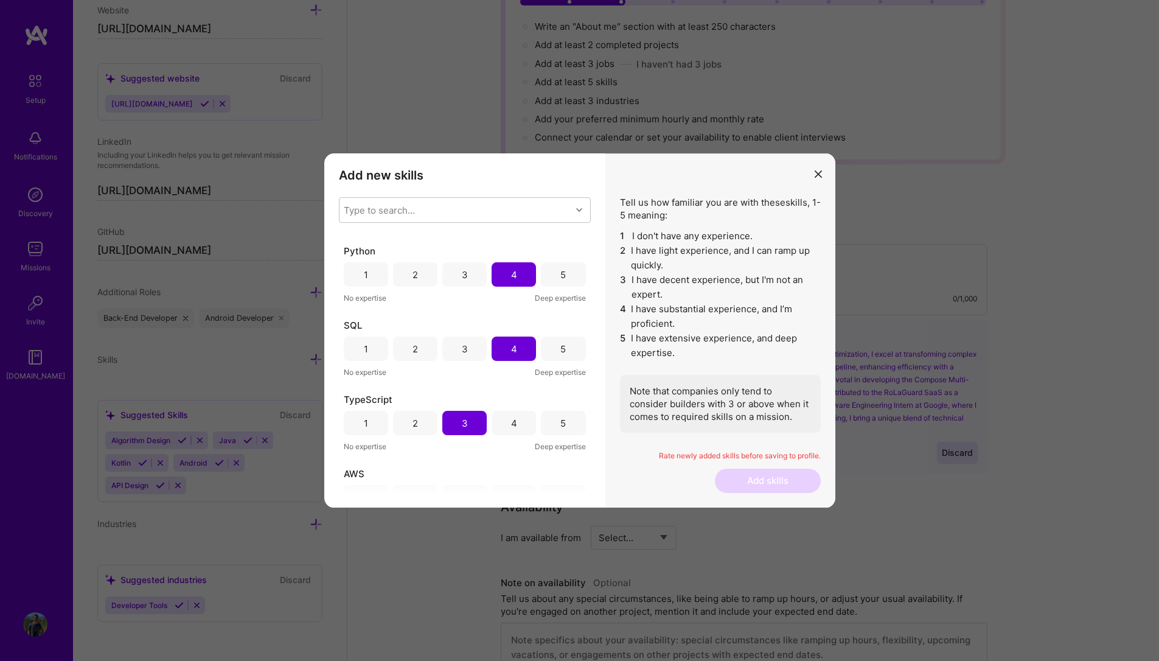
drag, startPoint x: 417, startPoint y: 421, endPoint x: 425, endPoint y: 415, distance: 10.0
click at [416, 421] on div "2" at bounding box center [415, 423] width 44 height 24
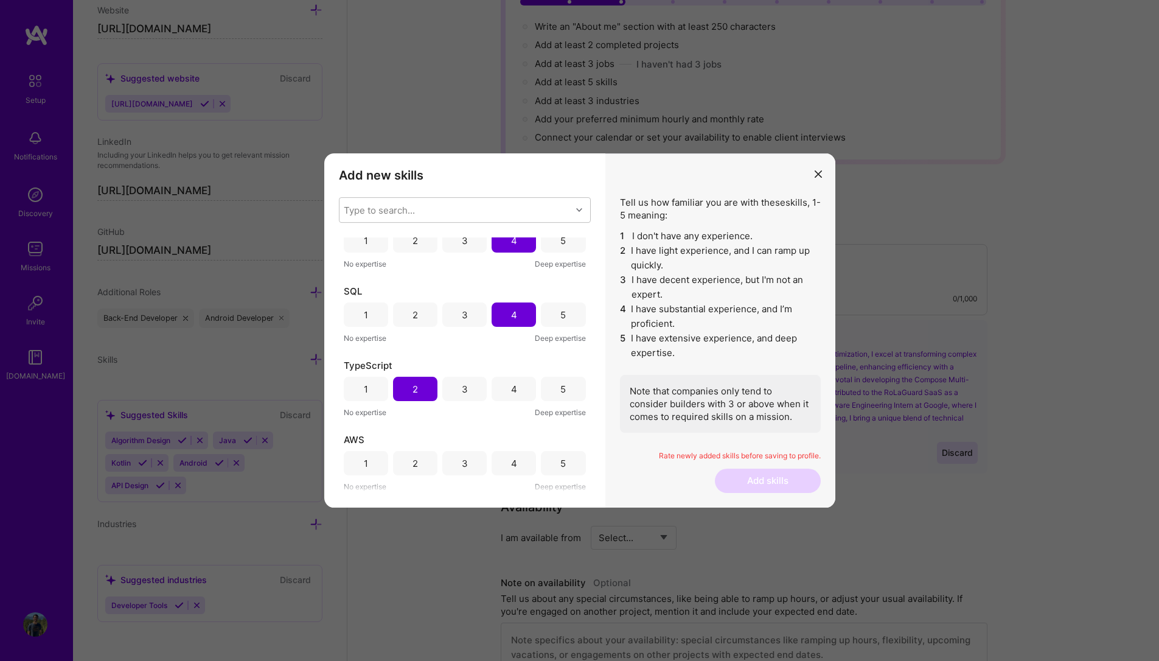
click at [461, 470] on div "3" at bounding box center [464, 463] width 44 height 24
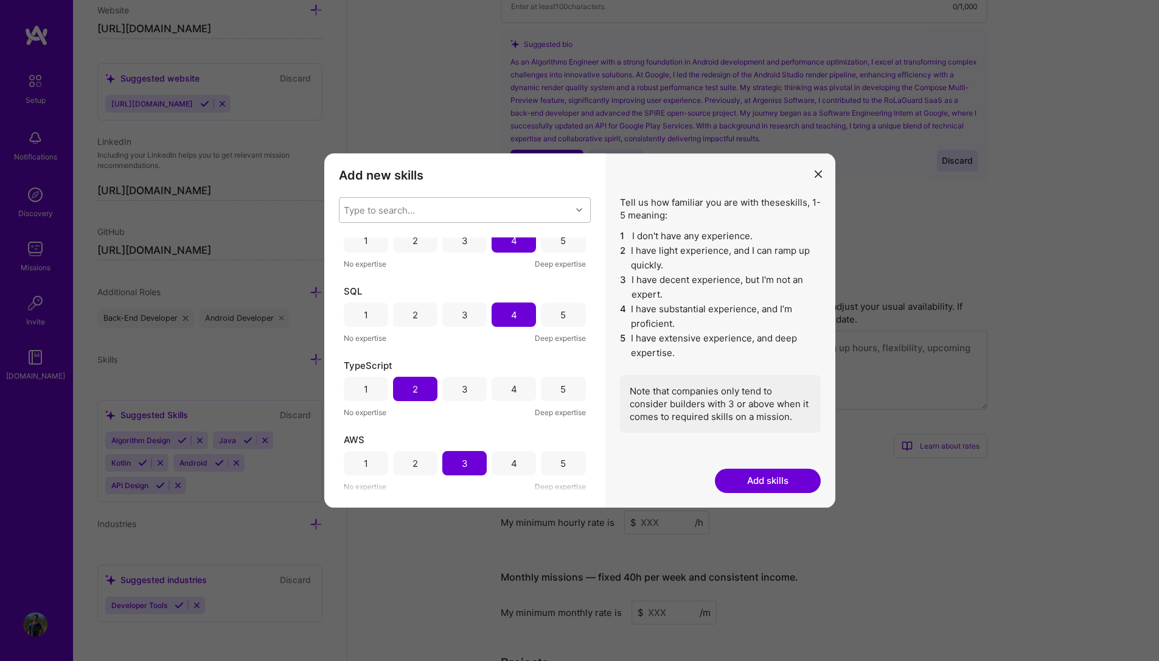
click at [444, 205] on div "Type to search..." at bounding box center [455, 210] width 232 height 24
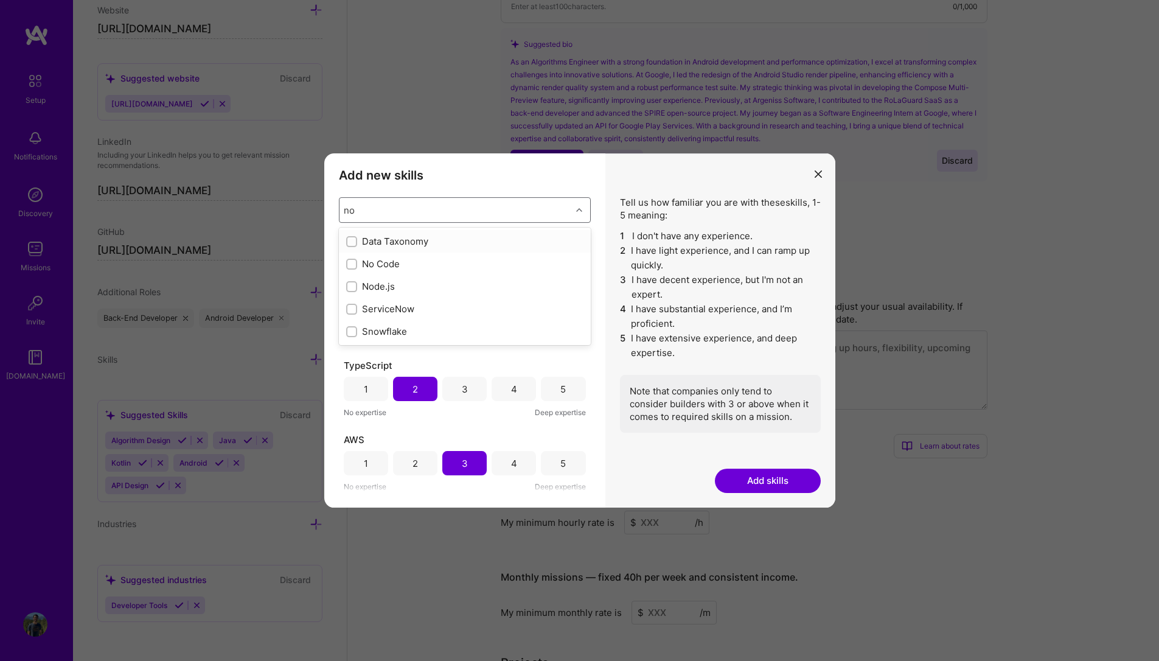
type input "n"
type input "m"
type input "p"
checkbox input "false"
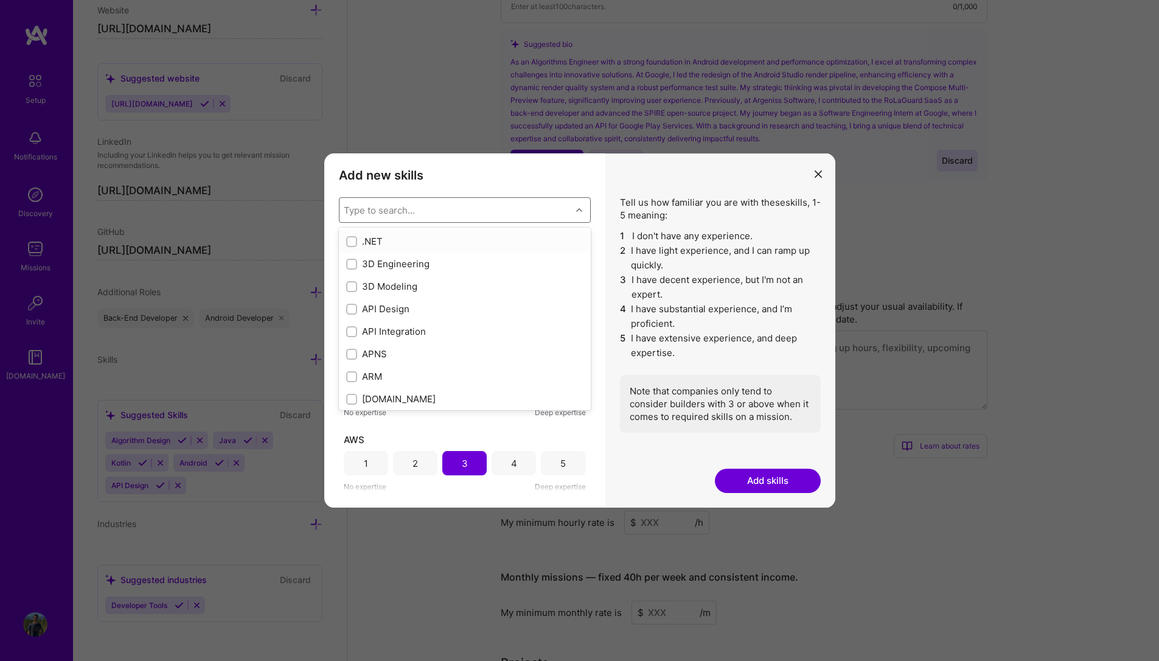
checkbox input "true"
checkbox input "false"
checkbox input "true"
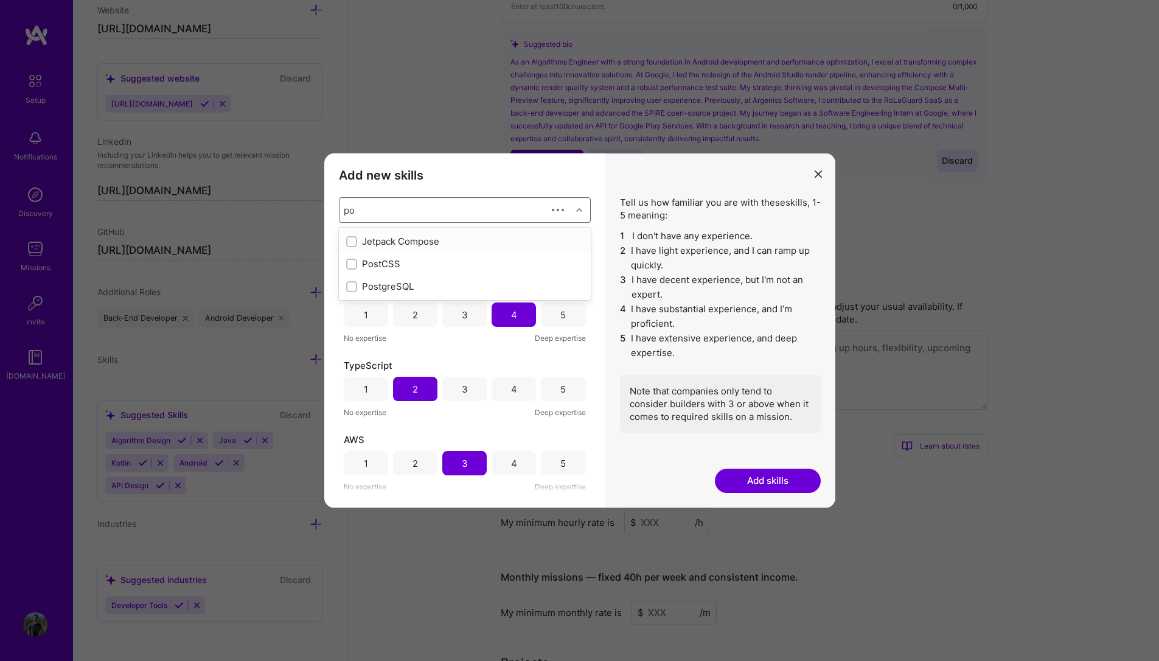
type input "p"
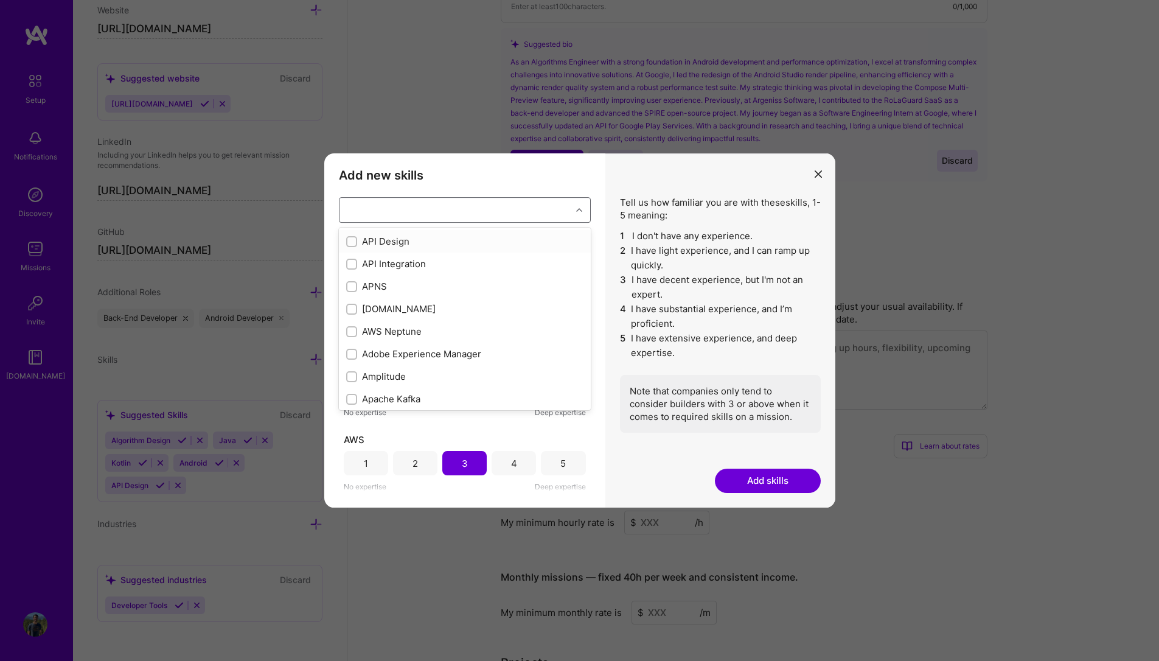
checkbox input "true"
checkbox input "false"
checkbox input "true"
checkbox input "false"
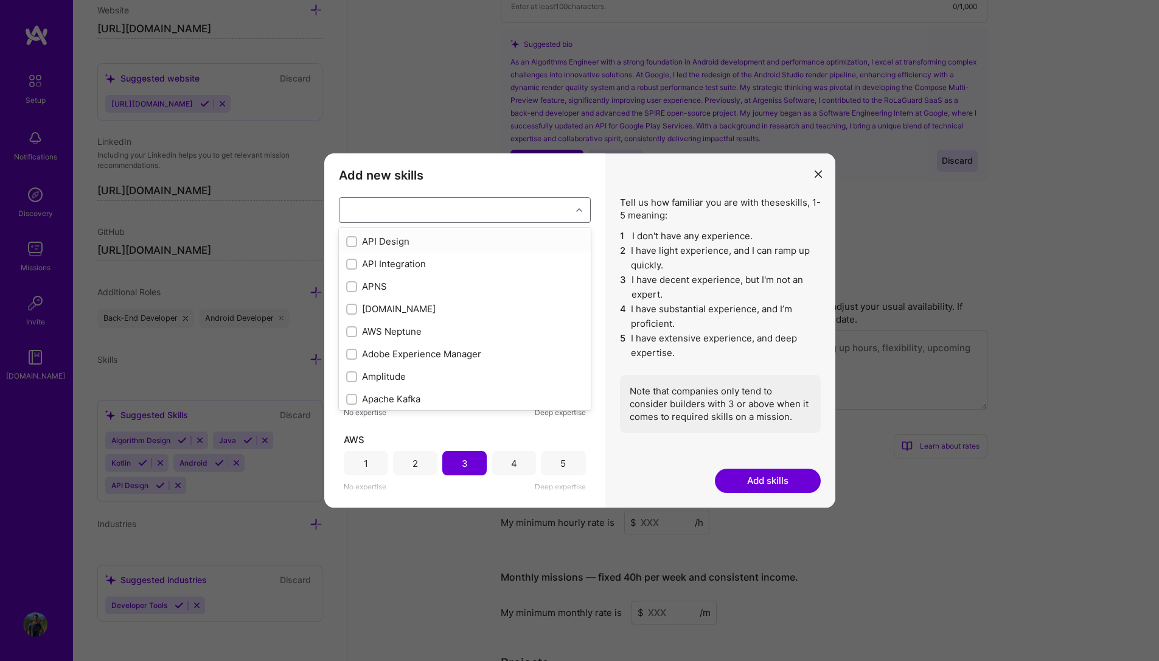
checkbox input "false"
click at [646, 485] on div "Tell us how familiar you are with these skills , 1-5 meaning: 1 I don't have an…" at bounding box center [720, 330] width 230 height 354
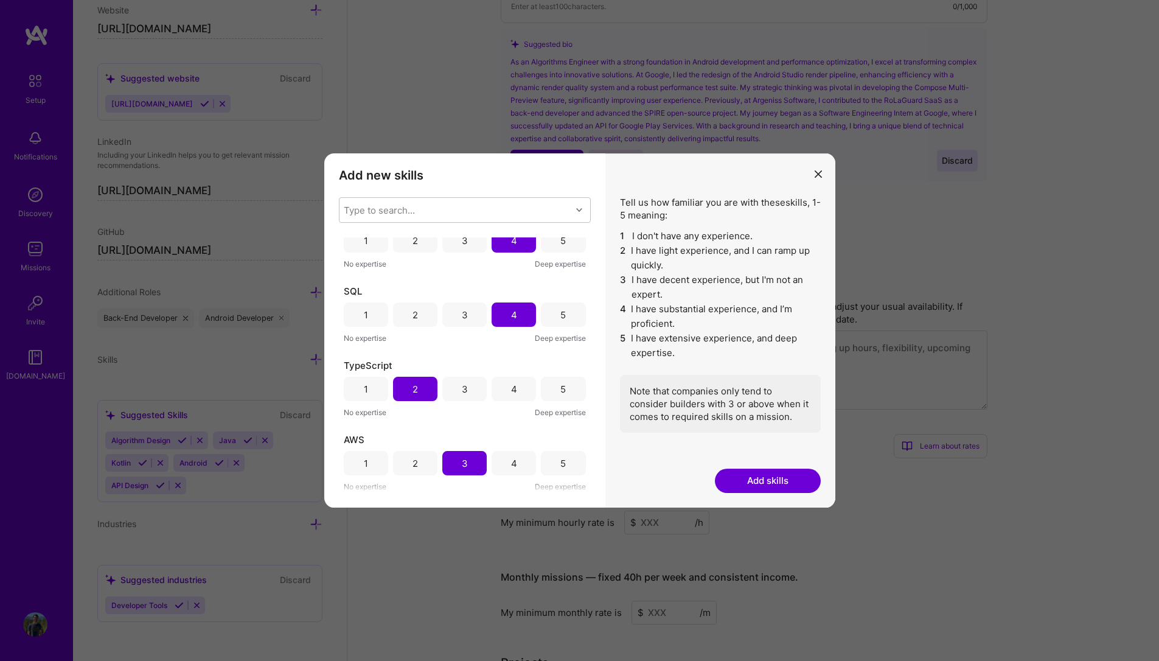
click at [772, 485] on button "Add skills" at bounding box center [768, 480] width 106 height 24
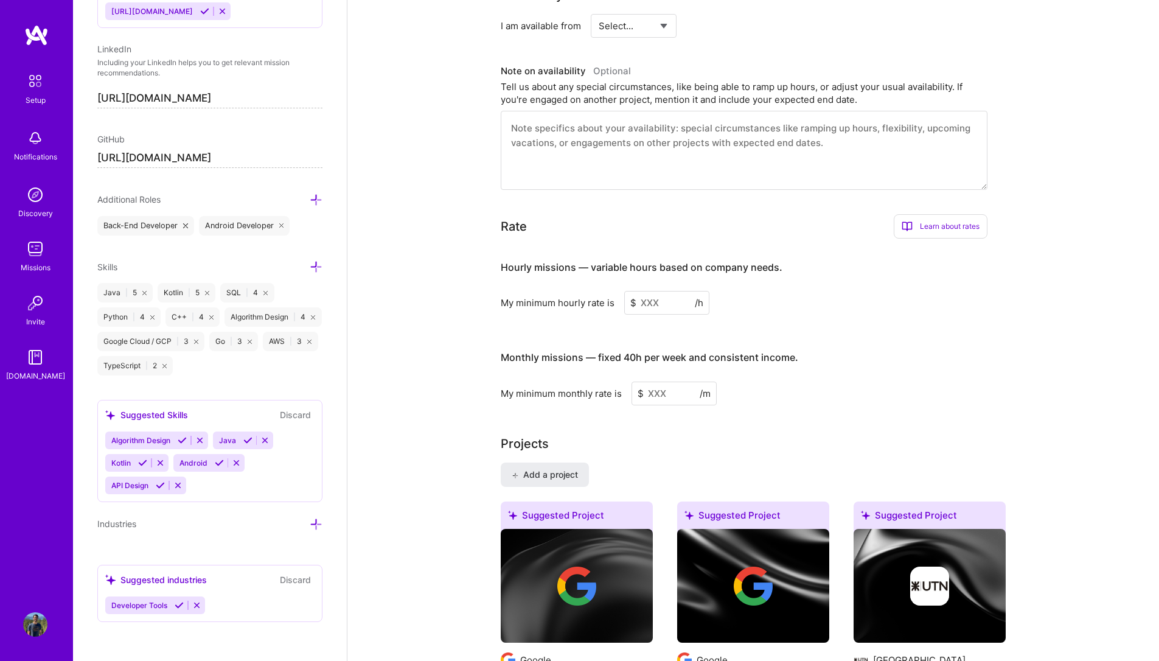
scroll to position [730, 0]
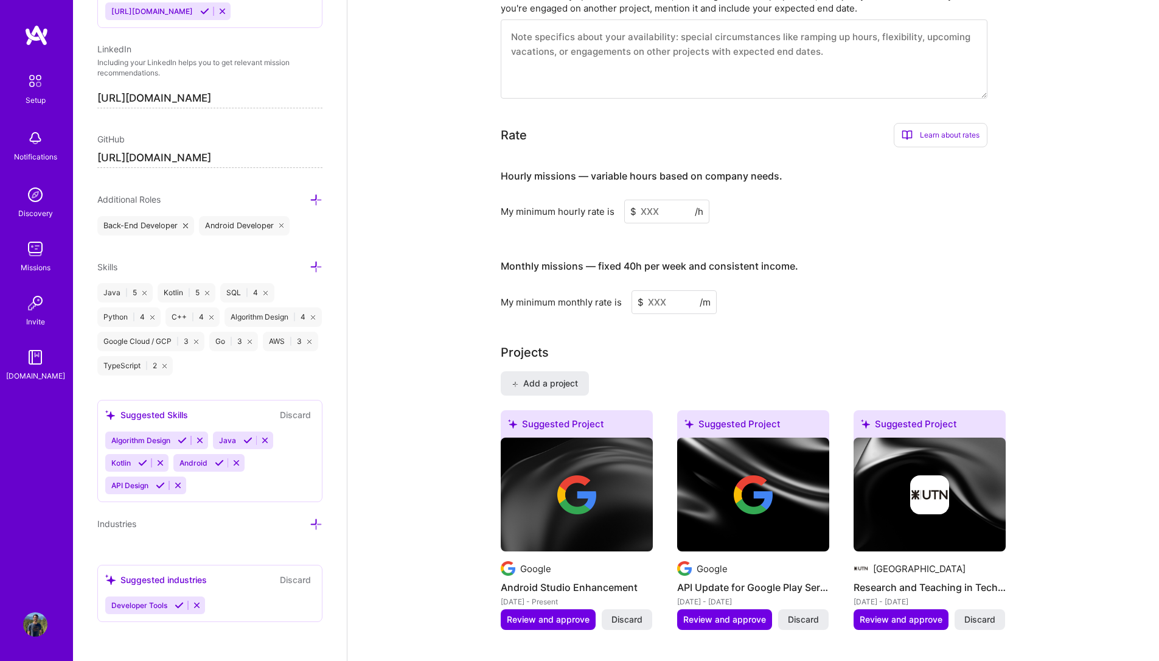
click at [310, 527] on icon at bounding box center [316, 524] width 13 height 13
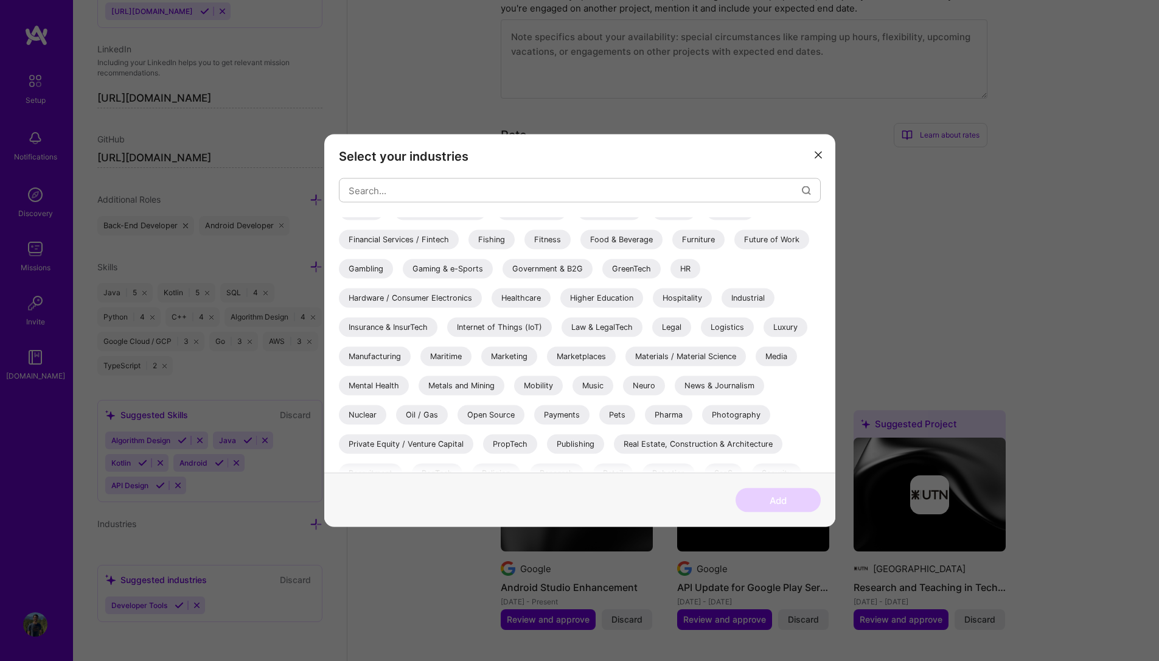
scroll to position [353, 0]
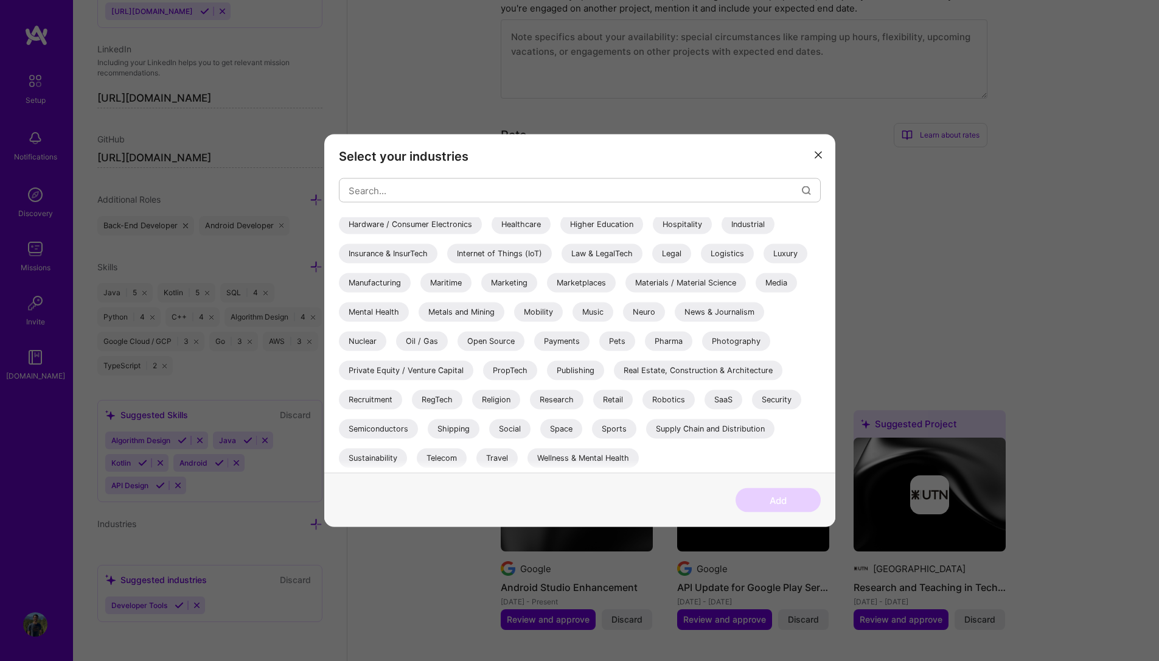
click at [814, 157] on icon "modal" at bounding box center [817, 154] width 7 height 7
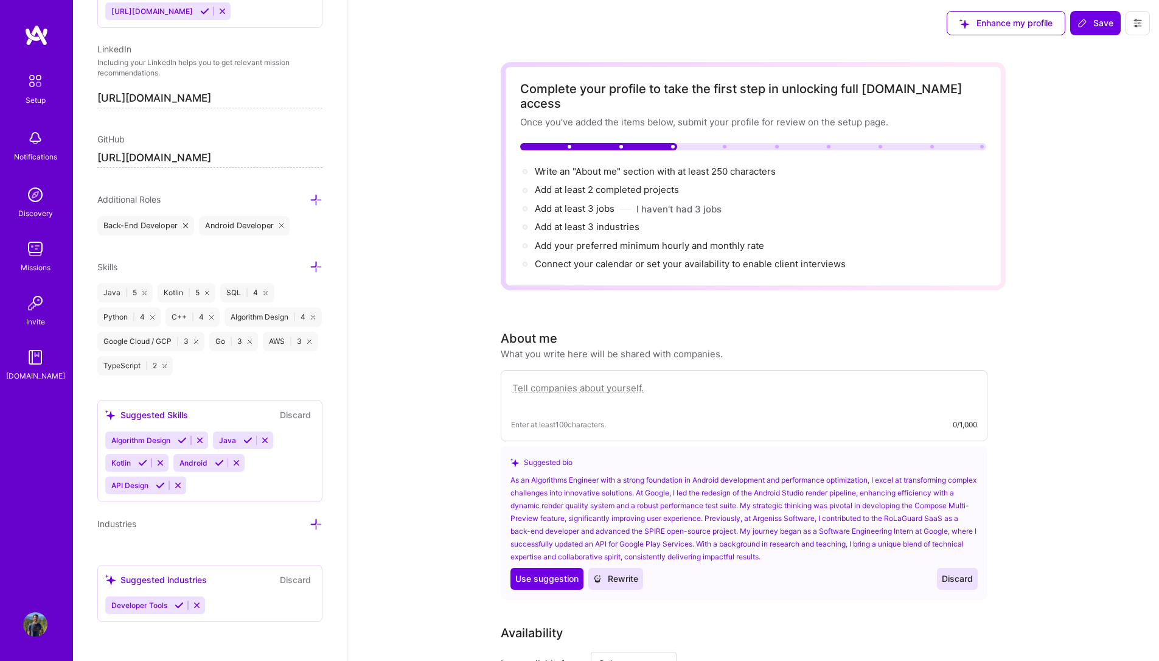
scroll to position [0, 0]
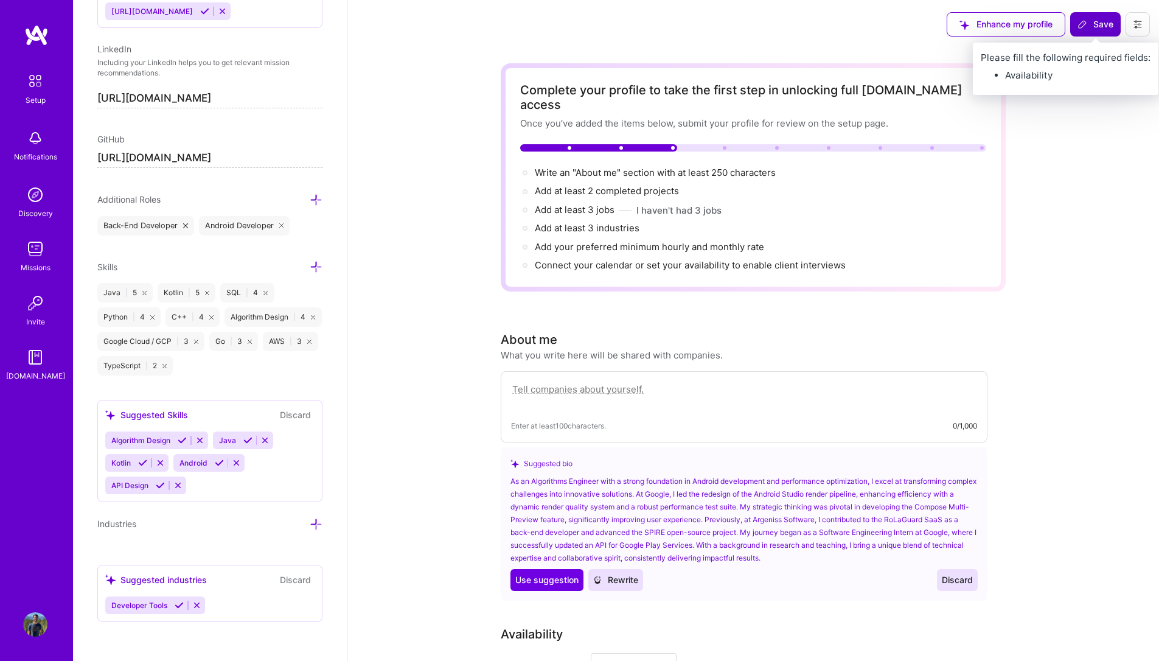
click at [1089, 22] on span "Save" at bounding box center [1095, 24] width 36 height 12
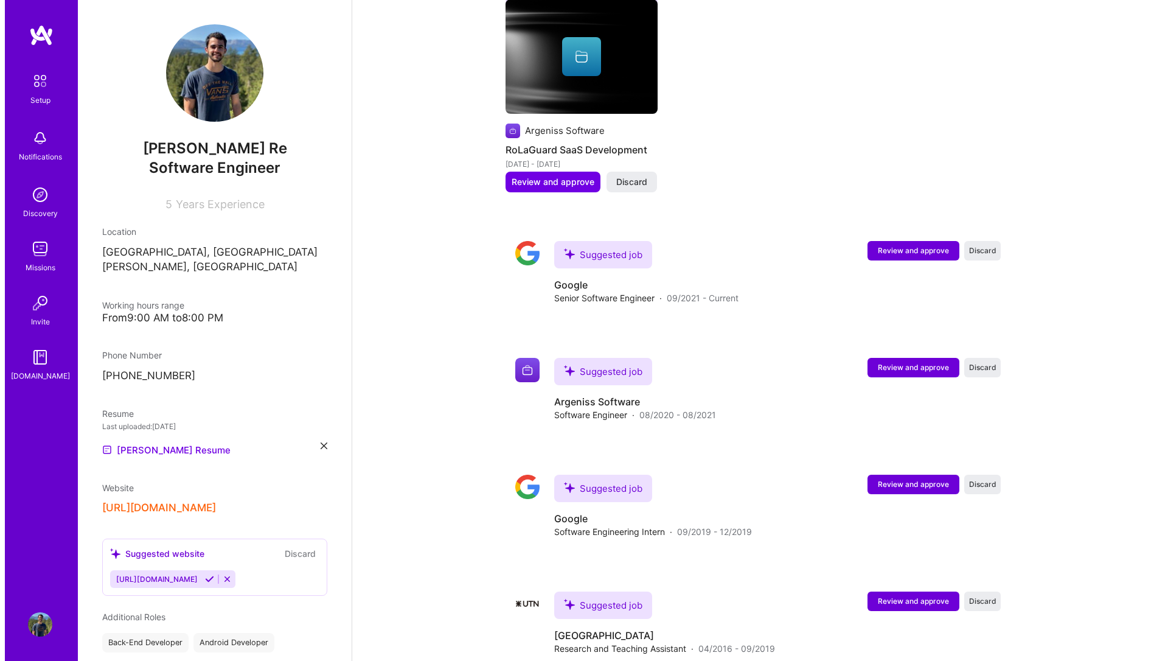
scroll to position [936, 0]
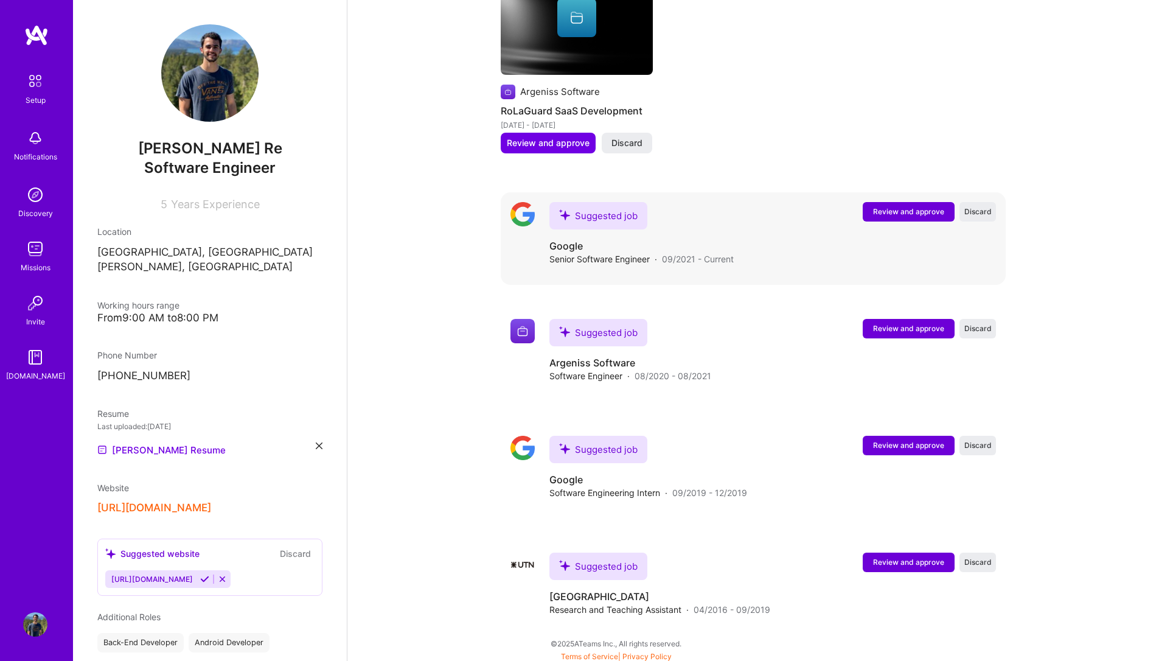
click at [892, 210] on span "Review and approve" at bounding box center [908, 211] width 71 height 10
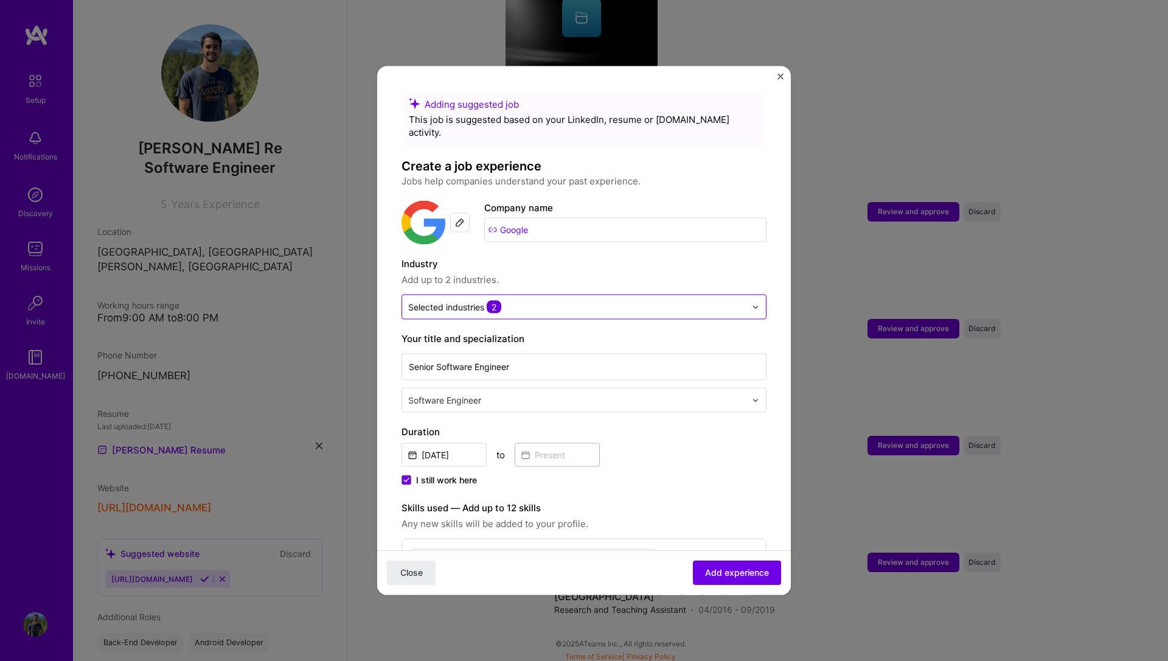
click at [726, 300] on input "text" at bounding box center [577, 306] width 338 height 13
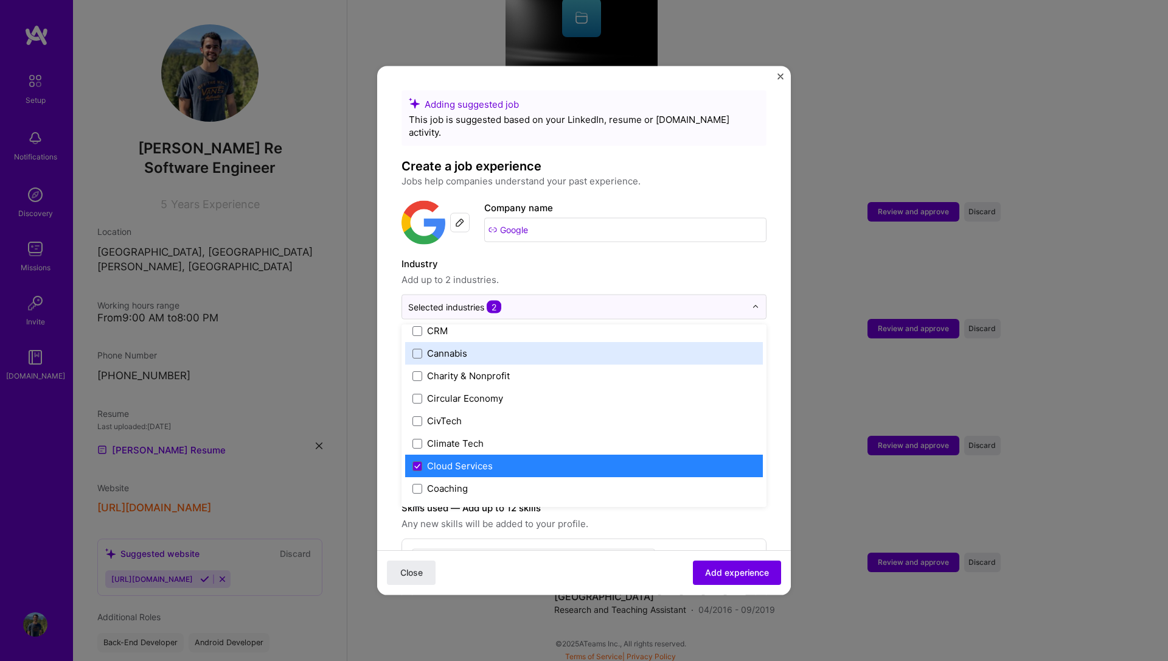
scroll to position [628, 0]
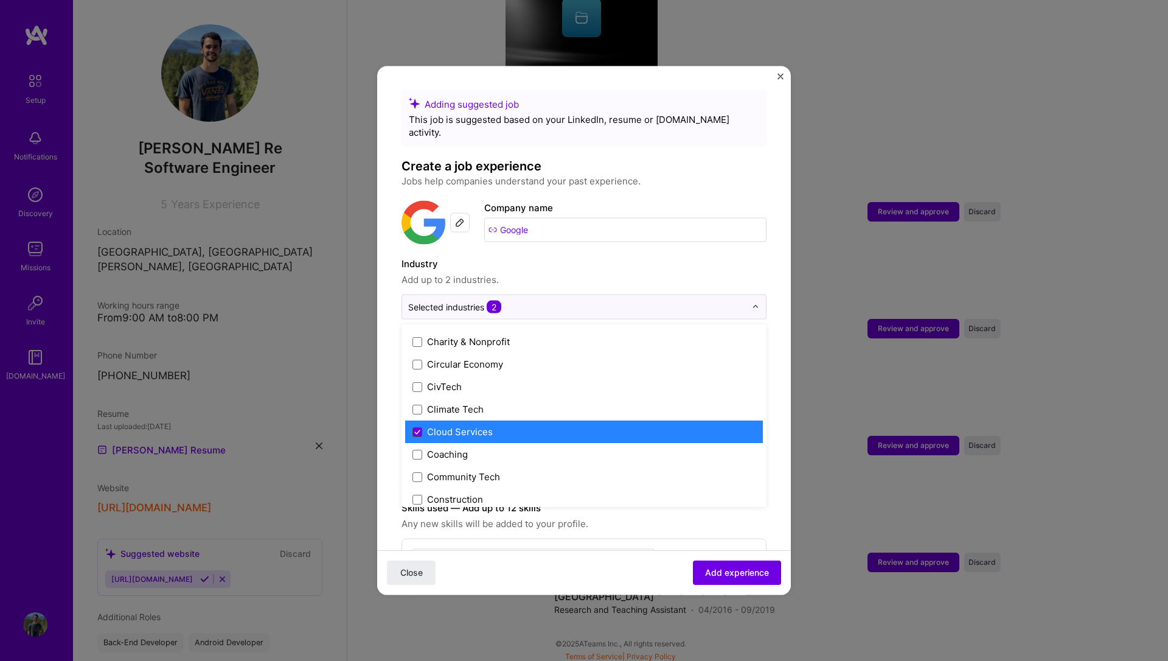
click at [418, 426] on span at bounding box center [417, 431] width 10 height 10
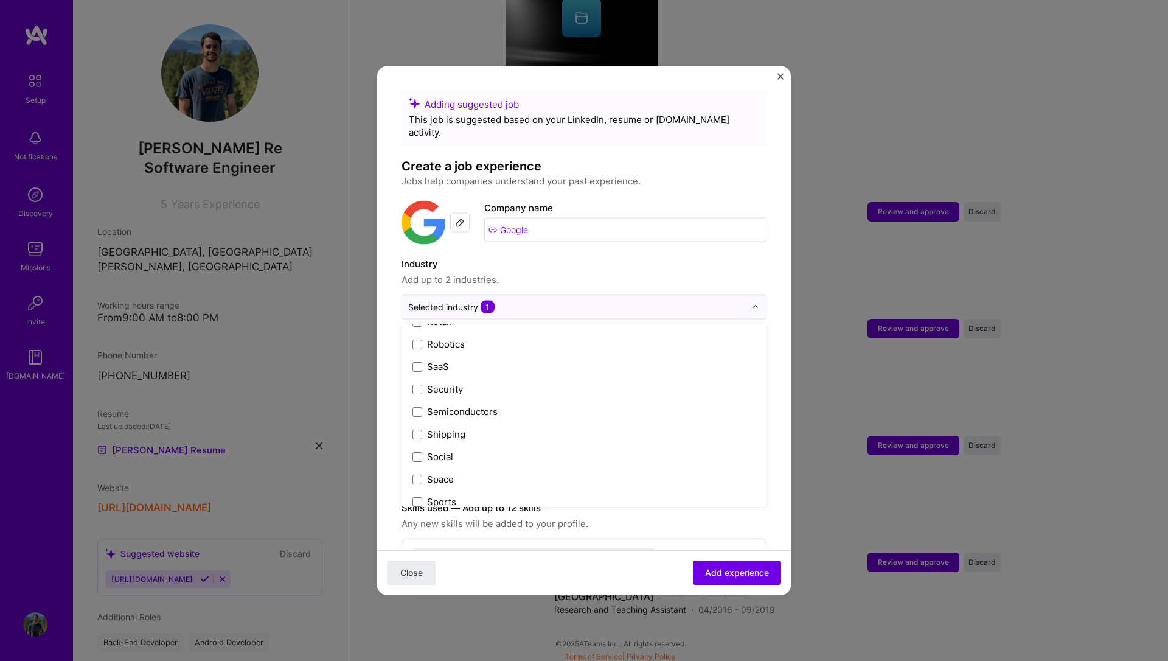
scroll to position [2525, 0]
click at [752, 303] on img at bounding box center [755, 306] width 7 height 7
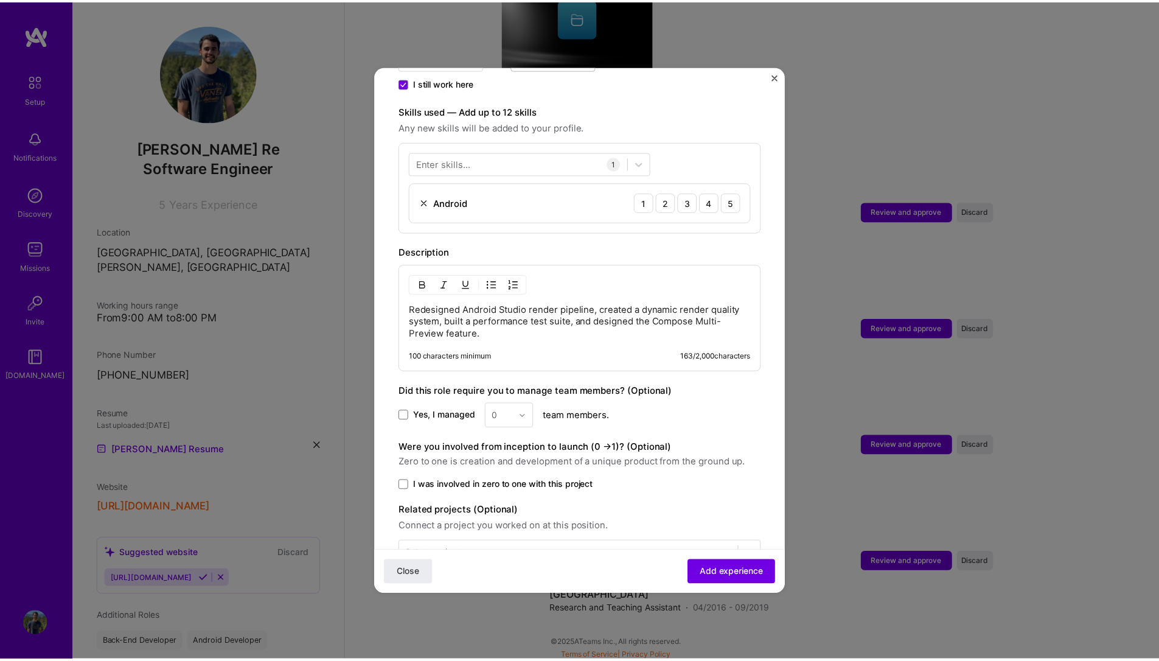
scroll to position [424, 0]
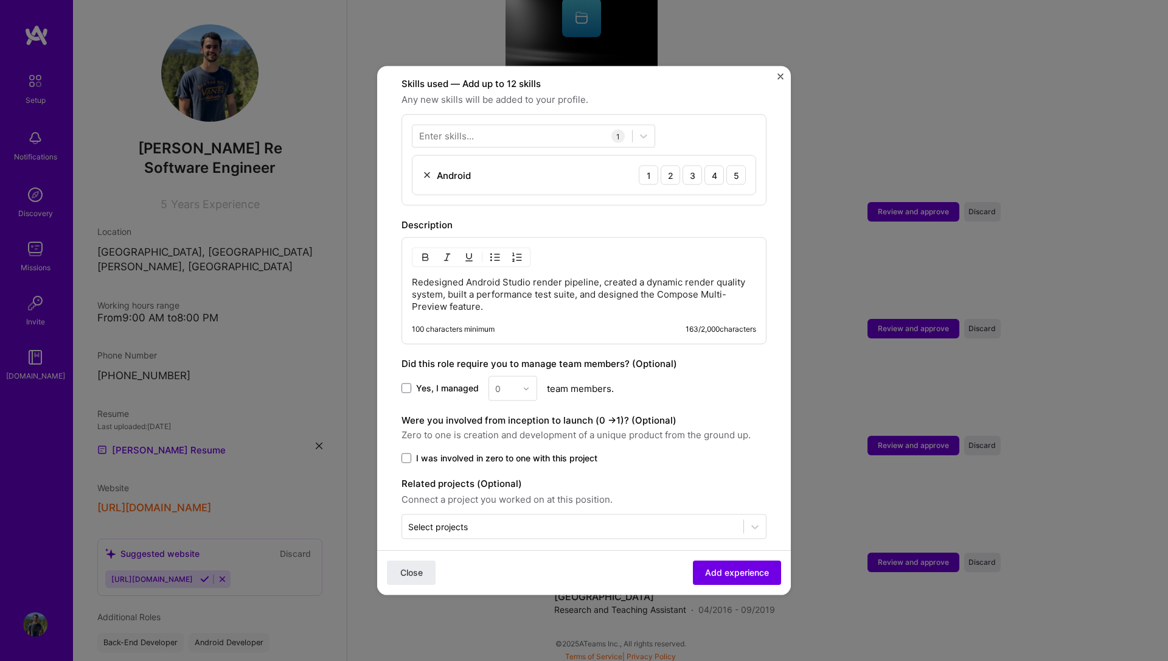
click at [777, 77] on img "Close" at bounding box center [780, 77] width 6 height 6
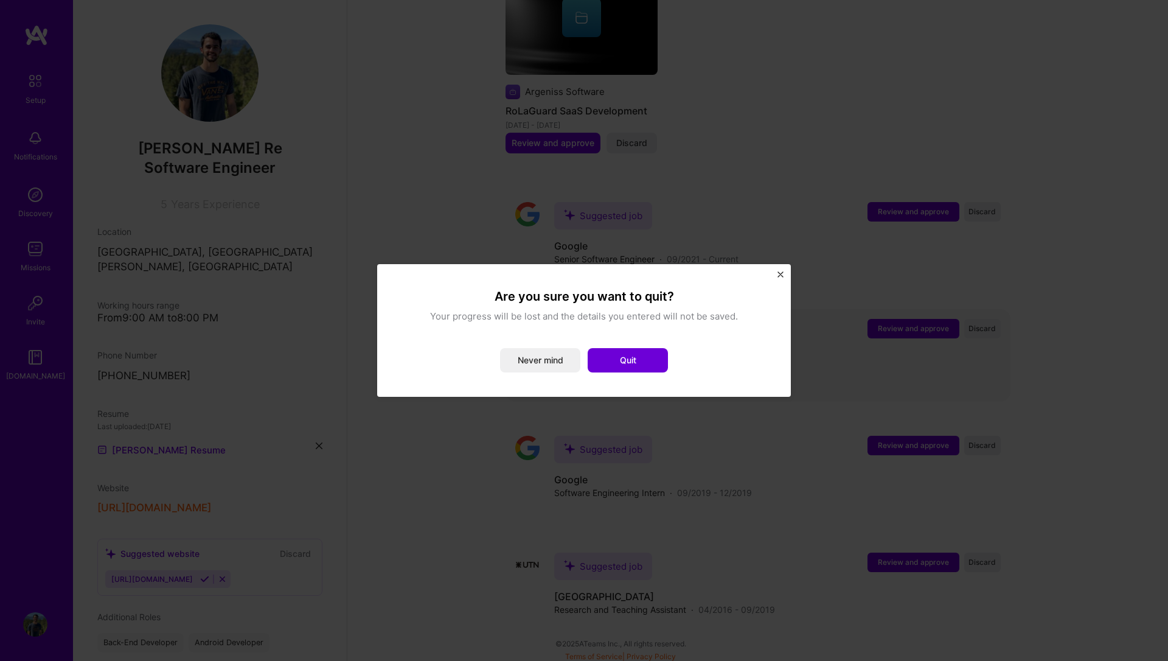
click at [652, 357] on button "Quit" at bounding box center [628, 360] width 80 height 24
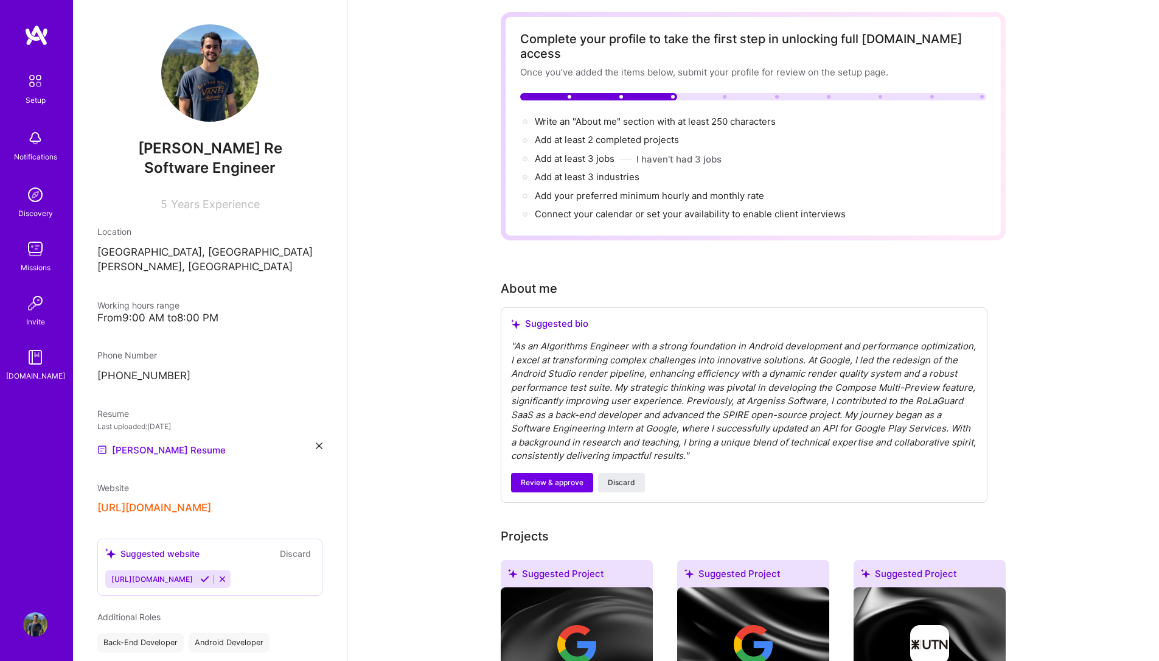
scroll to position [0, 0]
